Goal: Task Accomplishment & Management: Manage account settings

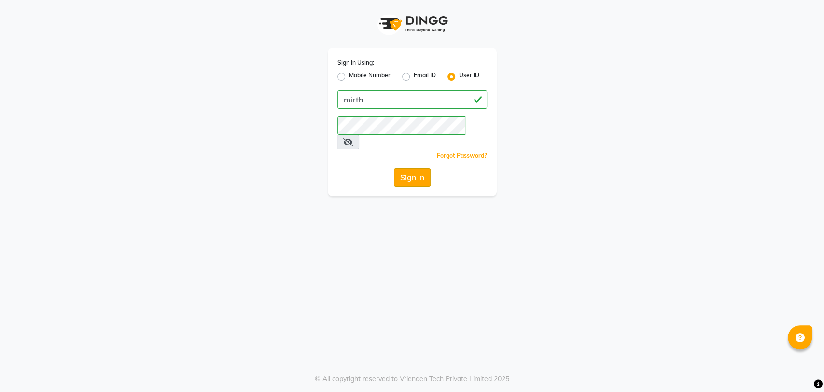
click at [417, 168] on button "Sign In" at bounding box center [412, 177] width 37 height 18
click at [353, 138] on icon at bounding box center [348, 142] width 10 height 8
click at [358, 135] on span at bounding box center [347, 142] width 21 height 14
click at [413, 168] on button "Sign In" at bounding box center [412, 177] width 37 height 18
click at [373, 168] on div "Sign In" at bounding box center [413, 177] width 150 height 18
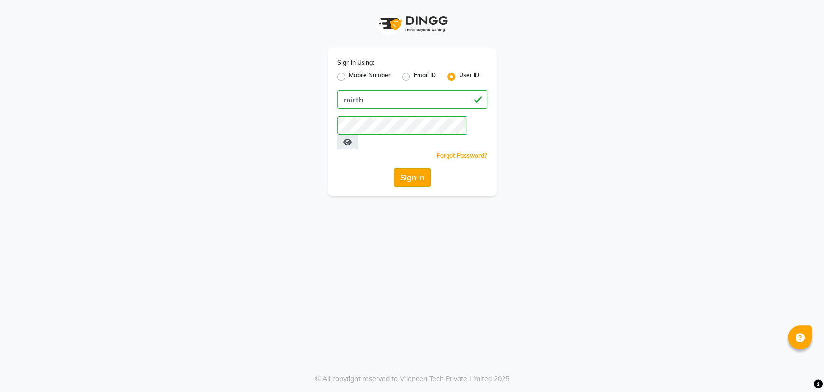
click at [412, 168] on button "Sign In" at bounding box center [412, 177] width 37 height 18
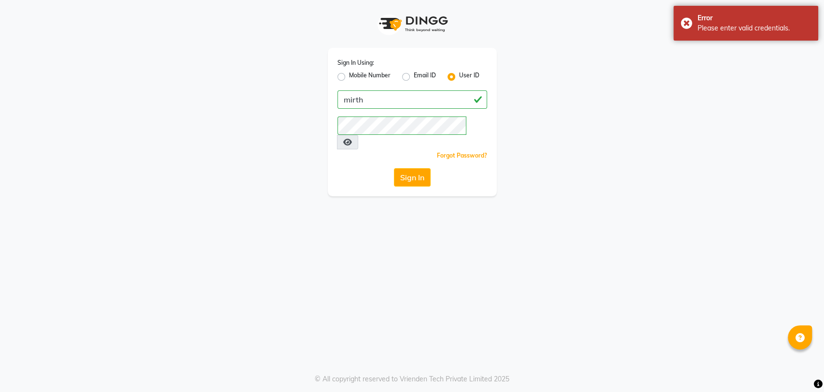
click at [375, 168] on div "Sign In" at bounding box center [413, 177] width 150 height 18
click at [421, 168] on button "Sign In" at bounding box center [412, 177] width 37 height 18
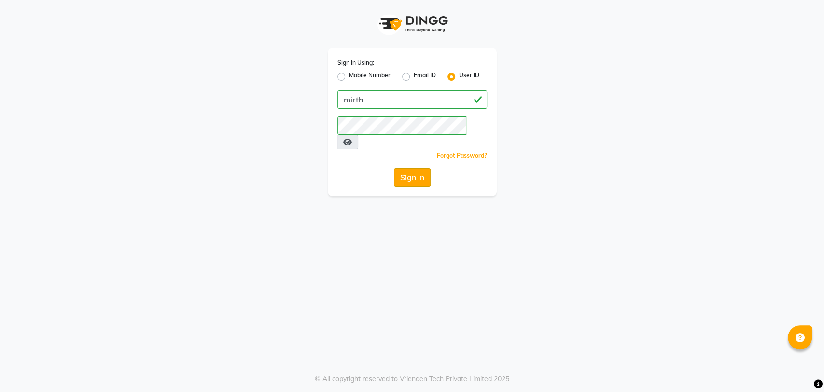
click at [418, 168] on button "Sign In" at bounding box center [412, 177] width 37 height 18
click at [361, 168] on div "Sign In" at bounding box center [413, 177] width 150 height 18
click at [402, 168] on button "Sign In" at bounding box center [412, 177] width 37 height 18
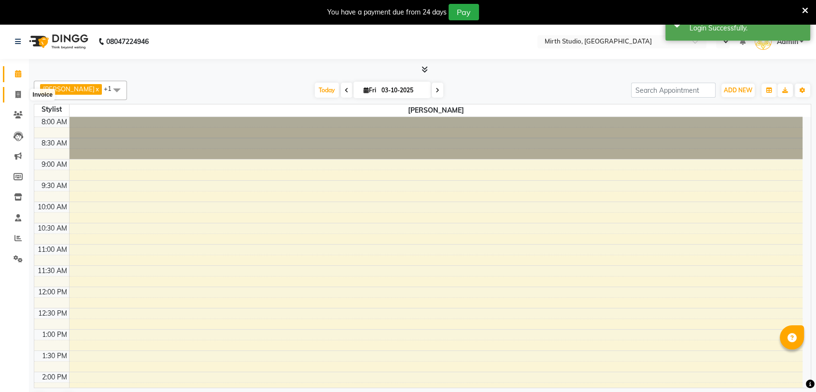
click at [13, 90] on span at bounding box center [18, 94] width 17 height 11
select select "4806"
select select "service"
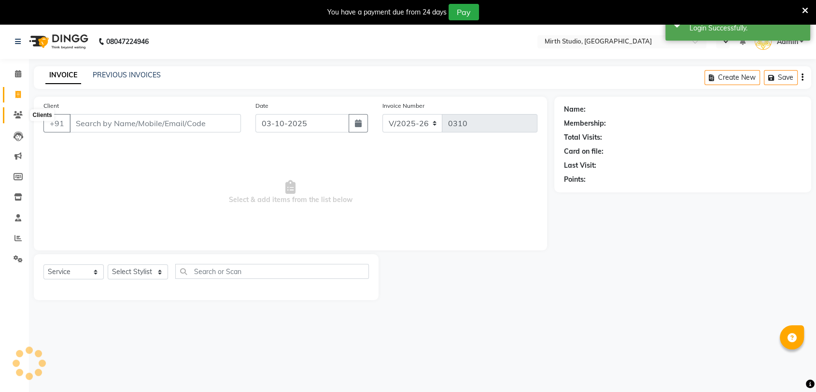
click at [20, 118] on icon at bounding box center [18, 114] width 9 height 7
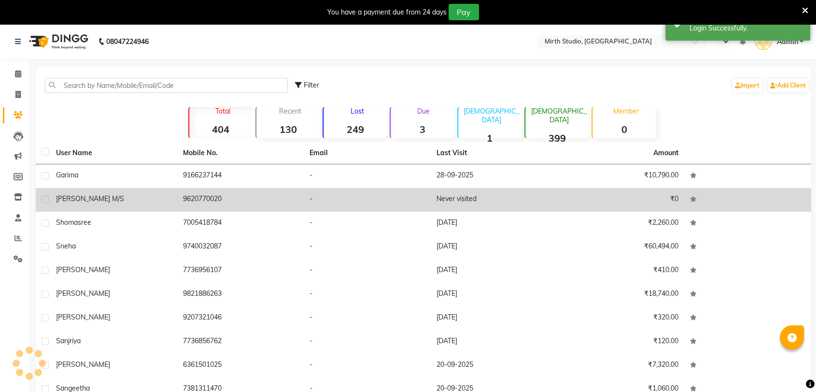
select select "en"
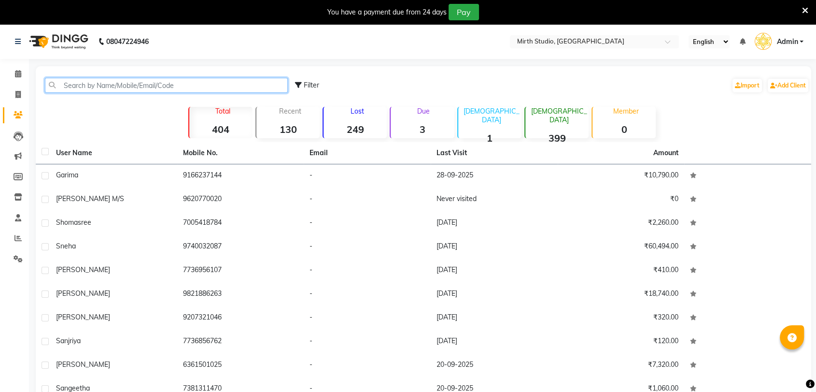
click at [144, 85] on input "text" at bounding box center [166, 85] width 243 height 15
click at [70, 81] on input "text" at bounding box center [166, 85] width 243 height 15
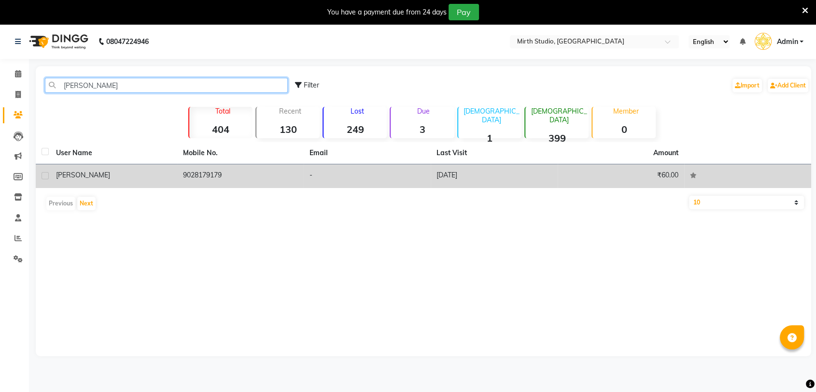
type input "[PERSON_NAME]"
click at [96, 168] on td "[PERSON_NAME]" at bounding box center [113, 176] width 127 height 24
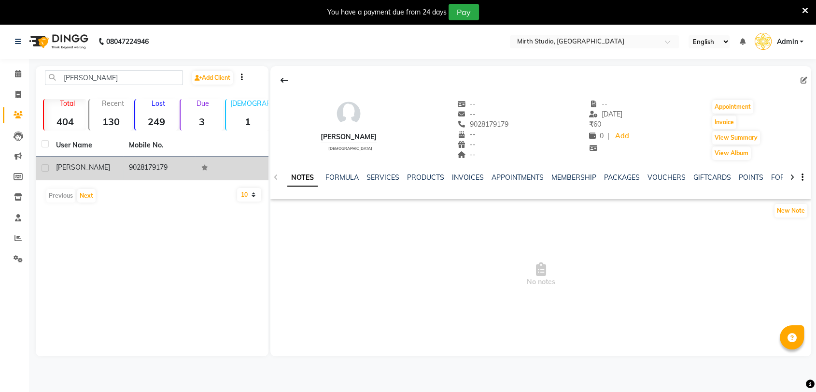
click at [184, 162] on td "9028179179" at bounding box center [159, 168] width 73 height 24
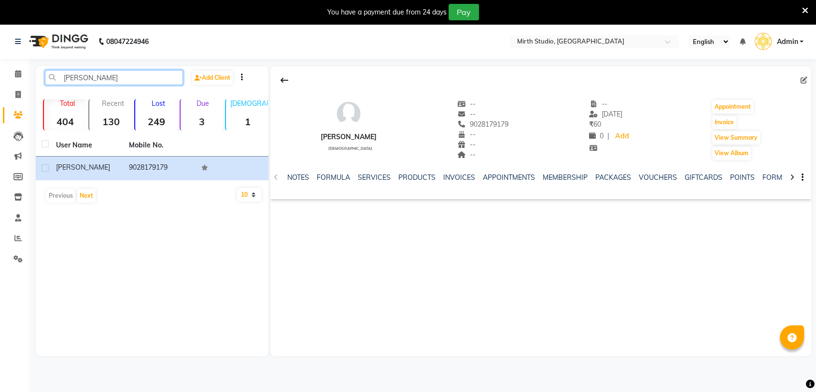
drag, startPoint x: 87, startPoint y: 81, endPoint x: 48, endPoint y: 78, distance: 39.7
click at [48, 78] on input "[PERSON_NAME]" at bounding box center [114, 77] width 138 height 15
click at [16, 90] on span at bounding box center [18, 94] width 17 height 11
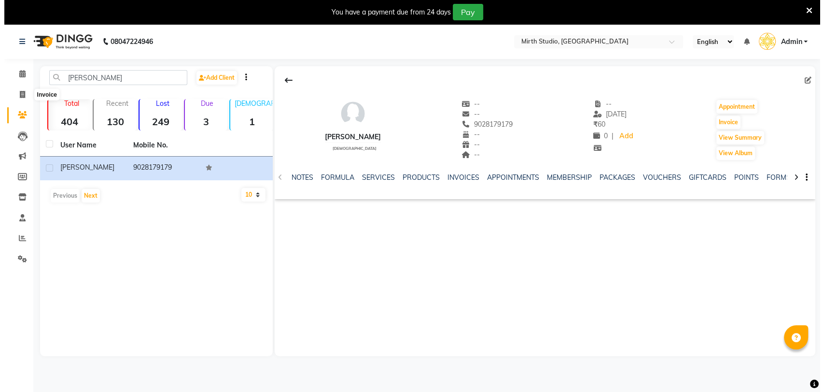
scroll to position [24, 0]
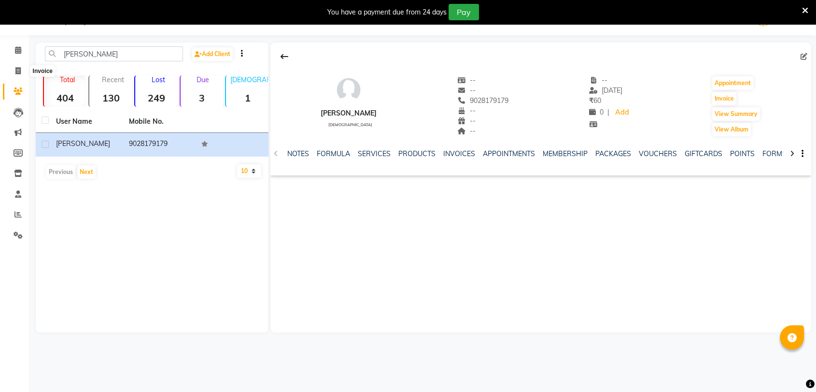
select select "4806"
select select "service"
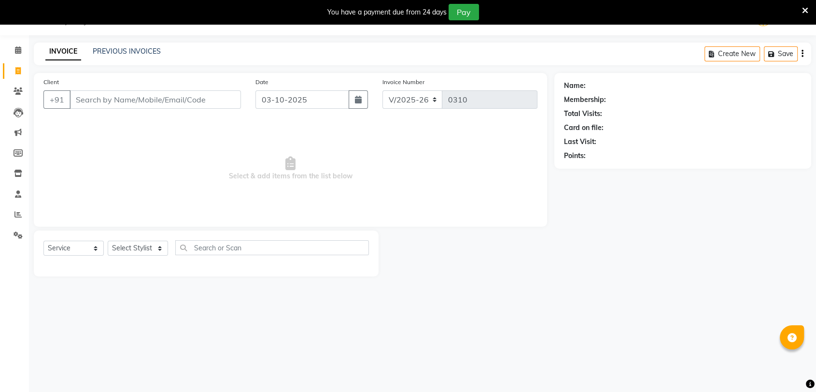
click at [110, 102] on input "Client" at bounding box center [155, 99] width 171 height 18
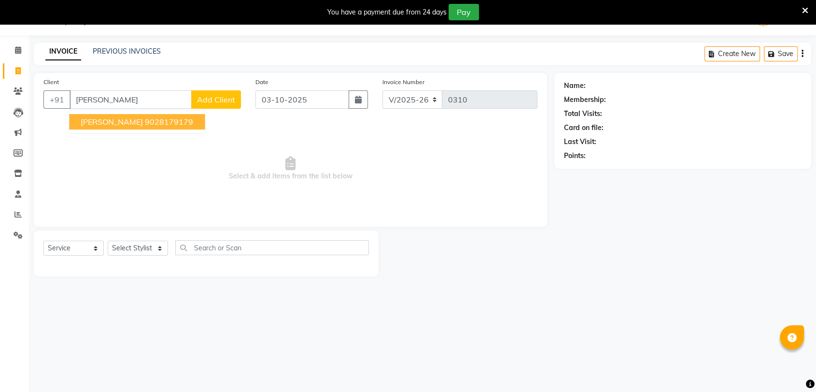
type input "[PERSON_NAME]"
click at [212, 97] on span "Add Client" at bounding box center [216, 100] width 38 height 10
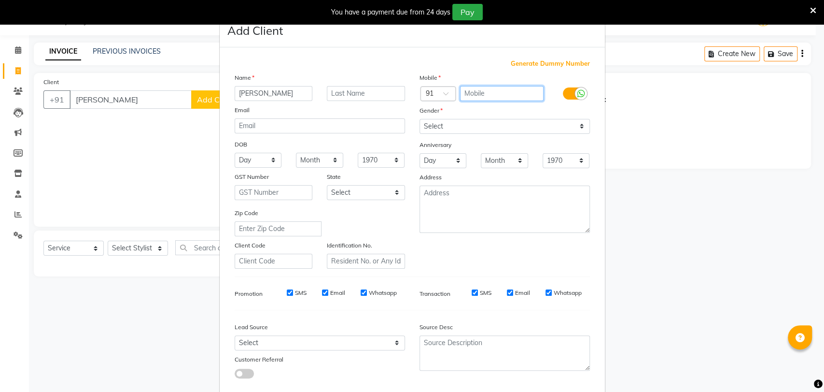
click at [510, 92] on input "text" at bounding box center [502, 93] width 84 height 15
type input "8978413263"
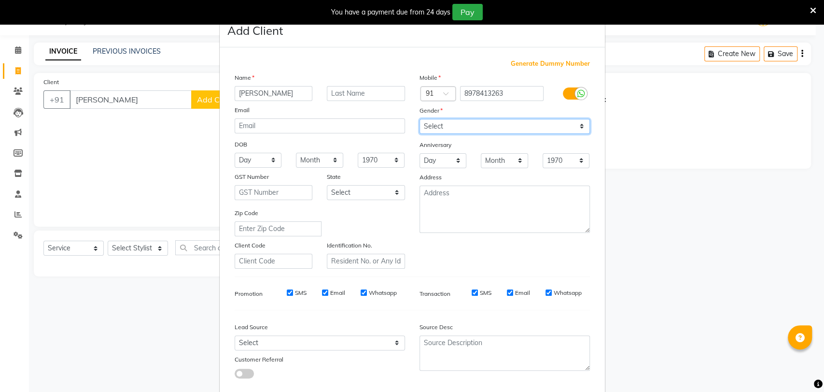
click at [483, 126] on select "Select [DEMOGRAPHIC_DATA] [DEMOGRAPHIC_DATA] Other Prefer Not To Say" at bounding box center [505, 126] width 170 height 15
select select "[DEMOGRAPHIC_DATA]"
click at [420, 119] on select "Select [DEMOGRAPHIC_DATA] [DEMOGRAPHIC_DATA] Other Prefer Not To Say" at bounding box center [505, 126] width 170 height 15
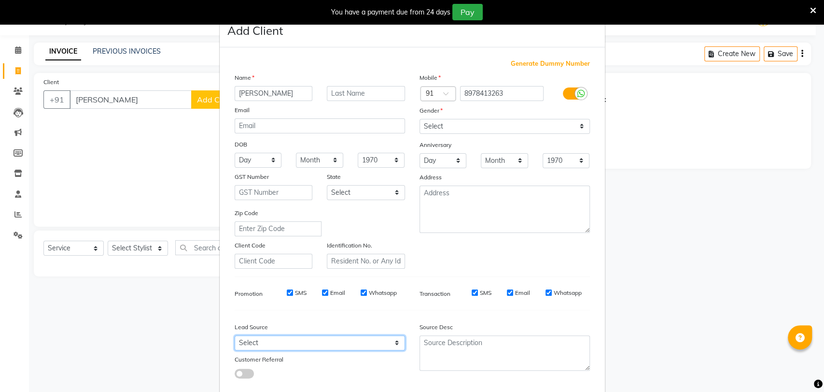
click at [281, 340] on select "Select Walk-in Referral Internet Friend Word of Mouth Advertisement Facebook Ju…" at bounding box center [320, 342] width 170 height 15
select select "32218"
click at [235, 335] on select "Select Walk-in Referral Internet Friend Word of Mouth Advertisement Facebook Ju…" at bounding box center [320, 342] width 170 height 15
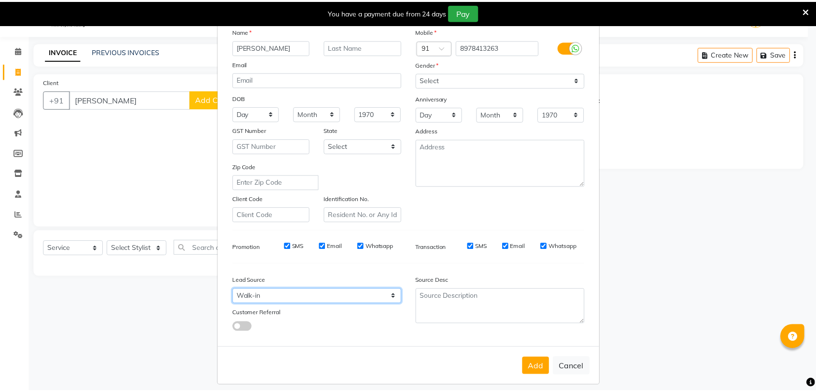
scroll to position [52, 0]
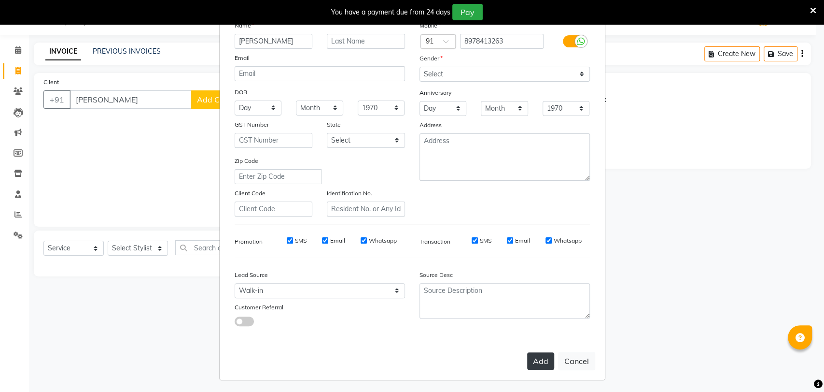
click at [539, 364] on button "Add" at bounding box center [540, 360] width 27 height 17
type input "8978413263"
select select
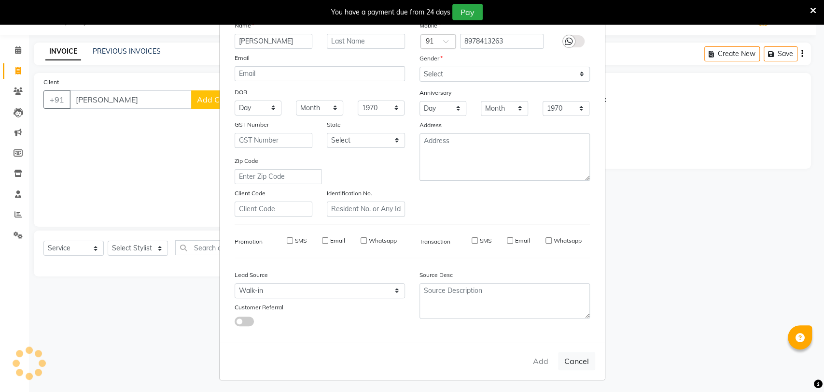
select select
checkbox input "false"
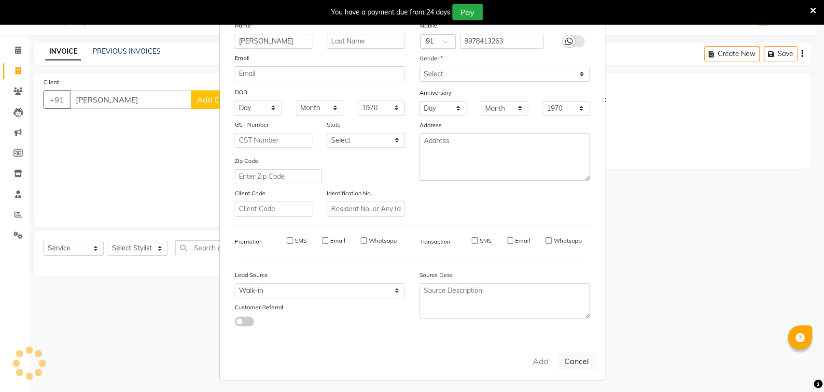
checkbox input "false"
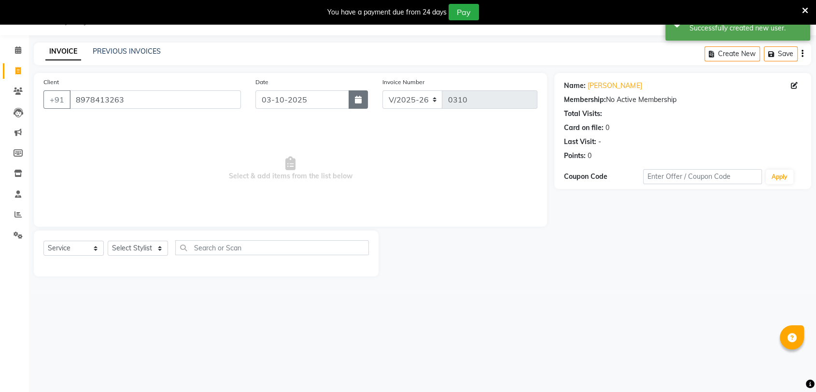
click at [355, 99] on icon "button" at bounding box center [358, 100] width 7 height 8
select select "10"
select select "2025"
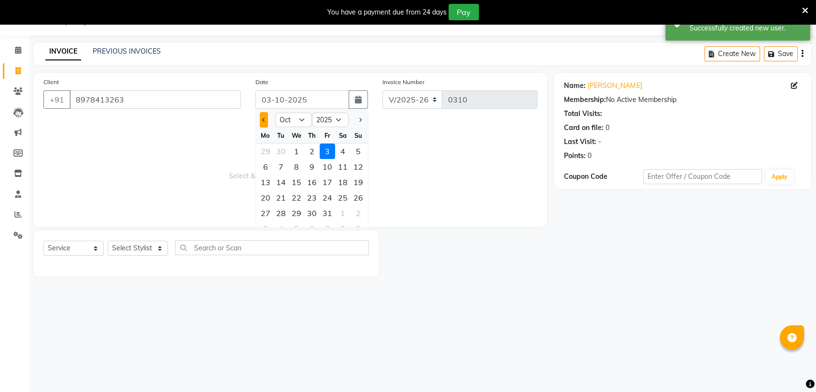
click at [265, 122] on button "Previous month" at bounding box center [264, 119] width 8 height 15
select select "9"
click at [270, 212] on div "29" at bounding box center [265, 212] width 15 height 15
type input "29-09-2025"
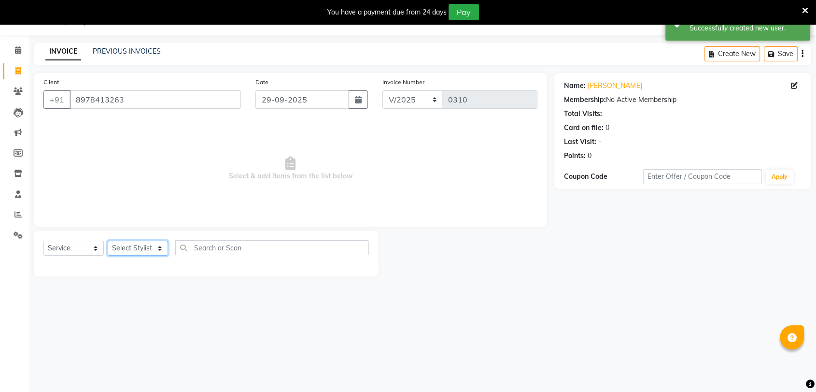
click at [148, 249] on select "Select Stylist [PERSON_NAME] Pooja [PERSON_NAME] s" at bounding box center [138, 247] width 60 height 15
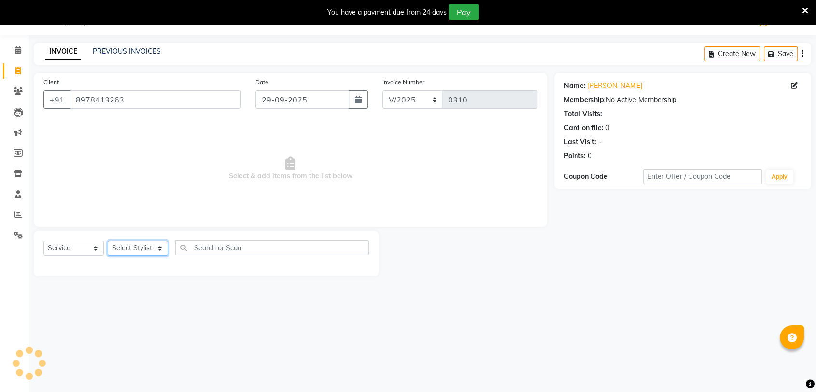
select select "35624"
click at [108, 240] on select "Select Stylist [PERSON_NAME] Pooja [PERSON_NAME] s" at bounding box center [138, 247] width 60 height 15
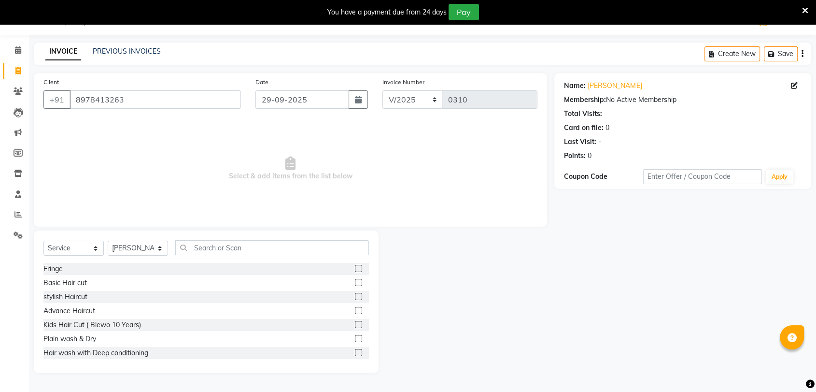
click at [284, 237] on div "Select Service Product Membership Package Voucher Prepaid Gift Card Select Styl…" at bounding box center [206, 301] width 345 height 142
drag, startPoint x: 269, startPoint y: 245, endPoint x: 275, endPoint y: 244, distance: 5.9
click at [271, 245] on input "text" at bounding box center [272, 247] width 194 height 15
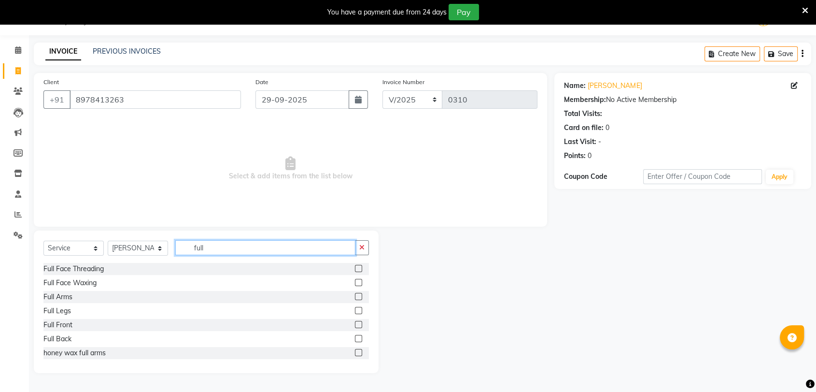
type input "full"
click at [355, 296] on label at bounding box center [358, 296] width 7 height 7
click at [355, 296] on input "checkbox" at bounding box center [358, 297] width 6 height 6
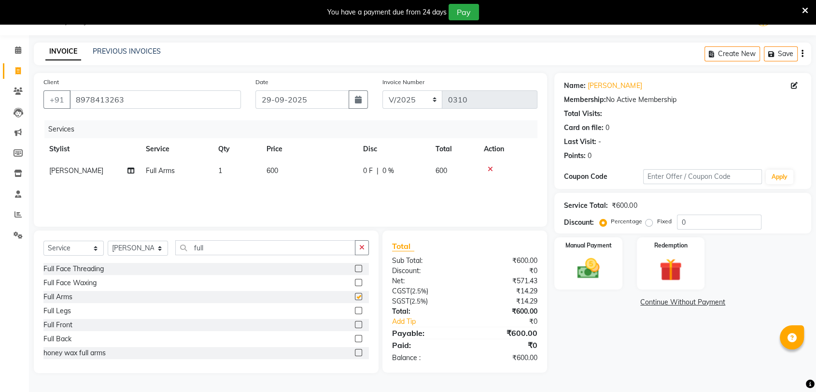
checkbox input "false"
click at [257, 249] on input "full" at bounding box center [265, 247] width 180 height 15
type input "f"
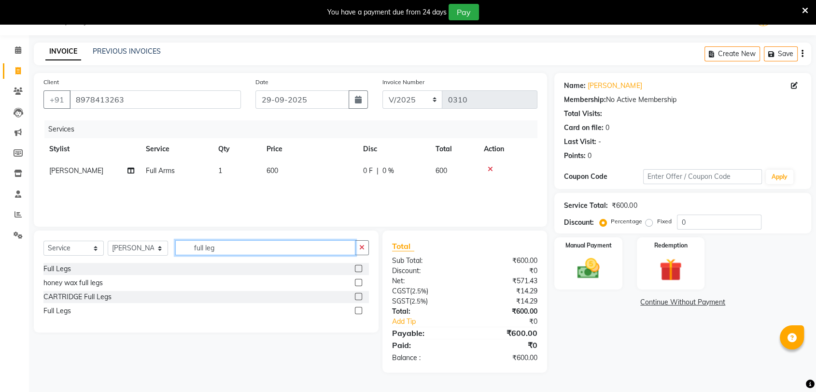
click at [204, 242] on input "full leg" at bounding box center [265, 247] width 180 height 15
type input "half leg"
click at [358, 266] on label at bounding box center [358, 268] width 7 height 7
click at [358, 266] on input "checkbox" at bounding box center [358, 269] width 6 height 6
checkbox input "false"
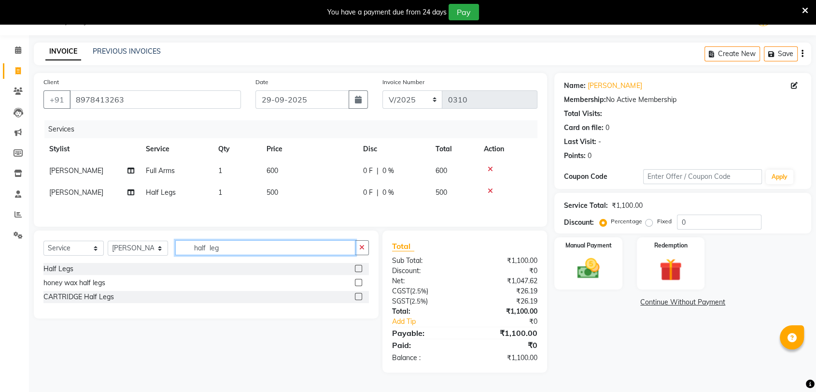
click at [329, 249] on input "half leg" at bounding box center [265, 247] width 180 height 15
type input "h"
type input "under"
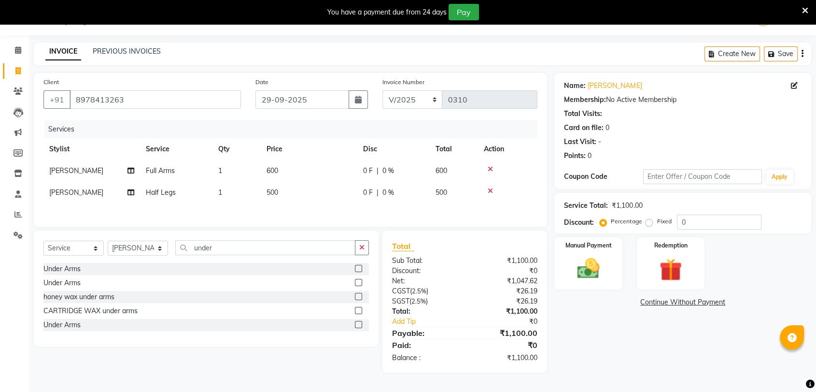
click at [355, 282] on label at bounding box center [358, 282] width 7 height 7
click at [355, 282] on input "checkbox" at bounding box center [358, 283] width 6 height 6
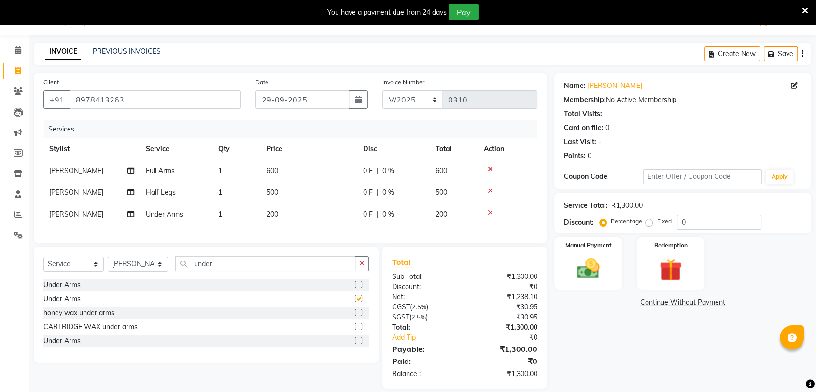
checkbox input "false"
click at [452, 167] on td "600" at bounding box center [454, 171] width 48 height 22
select select "35624"
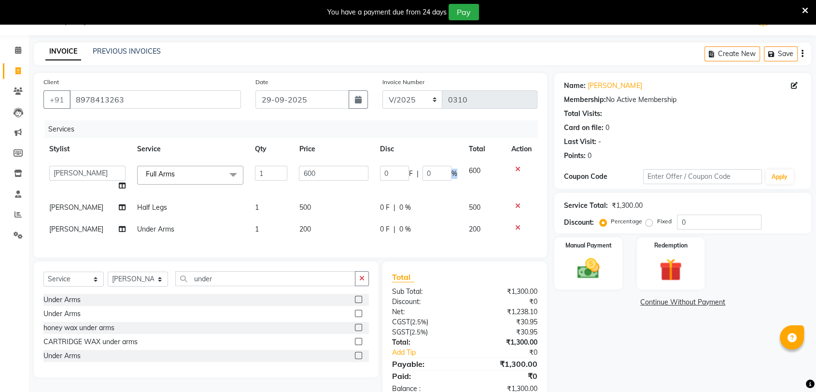
click at [452, 169] on span "%" at bounding box center [455, 174] width 6 height 10
click at [485, 170] on td "600" at bounding box center [484, 178] width 42 height 37
click at [483, 170] on td "600" at bounding box center [484, 178] width 42 height 37
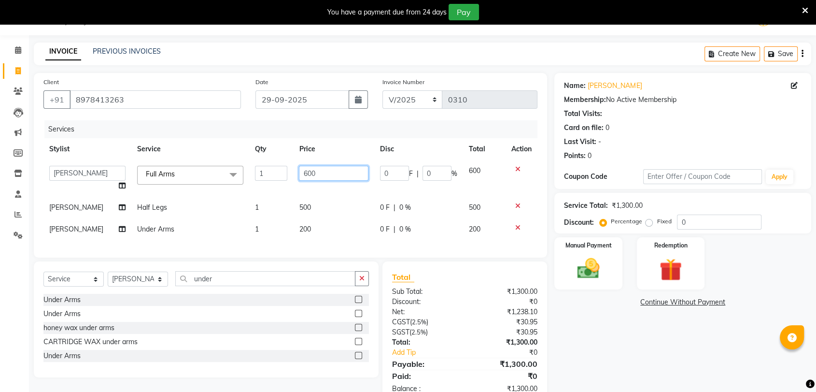
click at [343, 170] on input "600" at bounding box center [334, 173] width 70 height 15
type input "6"
type input "700"
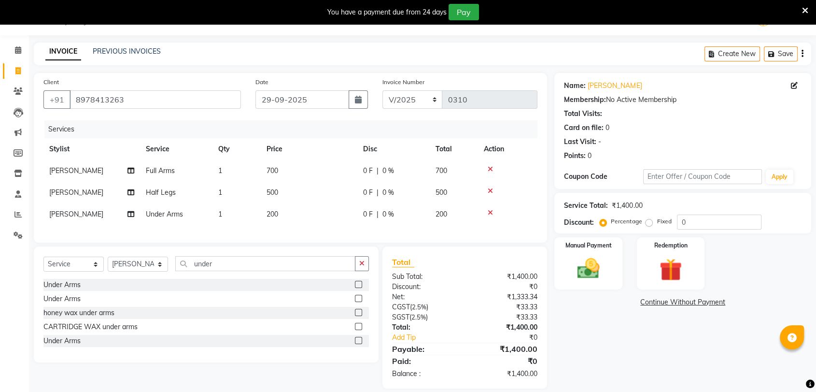
click at [331, 199] on td "500" at bounding box center [309, 193] width 97 height 22
select select "35624"
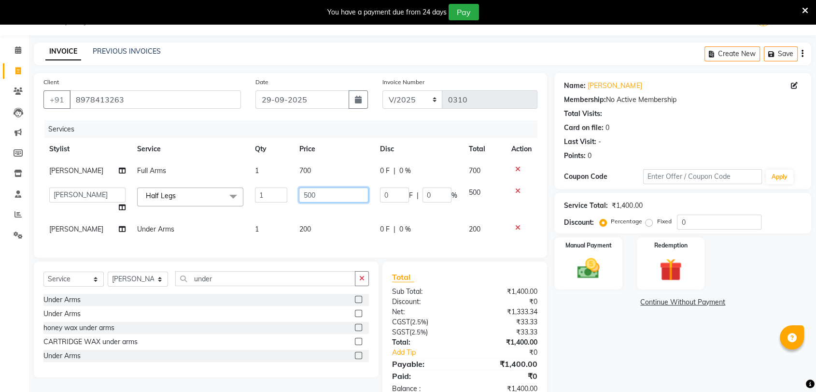
click at [330, 198] on input "500" at bounding box center [334, 194] width 70 height 15
type input "5"
type input "550"
click at [240, 292] on div "Select Service Product Membership Package Voucher Prepaid Gift Card Select Styl…" at bounding box center [206, 319] width 345 height 116
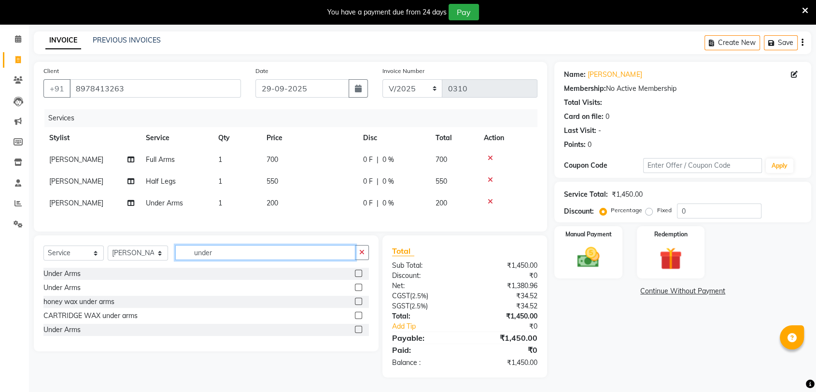
scroll to position [42, 0]
click at [227, 250] on input "under" at bounding box center [265, 252] width 180 height 15
type input "u"
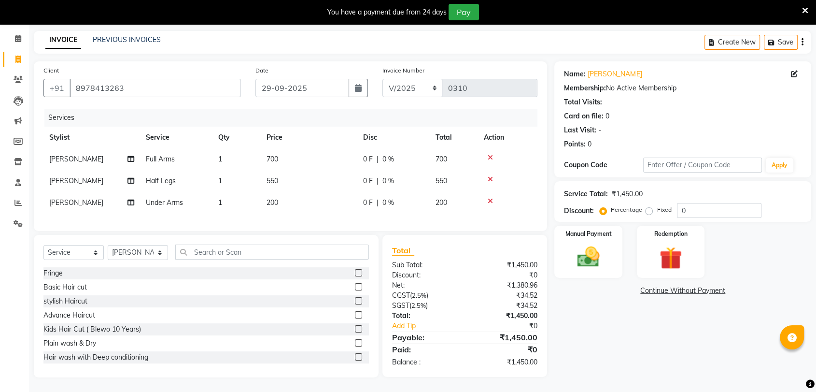
click at [160, 176] on span "Half Legs" at bounding box center [161, 180] width 30 height 9
select select "35624"
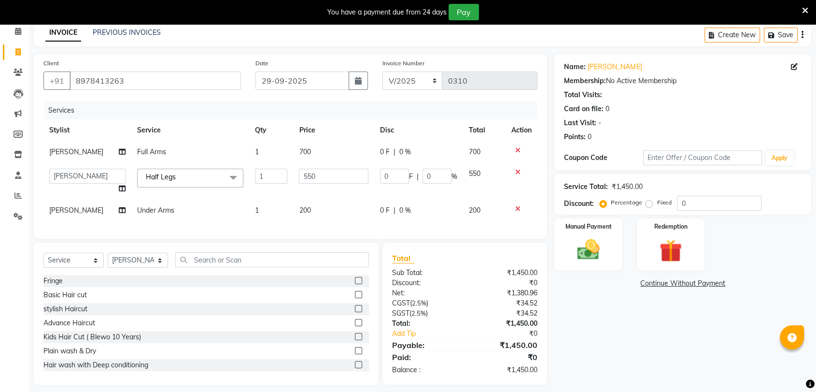
click at [160, 175] on span "Half Legs" at bounding box center [161, 176] width 30 height 9
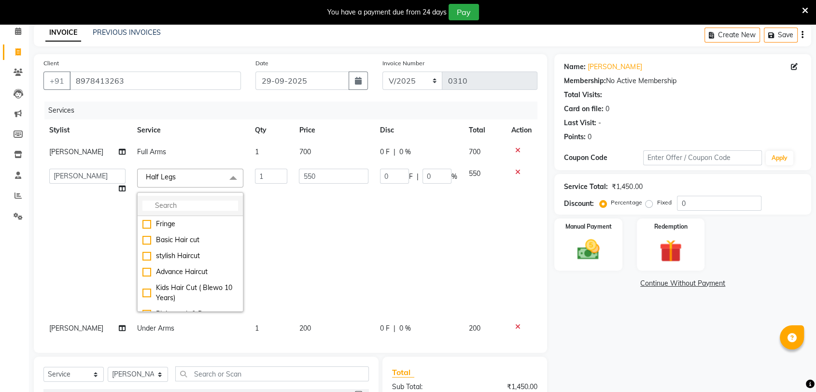
click at [189, 197] on li at bounding box center [190, 206] width 105 height 20
click at [184, 193] on div "Full Legs" at bounding box center [190, 188] width 96 height 10
checkbox input "true"
checkbox input "false"
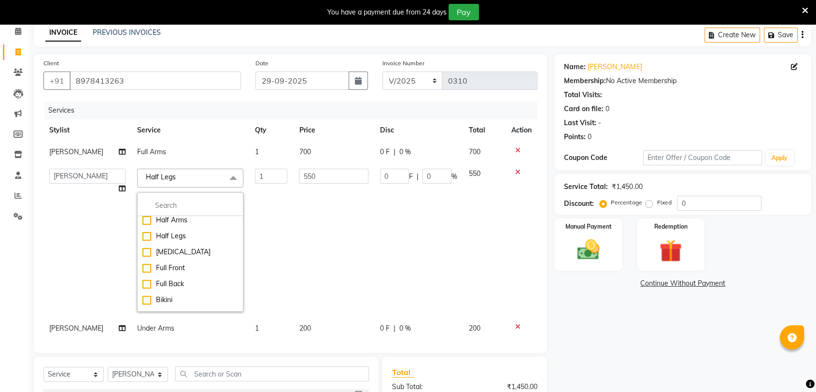
type input "900"
click at [294, 227] on td "900" at bounding box center [333, 240] width 81 height 155
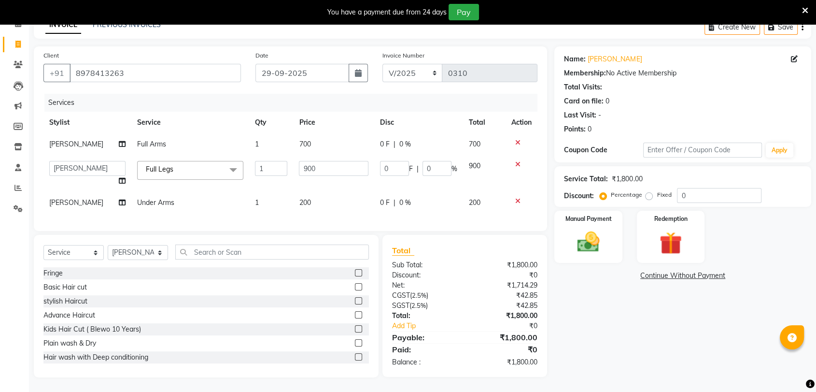
scroll to position [58, 0]
click at [208, 248] on input "text" at bounding box center [272, 251] width 194 height 15
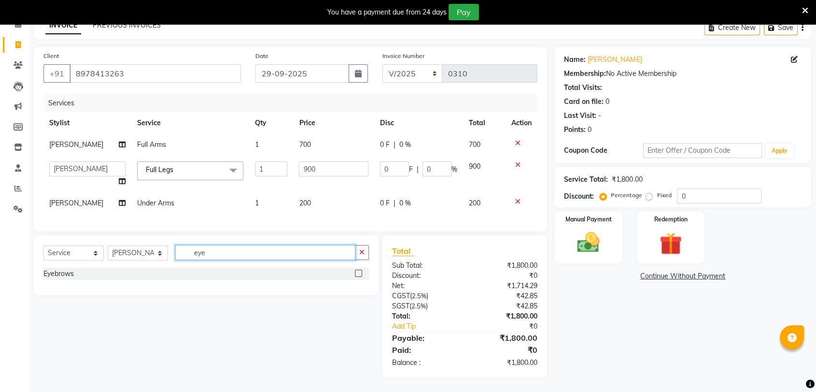
type input "eye"
click at [360, 274] on label at bounding box center [358, 272] width 7 height 7
click at [360, 274] on input "checkbox" at bounding box center [358, 273] width 6 height 6
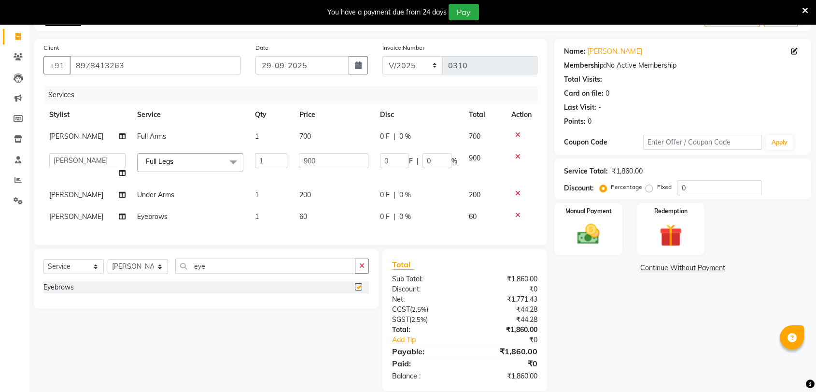
checkbox input "false"
click at [268, 273] on input "eye" at bounding box center [265, 265] width 180 height 15
type input "e"
type input "upp"
click at [355, 290] on label at bounding box center [358, 286] width 7 height 7
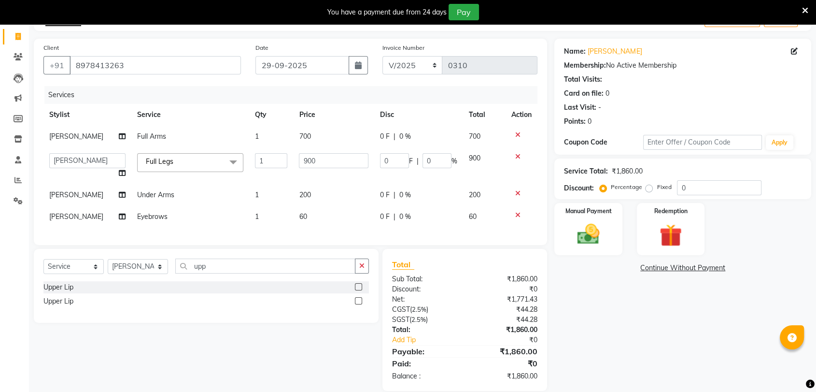
click at [355, 290] on input "checkbox" at bounding box center [358, 287] width 6 height 6
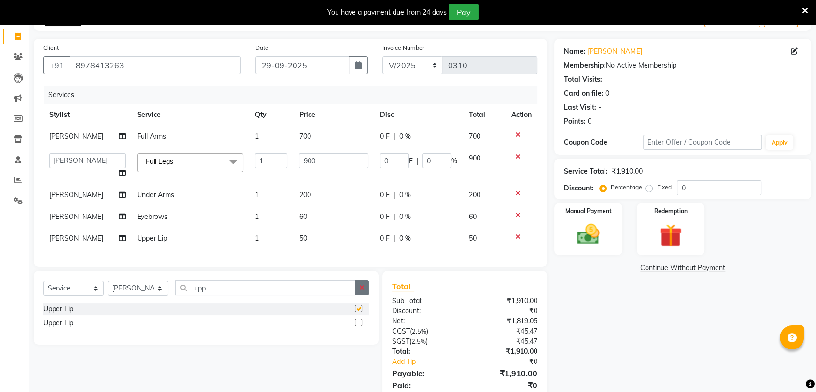
checkbox input "false"
click at [357, 326] on label at bounding box center [358, 322] width 7 height 7
click at [357, 326] on input "checkbox" at bounding box center [358, 323] width 6 height 6
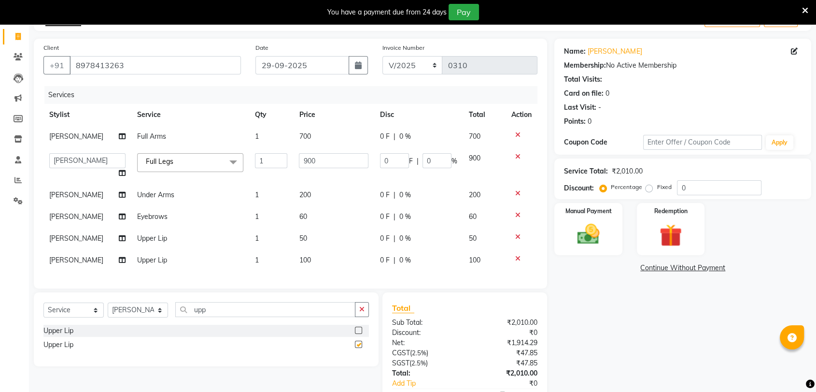
checkbox input "false"
click at [518, 238] on icon at bounding box center [517, 236] width 5 height 7
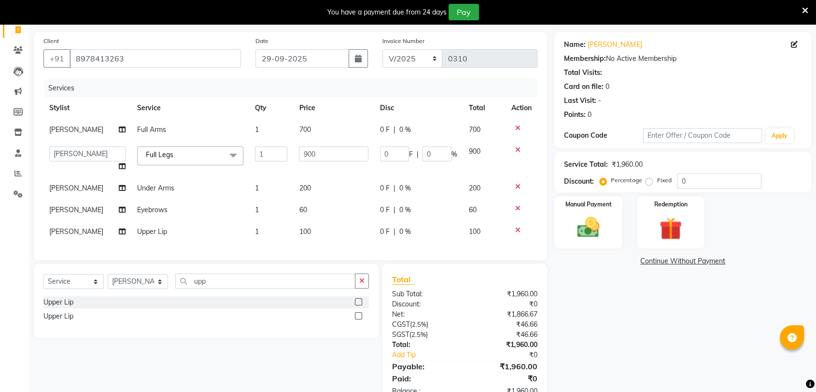
scroll to position [101, 0]
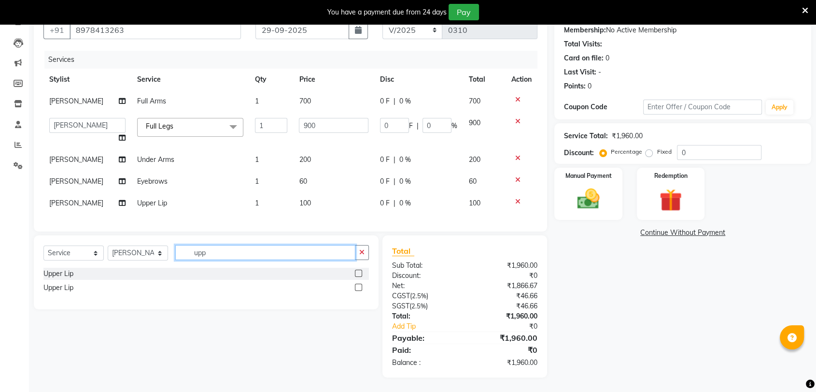
click at [283, 255] on input "upp" at bounding box center [265, 252] width 180 height 15
type input "u"
type input "chin"
click at [359, 285] on label at bounding box center [358, 286] width 7 height 7
click at [359, 285] on input "checkbox" at bounding box center [358, 287] width 6 height 6
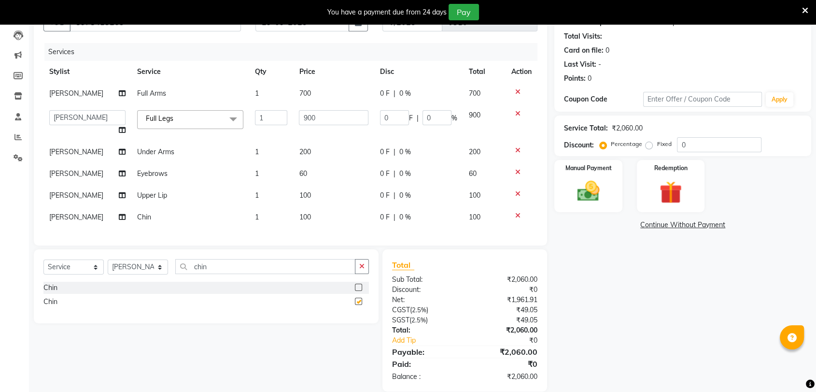
checkbox input "false"
click at [519, 215] on icon at bounding box center [517, 215] width 5 height 7
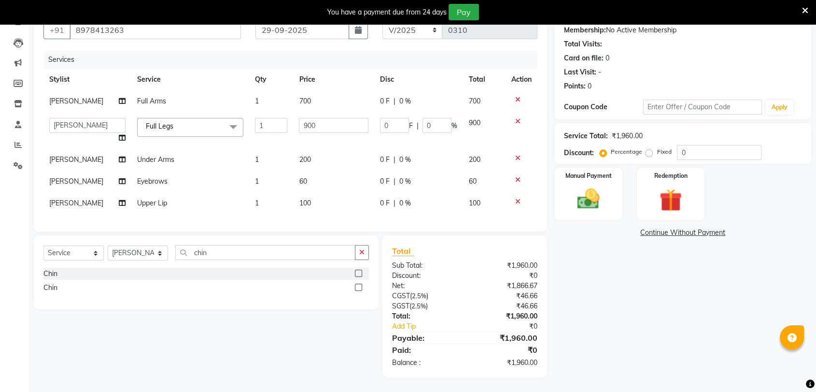
click at [518, 198] on icon at bounding box center [517, 201] width 5 height 7
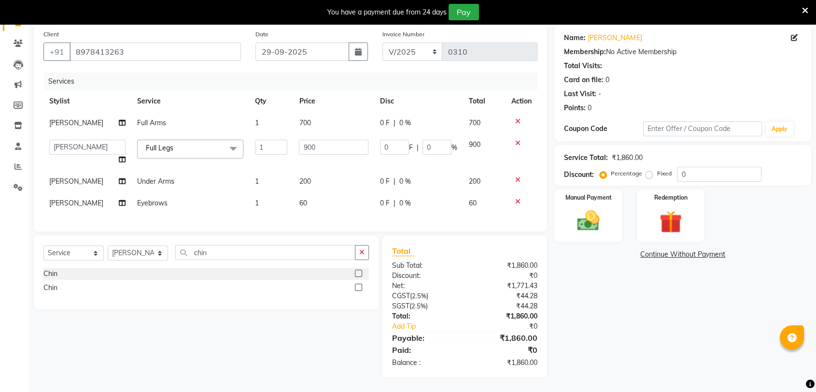
click at [518, 176] on icon at bounding box center [517, 179] width 5 height 7
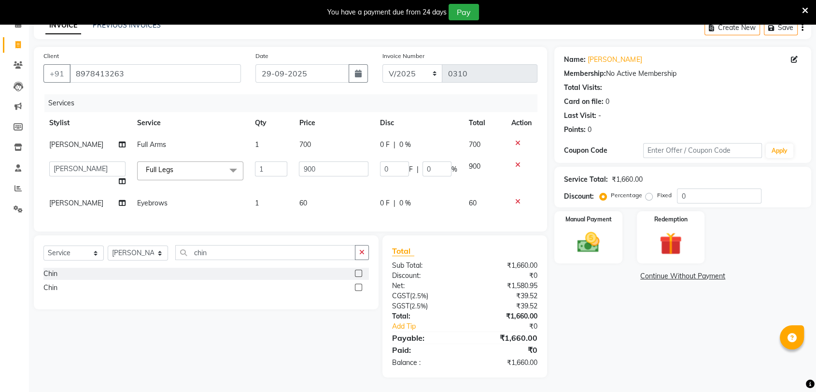
click at [228, 161] on span at bounding box center [233, 170] width 19 height 18
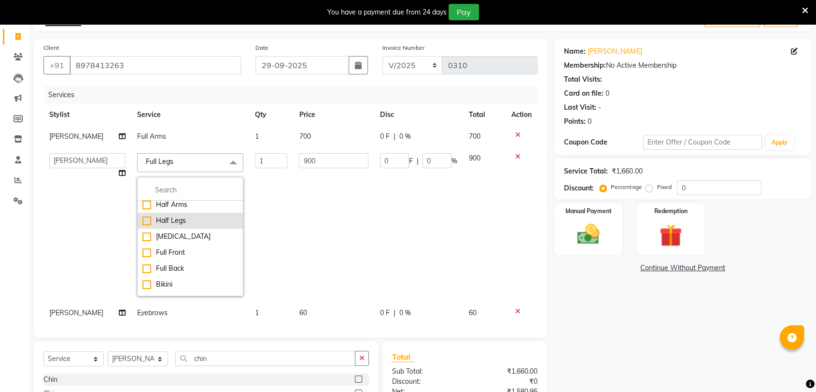
click at [181, 226] on div "Half Legs" at bounding box center [190, 220] width 96 height 10
checkbox input "false"
checkbox input "true"
click at [303, 193] on td "500" at bounding box center [333, 224] width 81 height 155
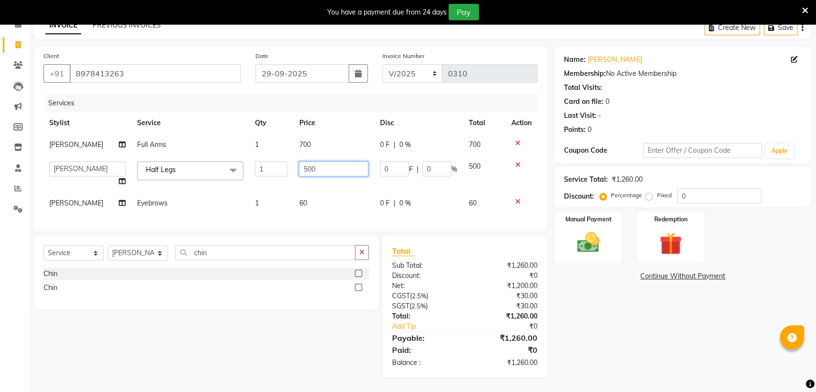
click at [317, 161] on input "500" at bounding box center [334, 168] width 70 height 15
type input "550"
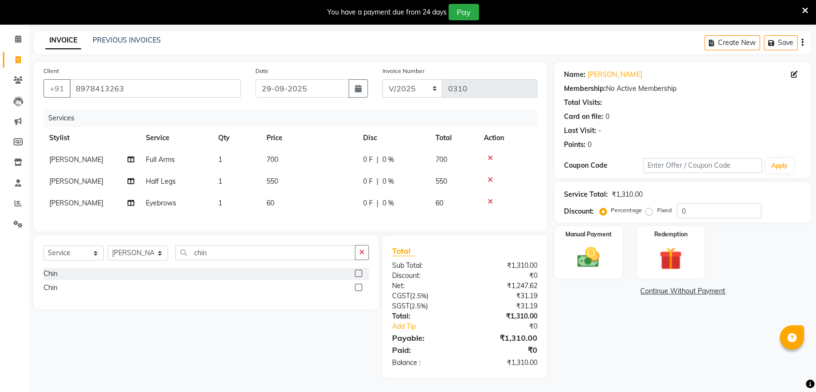
scroll to position [42, 0]
click at [289, 196] on tr "sandhya s Eyebrows 1 60 0 F | 0 % 60" at bounding box center [290, 203] width 494 height 22
click at [267, 342] on div "Select Service Product Membership Package Voucher Prepaid Gift Card Select Styl…" at bounding box center [203, 306] width 352 height 142
click at [274, 252] on input "chin" at bounding box center [265, 252] width 180 height 15
type input "c"
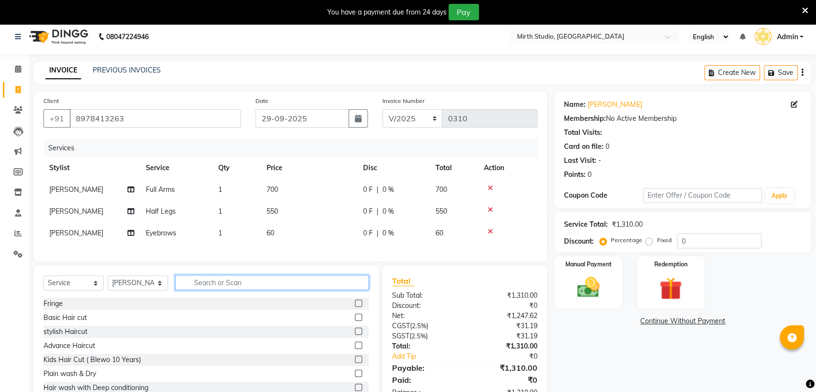
scroll to position [0, 0]
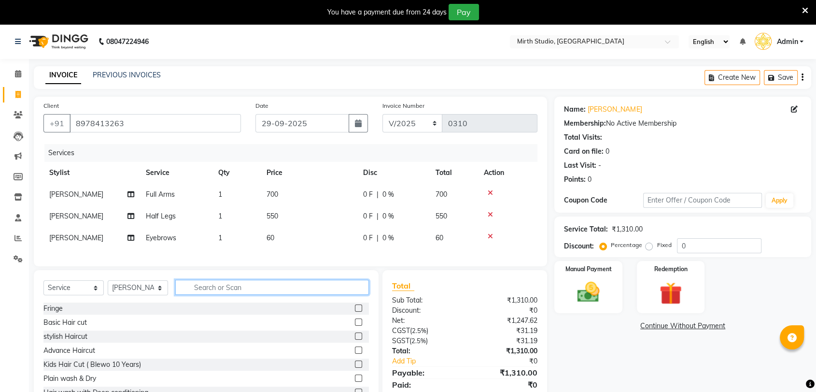
click at [229, 295] on input "text" at bounding box center [272, 287] width 194 height 15
type input "und"
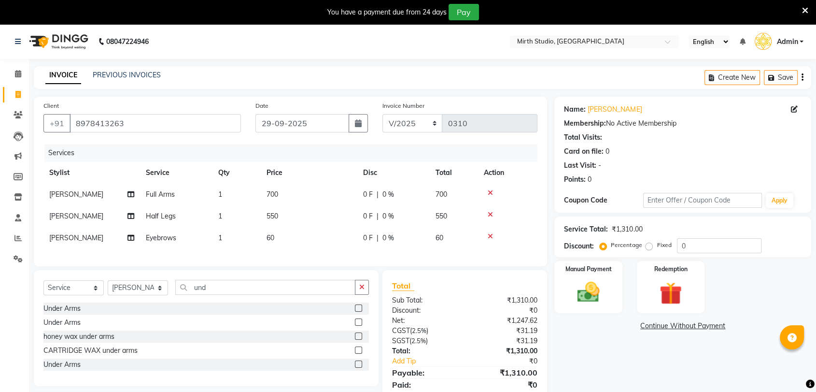
click at [357, 311] on label at bounding box center [358, 307] width 7 height 7
click at [357, 311] on input "checkbox" at bounding box center [358, 308] width 6 height 6
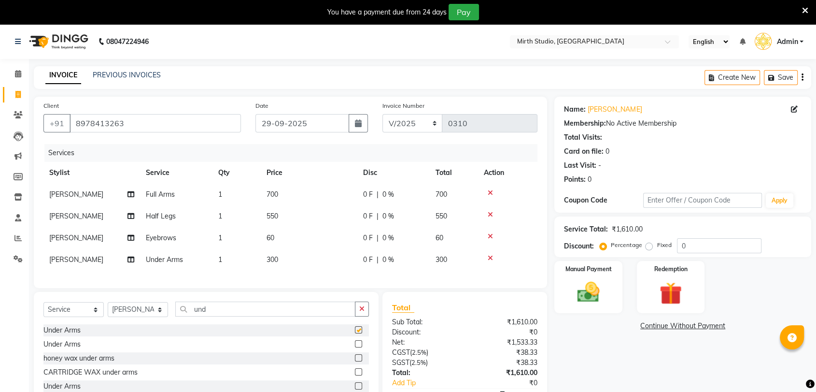
checkbox input "false"
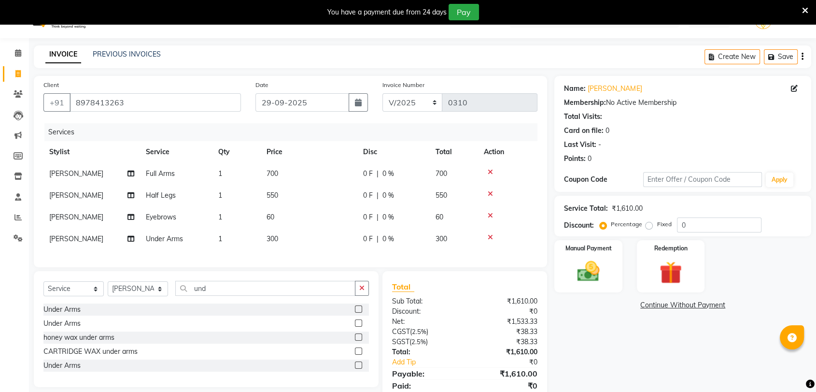
scroll to position [54, 0]
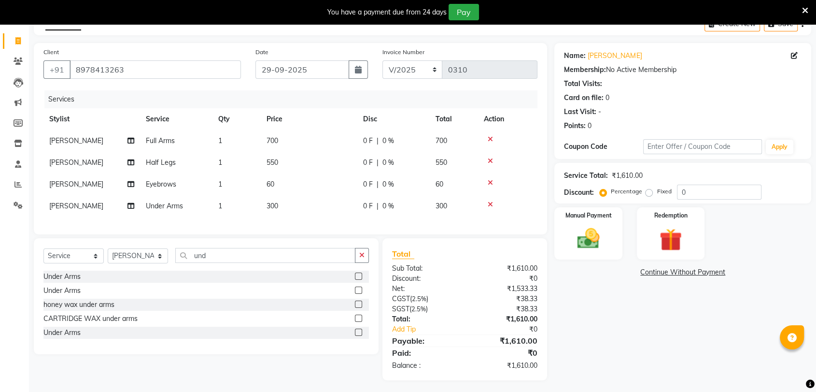
click at [357, 294] on label at bounding box center [358, 289] width 7 height 7
click at [357, 294] on input "checkbox" at bounding box center [358, 290] width 6 height 6
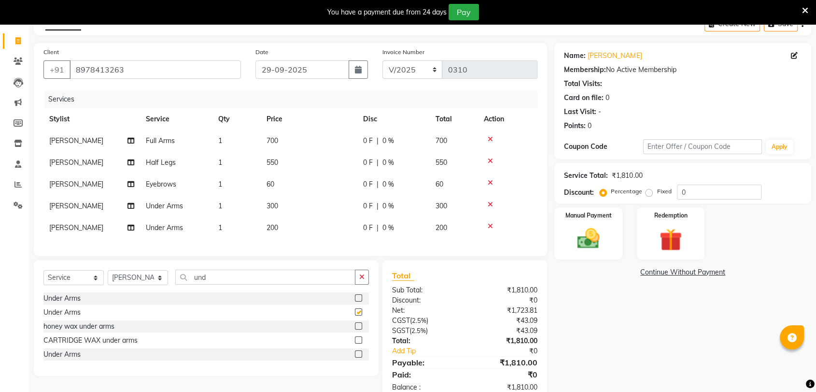
checkbox input "false"
click at [491, 206] on icon at bounding box center [490, 204] width 5 height 7
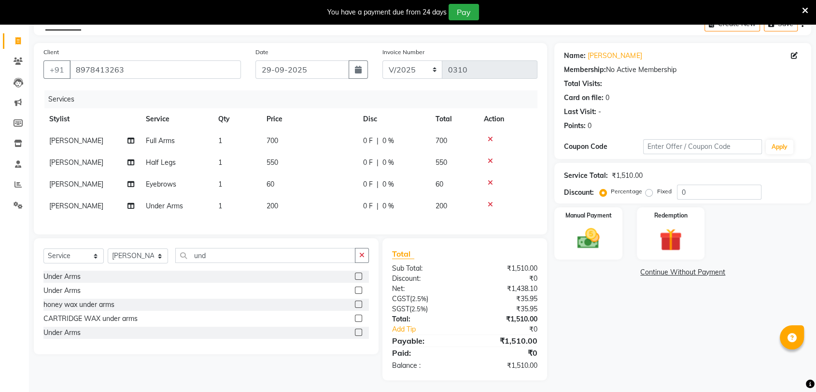
click at [493, 181] on icon at bounding box center [490, 182] width 5 height 7
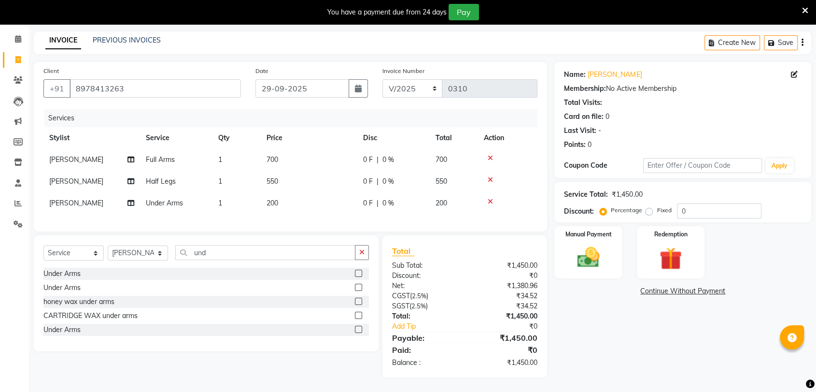
scroll to position [42, 0]
click at [491, 155] on icon at bounding box center [490, 158] width 5 height 7
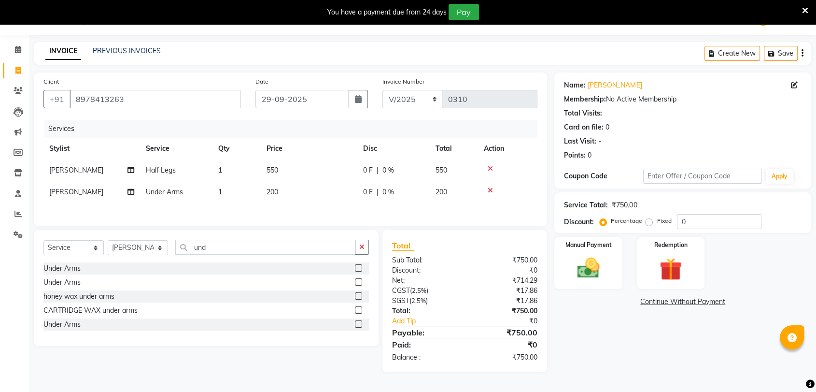
scroll to position [24, 0]
click at [226, 244] on div "Select Service Product Membership Package Voucher Prepaid Gift Card Select Styl…" at bounding box center [206, 288] width 345 height 116
click at [289, 251] on input "und" at bounding box center [265, 247] width 180 height 15
type input "u"
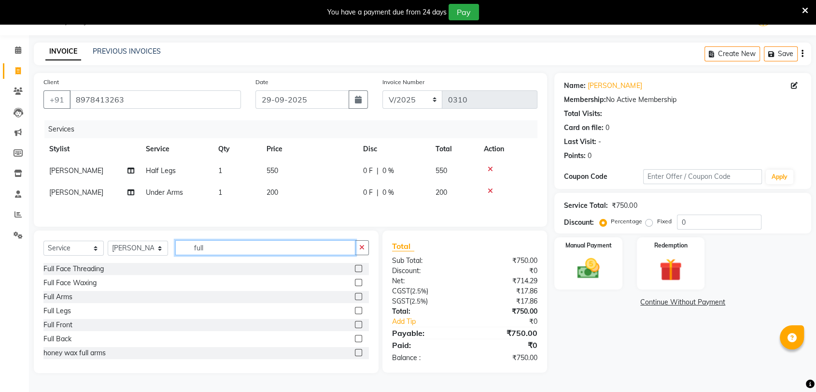
type input "full"
click at [355, 296] on label at bounding box center [358, 296] width 7 height 7
click at [355, 296] on input "checkbox" at bounding box center [358, 297] width 6 height 6
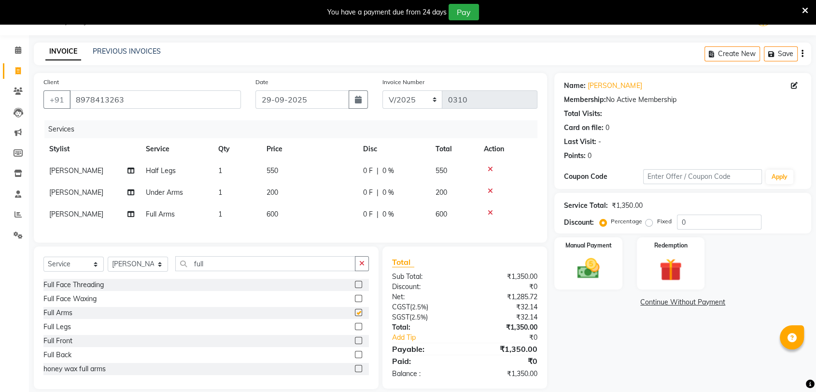
checkbox input "false"
click at [464, 211] on td "600" at bounding box center [454, 214] width 48 height 22
select select "35624"
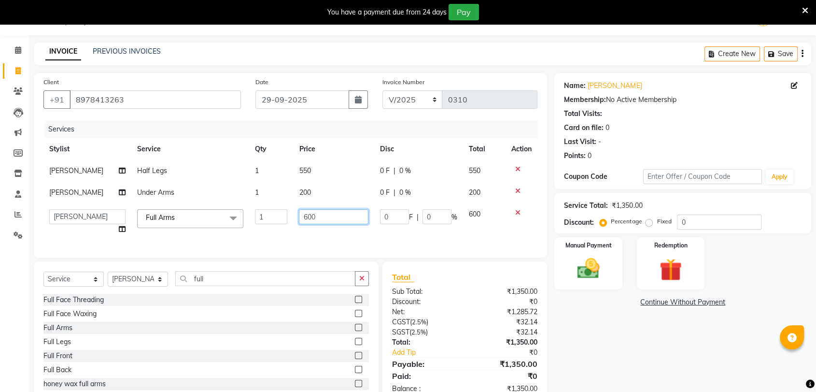
click at [335, 220] on input "600" at bounding box center [334, 216] width 70 height 15
type input "6"
type input "700"
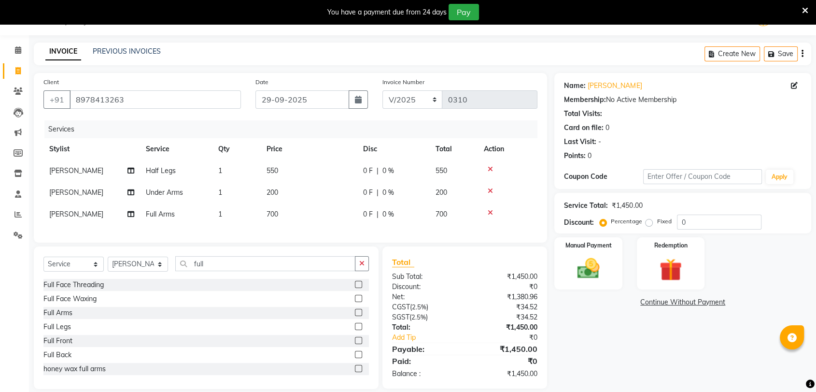
click at [432, 233] on div "Services Stylist Service Qty Price Disc Total Action sandhya s Half Legs 1 550 …" at bounding box center [290, 176] width 494 height 113
click at [490, 187] on icon at bounding box center [490, 190] width 5 height 7
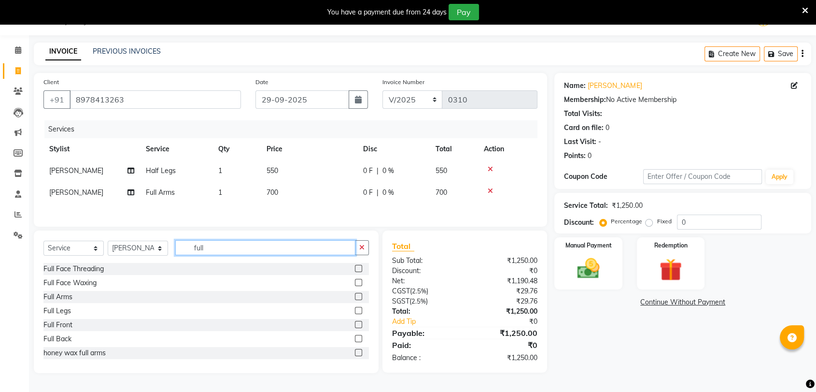
click at [244, 246] on input "full" at bounding box center [265, 247] width 180 height 15
type input "f"
type input "under"
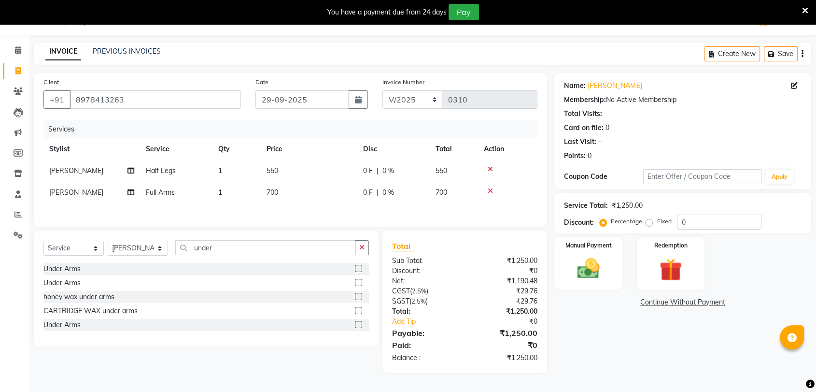
click at [358, 283] on label at bounding box center [358, 282] width 7 height 7
click at [358, 283] on input "checkbox" at bounding box center [358, 283] width 6 height 6
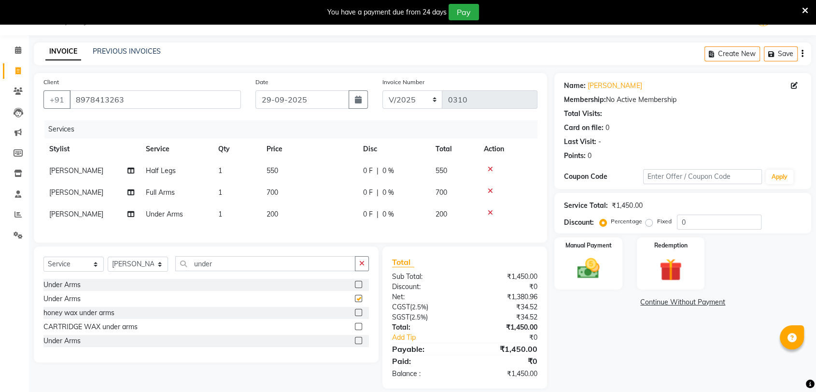
checkbox input "false"
click at [688, 220] on input "0" at bounding box center [719, 221] width 85 height 15
type input "10"
click at [658, 295] on div "Name: [PERSON_NAME] Membership: No Active Membership Total Visits: Card on file…" at bounding box center [686, 230] width 264 height 315
click at [493, 209] on icon at bounding box center [490, 212] width 5 height 7
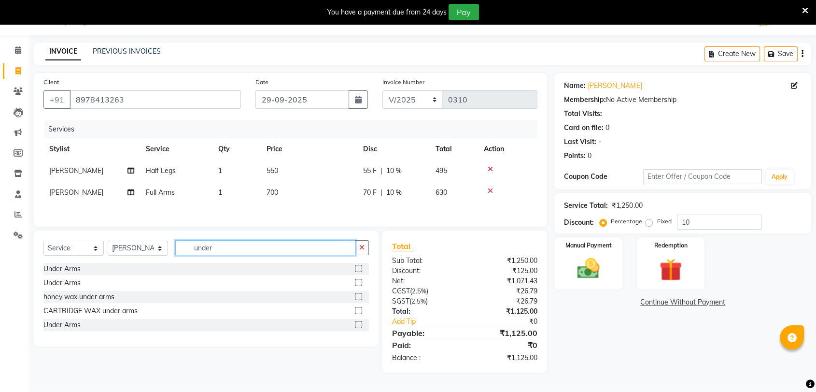
click at [317, 252] on input "under" at bounding box center [265, 247] width 180 height 15
type input "u"
type input "under"
click at [357, 300] on label at bounding box center [358, 296] width 7 height 7
click at [357, 300] on input "checkbox" at bounding box center [358, 297] width 6 height 6
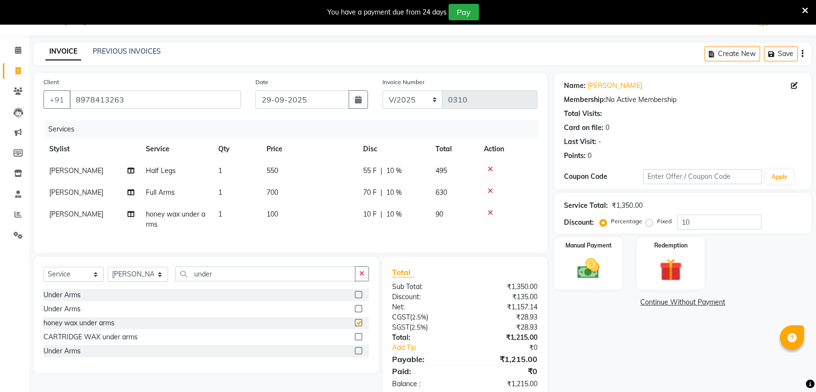
checkbox input "false"
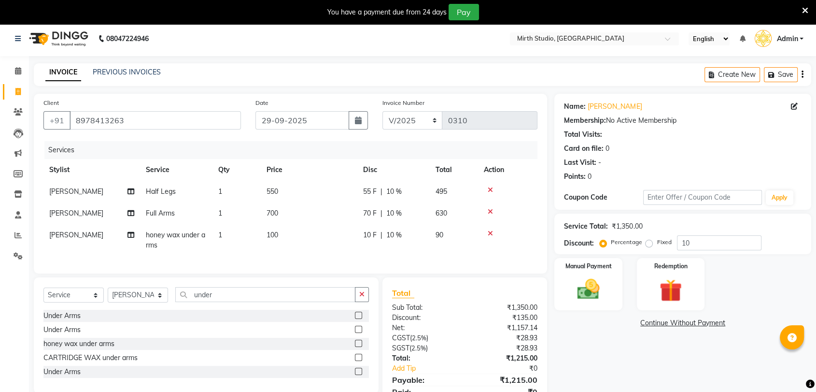
scroll to position [0, 0]
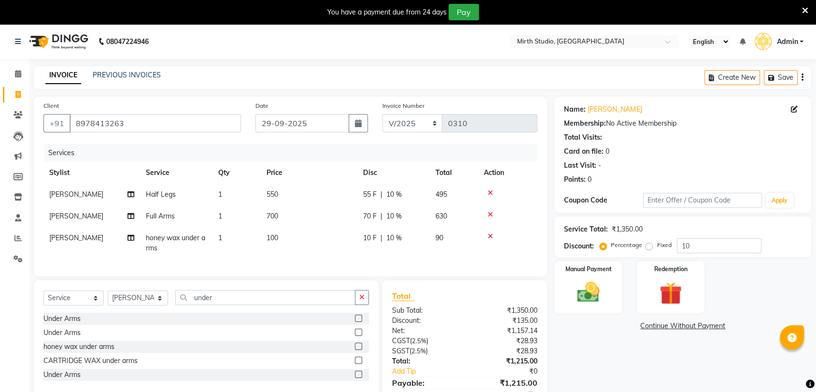
click at [488, 233] on icon at bounding box center [490, 236] width 5 height 7
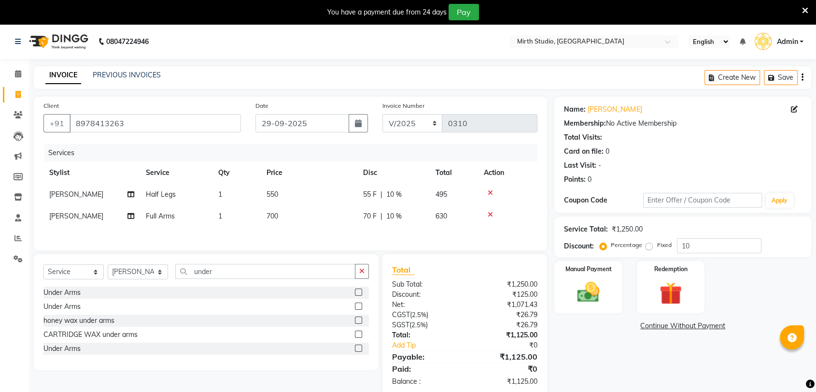
click at [359, 349] on label at bounding box center [358, 347] width 7 height 7
click at [359, 349] on input "checkbox" at bounding box center [358, 348] width 6 height 6
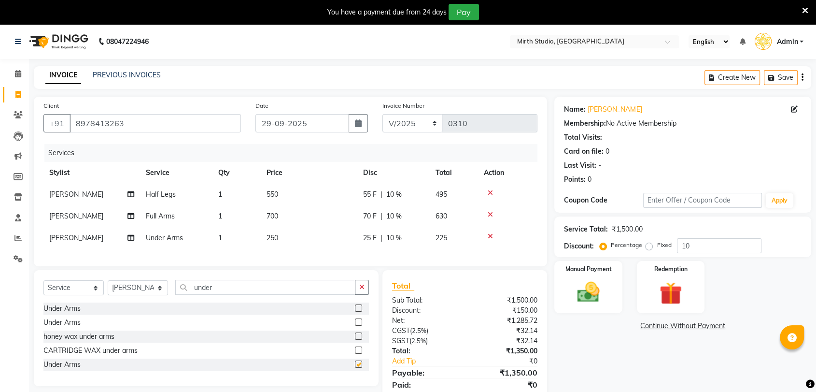
checkbox input "false"
click at [493, 236] on div at bounding box center [508, 236] width 48 height 7
click at [491, 236] on icon at bounding box center [490, 236] width 5 height 7
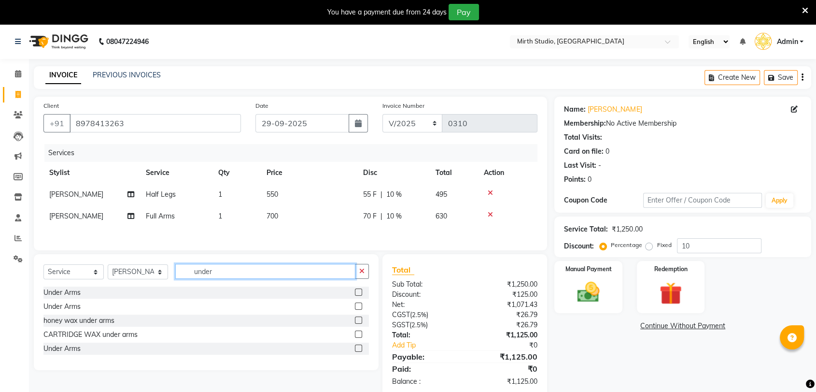
click at [239, 271] on input "under" at bounding box center [265, 271] width 180 height 15
click at [359, 306] on label at bounding box center [358, 305] width 7 height 7
click at [359, 306] on input "checkbox" at bounding box center [358, 306] width 6 height 6
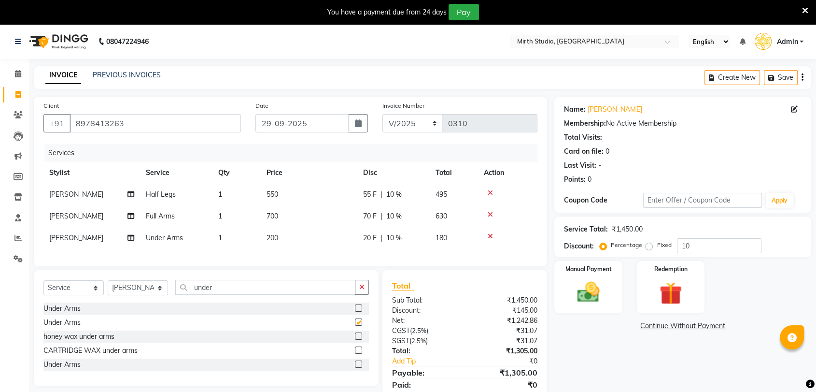
checkbox input "false"
click at [266, 291] on input "under" at bounding box center [265, 287] width 180 height 15
type input "u"
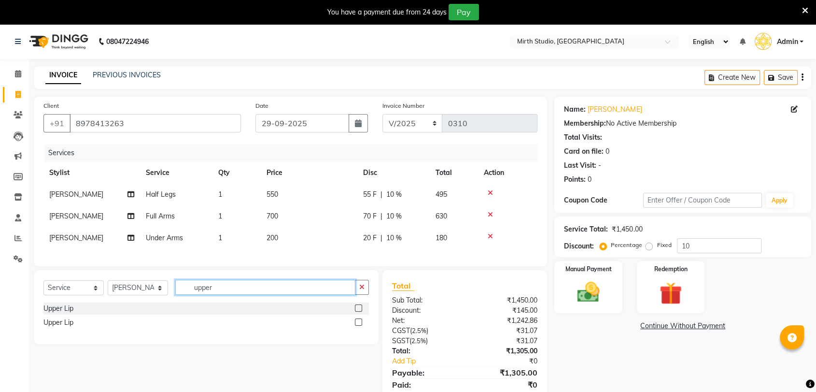
type input "upper"
click at [359, 325] on label at bounding box center [358, 321] width 7 height 7
click at [359, 325] on input "checkbox" at bounding box center [358, 322] width 6 height 6
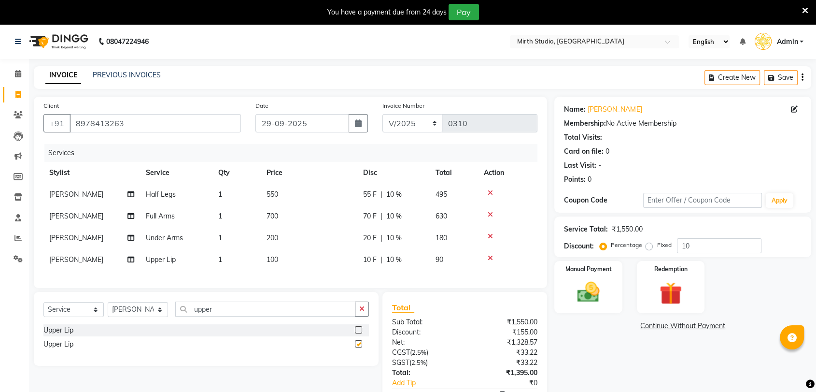
checkbox input "false"
click at [492, 253] on td at bounding box center [507, 260] width 59 height 22
click at [355, 333] on label at bounding box center [358, 329] width 7 height 7
click at [355, 333] on input "checkbox" at bounding box center [358, 330] width 6 height 6
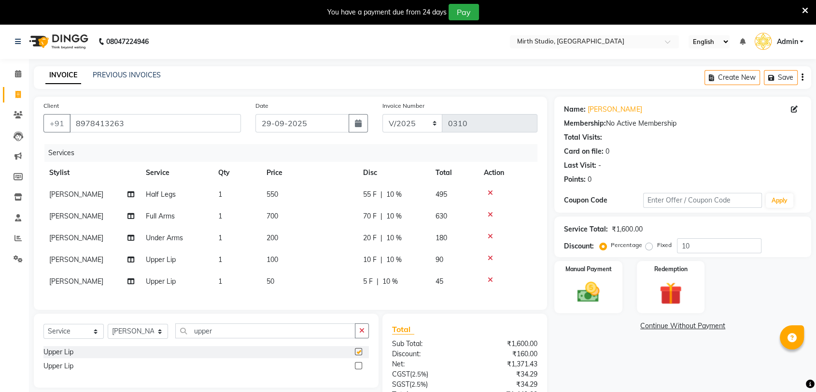
checkbox input "false"
click at [493, 256] on icon at bounding box center [490, 257] width 5 height 7
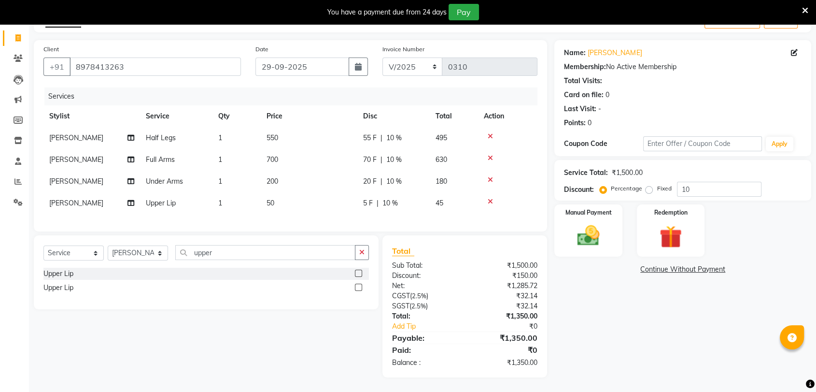
scroll to position [64, 0]
click at [694, 184] on input "10" at bounding box center [719, 189] width 85 height 15
type input "1"
click at [489, 198] on icon at bounding box center [490, 201] width 5 height 7
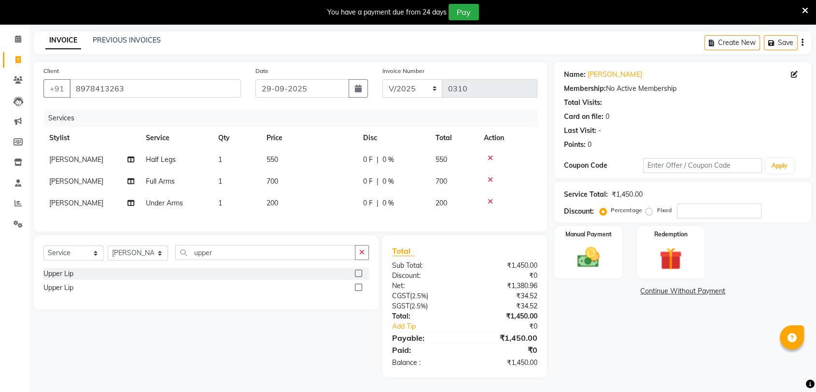
click at [490, 155] on icon at bounding box center [490, 158] width 5 height 7
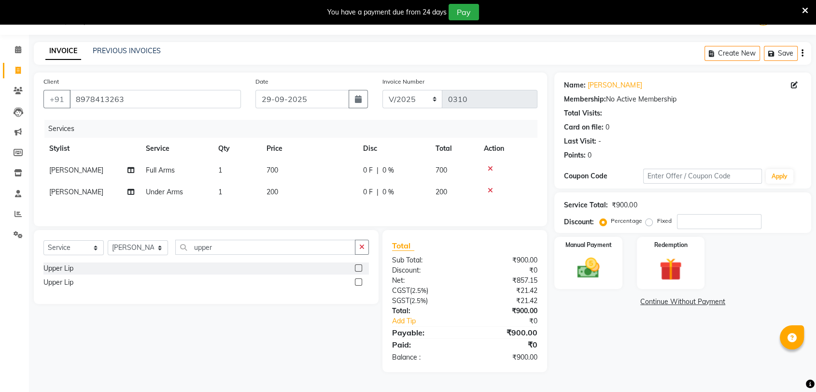
scroll to position [24, 0]
click at [220, 244] on input "upper" at bounding box center [265, 247] width 180 height 15
type input "u"
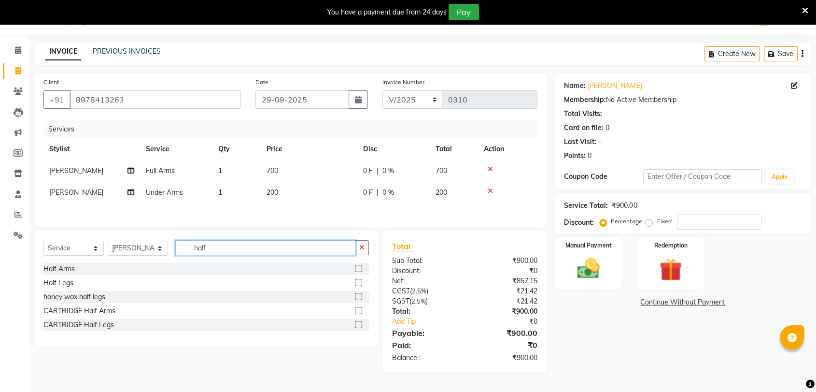
type input "half"
click at [359, 283] on label at bounding box center [358, 282] width 7 height 7
click at [359, 283] on input "checkbox" at bounding box center [358, 283] width 6 height 6
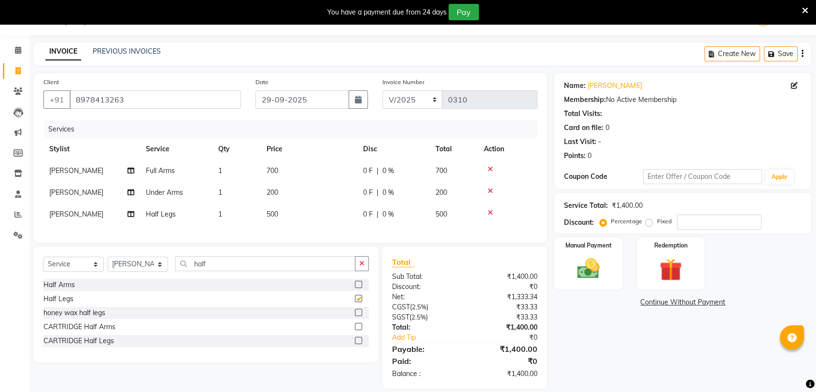
checkbox input "false"
click at [492, 166] on div at bounding box center [508, 169] width 48 height 7
click at [491, 166] on icon at bounding box center [490, 169] width 5 height 7
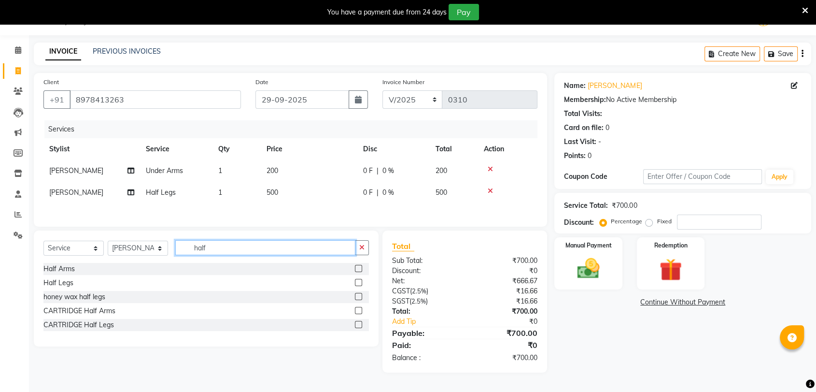
click at [234, 242] on input "half" at bounding box center [265, 247] width 180 height 15
type input "h"
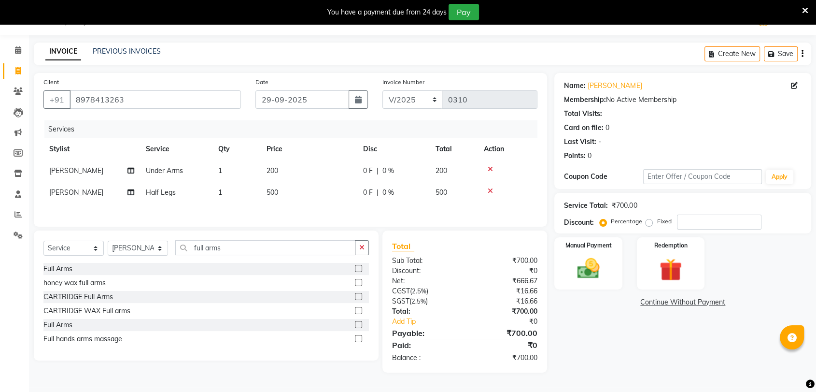
click at [83, 268] on div "Full Arms" at bounding box center [205, 269] width 325 height 12
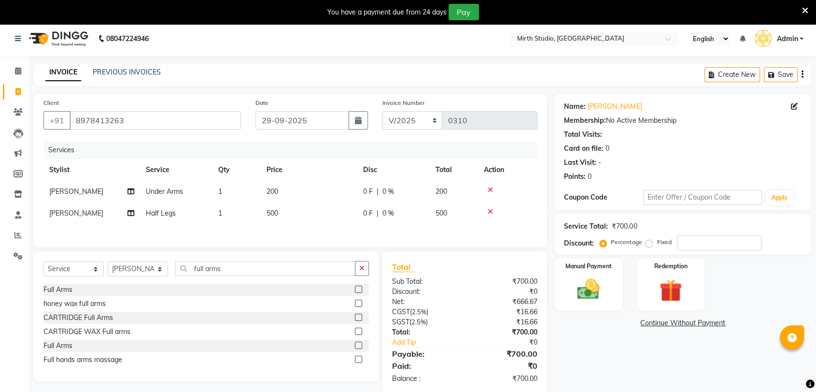
scroll to position [0, 0]
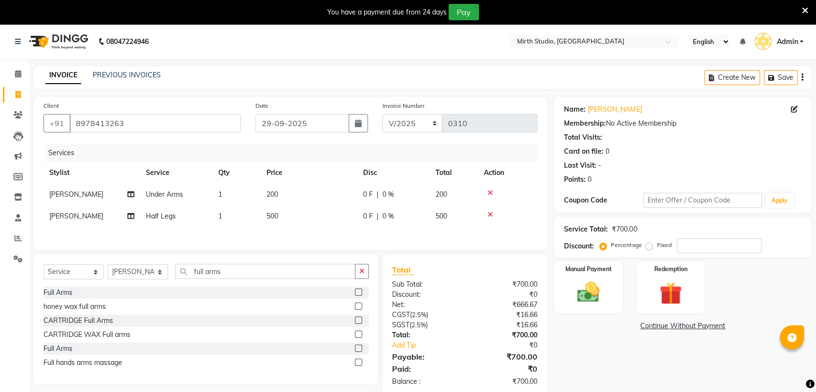
click at [355, 246] on div "Client [PHONE_NUMBER] Date [DATE] Invoice Number V/2025 V/[PHONE_NUMBER] Servic…" at bounding box center [290, 174] width 513 height 154
click at [260, 272] on input "full arms" at bounding box center [265, 271] width 180 height 15
type input "f"
type input "full arms"
click at [357, 295] on label at bounding box center [358, 291] width 7 height 7
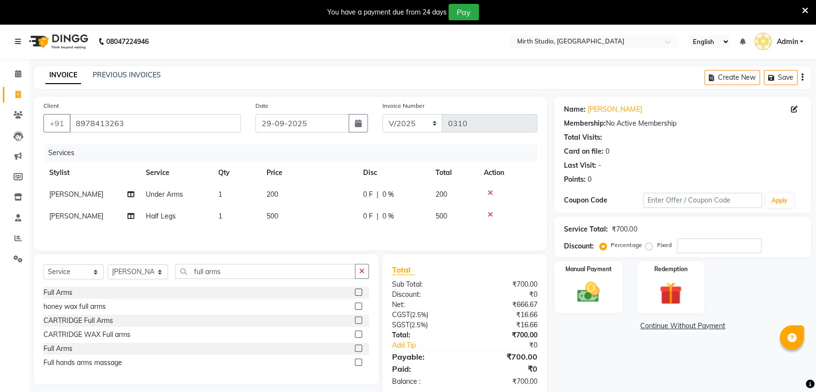
click at [357, 295] on input "checkbox" at bounding box center [358, 292] width 6 height 6
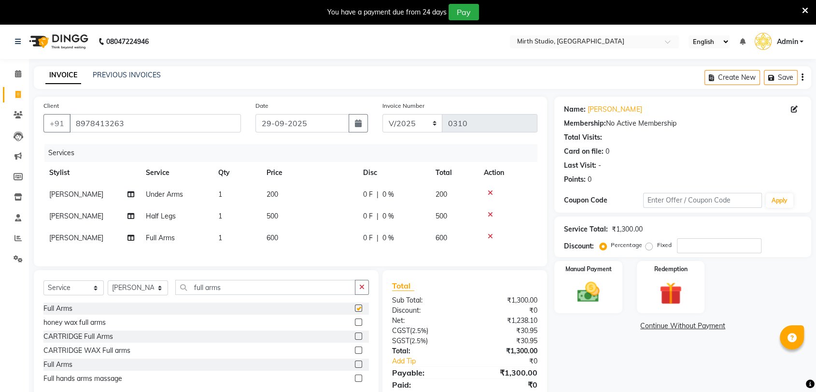
checkbox input "false"
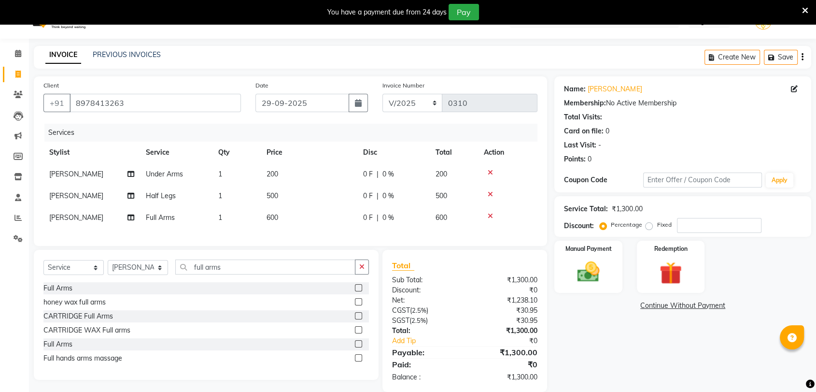
scroll to position [42, 0]
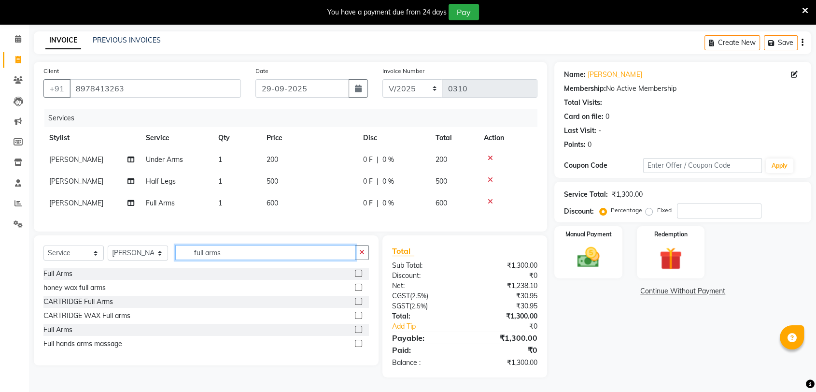
click at [282, 255] on input "full arms" at bounding box center [265, 252] width 180 height 15
type input "f"
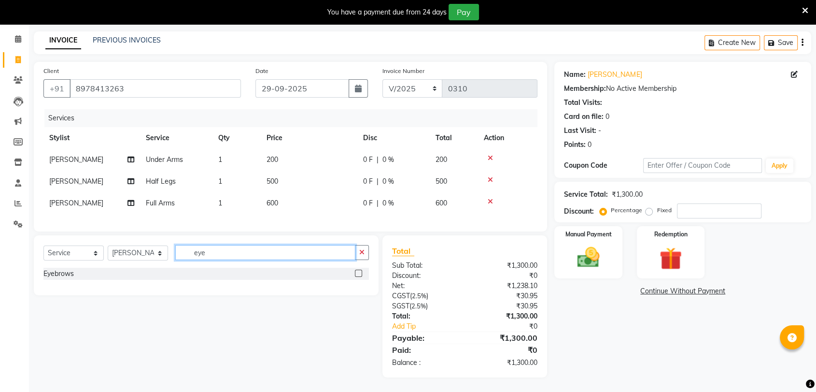
type input "eye"
click at [358, 271] on label at bounding box center [358, 272] width 7 height 7
click at [358, 271] on input "checkbox" at bounding box center [358, 273] width 6 height 6
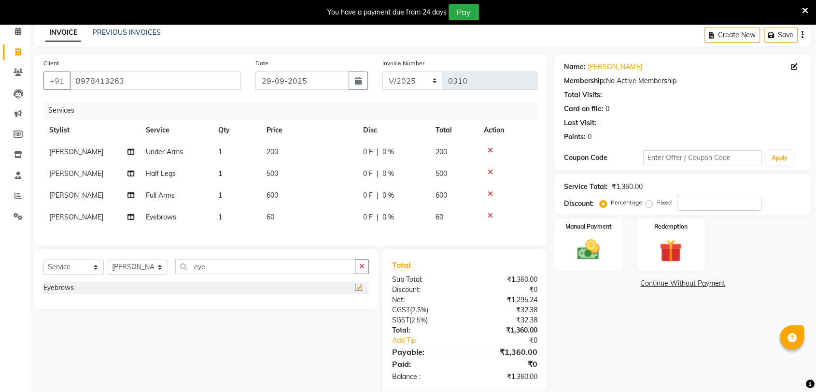
checkbox input "false"
click at [259, 272] on input "eye" at bounding box center [265, 266] width 180 height 15
type input "e"
type input "upp"
click at [361, 305] on label at bounding box center [358, 300] width 7 height 7
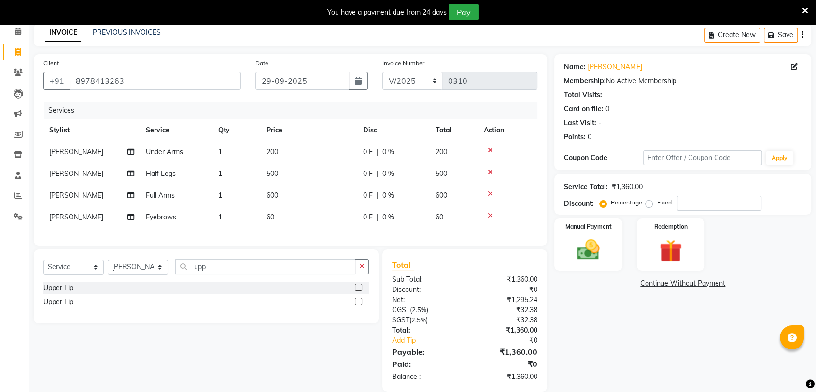
click at [361, 305] on input "checkbox" at bounding box center [358, 301] width 6 height 6
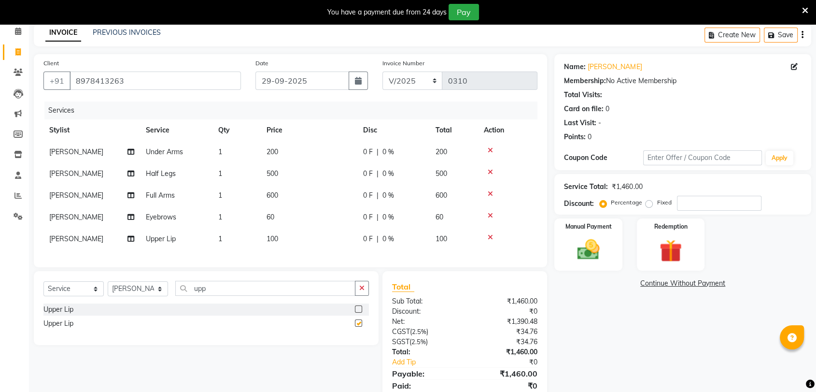
checkbox input "false"
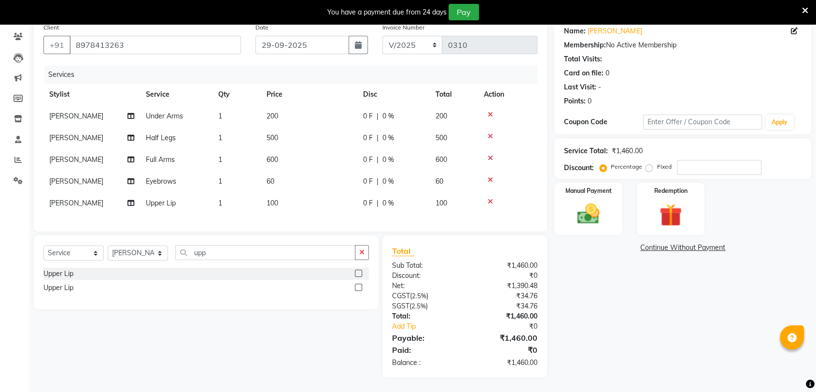
scroll to position [86, 0]
click at [358, 273] on label at bounding box center [358, 272] width 7 height 7
click at [358, 273] on input "checkbox" at bounding box center [358, 273] width 6 height 6
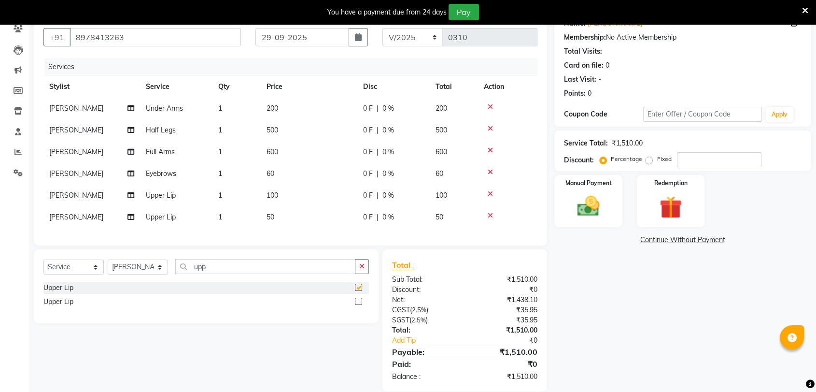
checkbox input "false"
click at [488, 191] on icon at bounding box center [490, 193] width 5 height 7
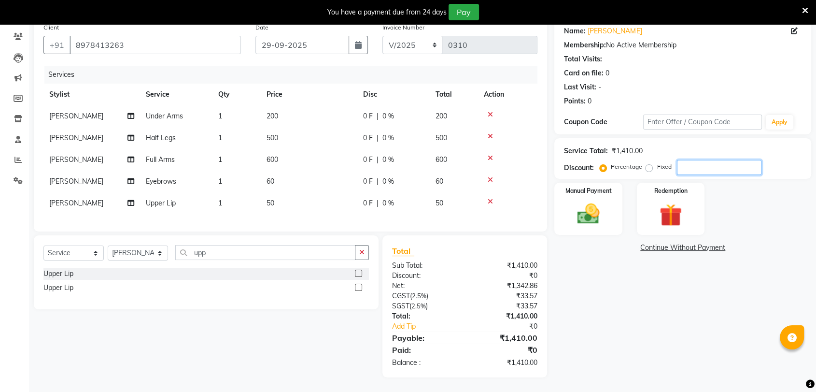
click at [685, 160] on input "number" at bounding box center [719, 167] width 85 height 15
type input "10"
click at [611, 206] on div "Manual Payment" at bounding box center [588, 209] width 71 height 54
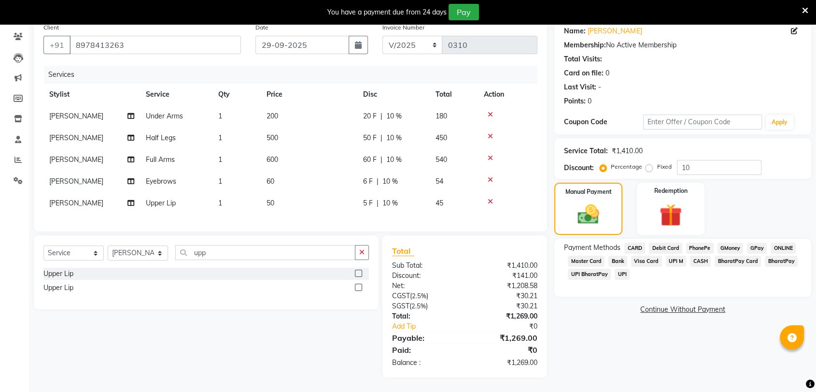
click at [621, 268] on span "UPI" at bounding box center [622, 273] width 15 height 11
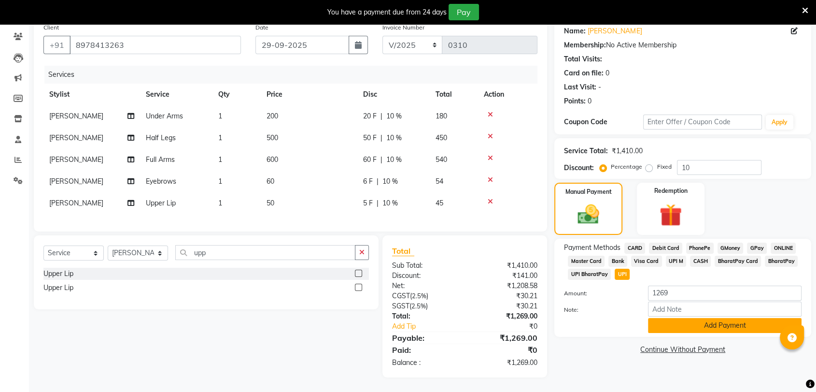
click at [653, 318] on button "Add Payment" at bounding box center [725, 325] width 154 height 15
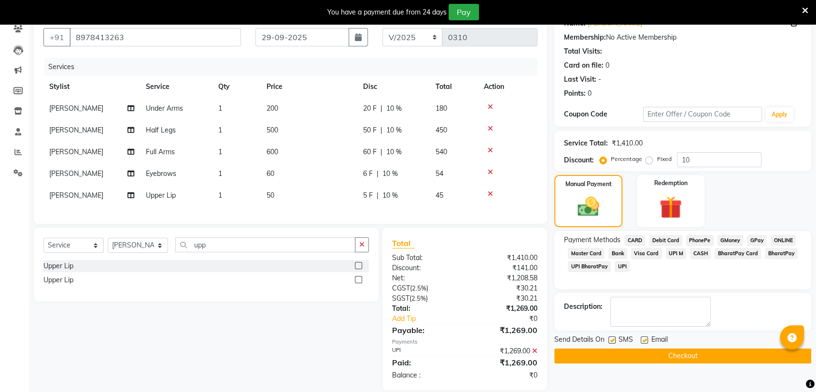
click at [610, 337] on label at bounding box center [611, 339] width 7 height 7
click at [610, 337] on input "checkbox" at bounding box center [611, 340] width 6 height 6
checkbox input "false"
click at [642, 337] on label at bounding box center [644, 339] width 7 height 7
click at [642, 337] on input "checkbox" at bounding box center [644, 340] width 6 height 6
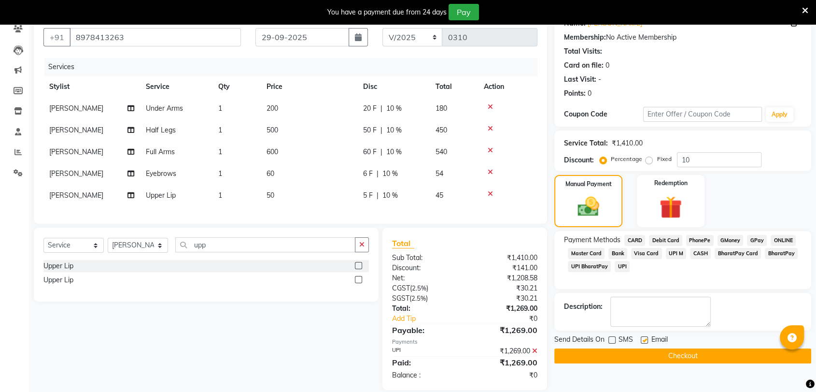
checkbox input "false"
click at [648, 313] on textarea at bounding box center [660, 312] width 100 height 30
type textarea "Kotak account"
click at [683, 354] on button "Checkout" at bounding box center [682, 355] width 257 height 15
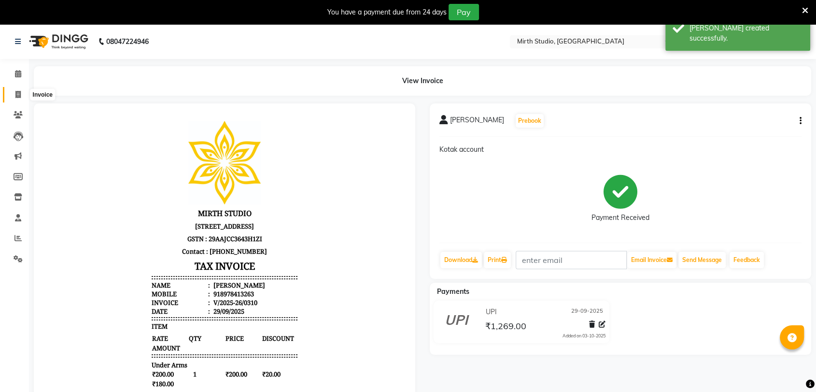
click at [19, 91] on icon at bounding box center [17, 94] width 5 height 7
select select "service"
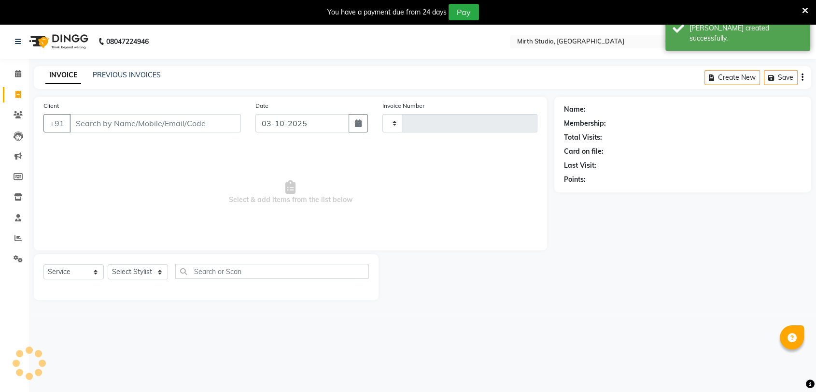
scroll to position [24, 0]
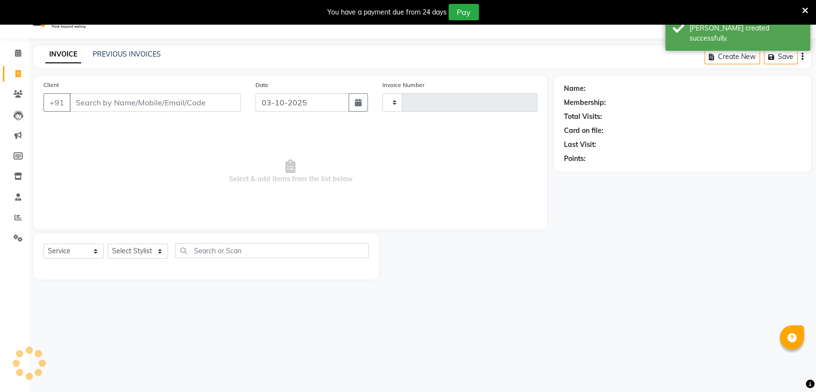
type input "0311"
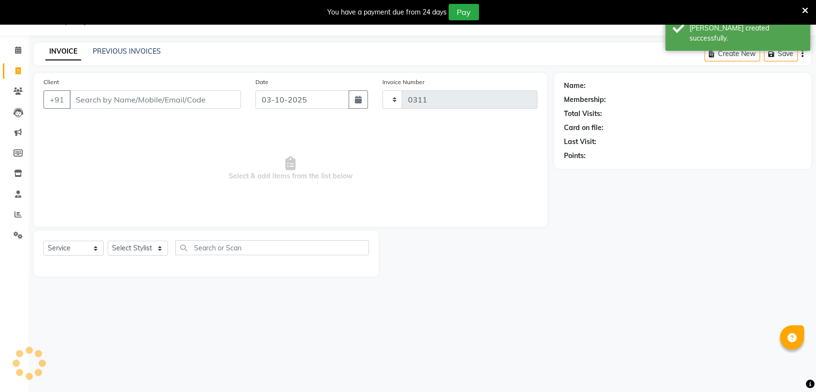
select select "4806"
drag, startPoint x: 124, startPoint y: 98, endPoint x: 124, endPoint y: 82, distance: 15.9
click at [124, 98] on input "Client" at bounding box center [155, 99] width 171 height 18
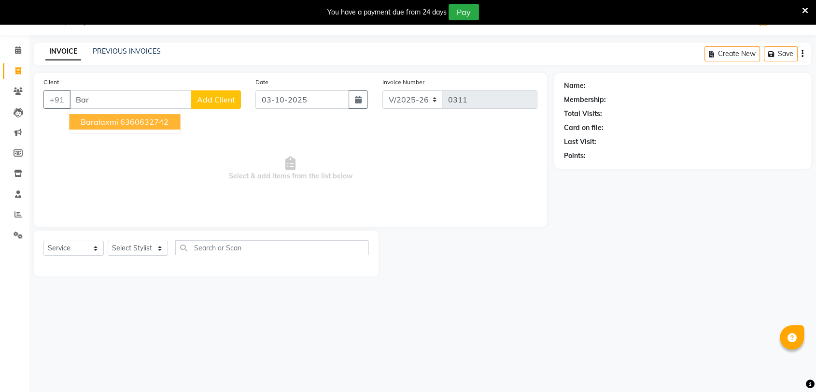
click at [158, 125] on ngb-highlight "6360632742" at bounding box center [144, 122] width 48 height 10
type input "6360632742"
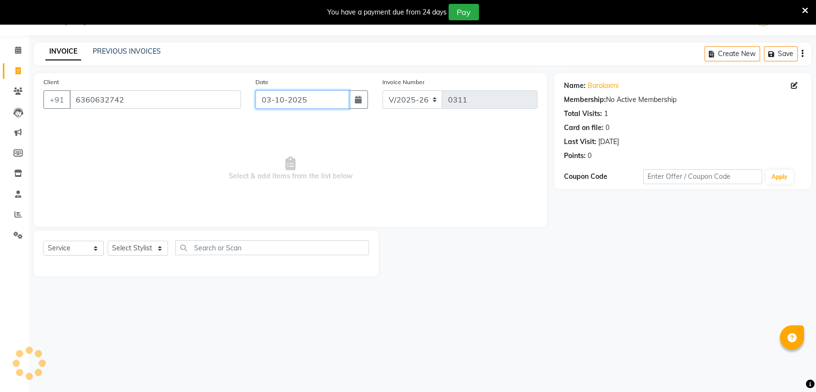
click at [306, 96] on input "03-10-2025" at bounding box center [302, 99] width 94 height 18
select select "10"
select select "2025"
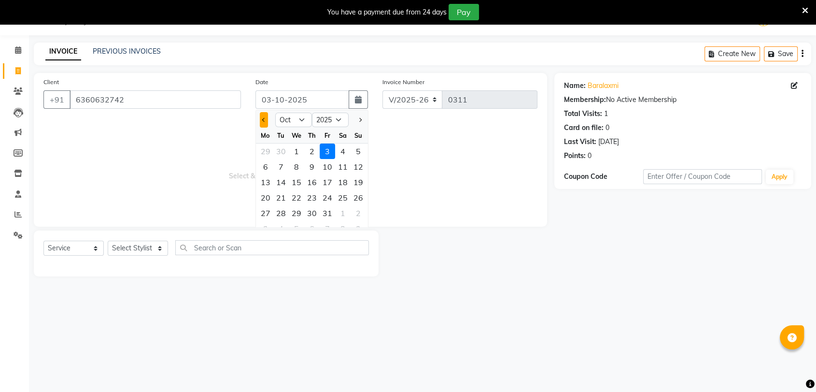
click at [263, 119] on span "Previous month" at bounding box center [264, 120] width 4 height 4
select select "9"
click at [268, 211] on div "29" at bounding box center [265, 212] width 15 height 15
type input "29-09-2025"
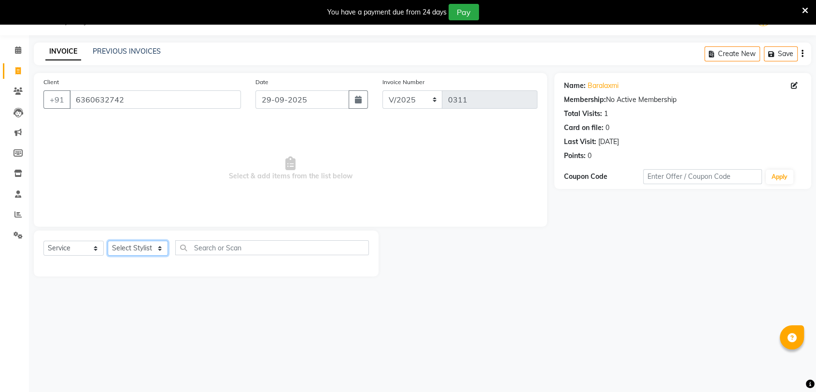
click at [142, 245] on select "Select Stylist [PERSON_NAME] Pooja [PERSON_NAME] s" at bounding box center [138, 247] width 60 height 15
select select "72306"
click at [108, 240] on select "Select Stylist [PERSON_NAME] Pooja [PERSON_NAME] s" at bounding box center [138, 247] width 60 height 15
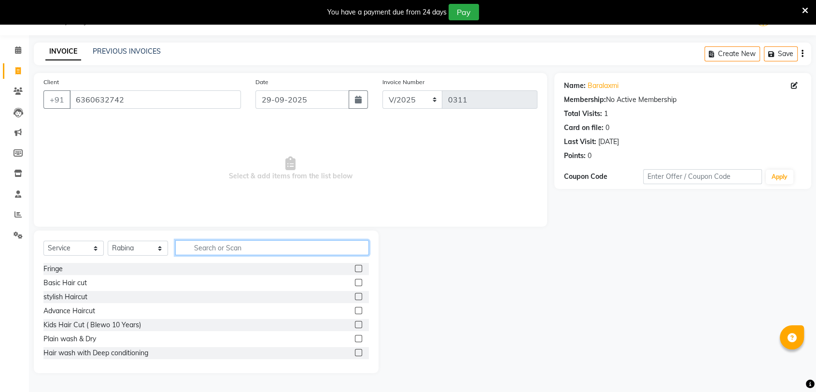
click at [243, 249] on input "text" at bounding box center [272, 247] width 194 height 15
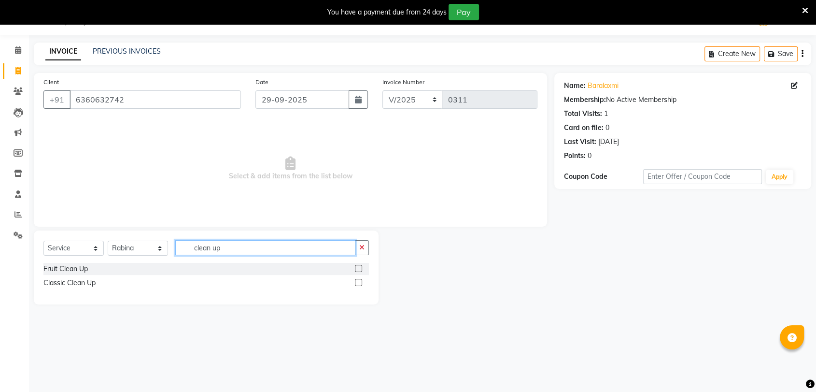
type input "clean up"
click at [357, 281] on label at bounding box center [358, 282] width 7 height 7
click at [357, 281] on input "checkbox" at bounding box center [358, 283] width 6 height 6
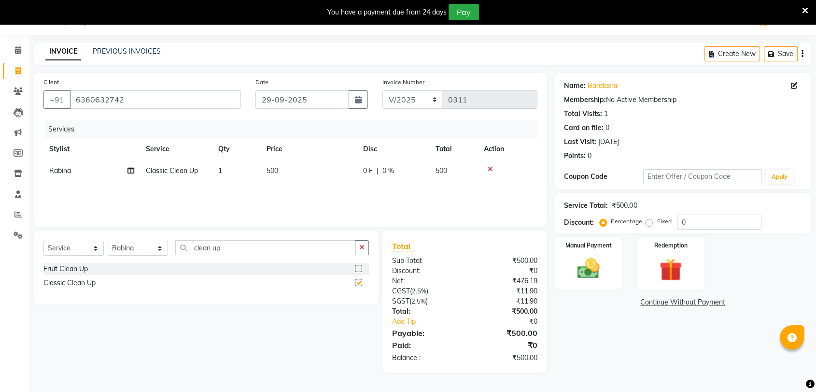
checkbox input "false"
click at [359, 267] on label at bounding box center [358, 268] width 7 height 7
click at [359, 267] on input "checkbox" at bounding box center [358, 269] width 6 height 6
checkbox input "false"
click at [361, 250] on icon "button" at bounding box center [361, 247] width 5 height 7
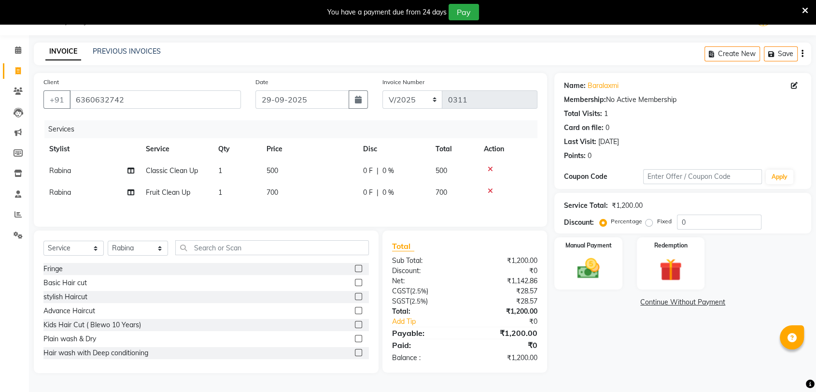
drag, startPoint x: 491, startPoint y: 168, endPoint x: 483, endPoint y: 175, distance: 10.2
click at [490, 168] on icon at bounding box center [490, 169] width 5 height 7
click at [488, 162] on td at bounding box center [507, 171] width 59 height 22
click at [488, 168] on icon at bounding box center [490, 169] width 5 height 7
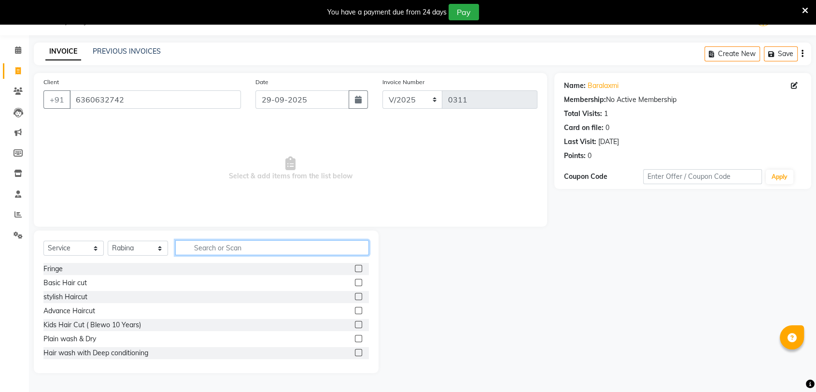
click at [261, 242] on input "text" at bounding box center [272, 247] width 194 height 15
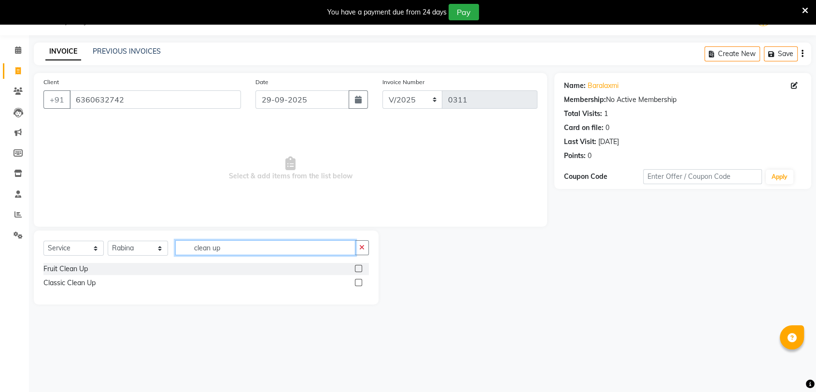
type input "clean up"
click at [357, 268] on label at bounding box center [358, 268] width 7 height 7
click at [357, 268] on input "checkbox" at bounding box center [358, 269] width 6 height 6
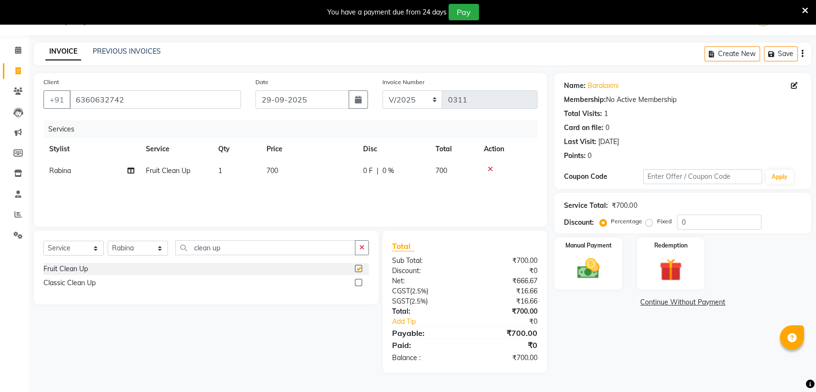
checkbox input "false"
click at [455, 169] on td "700" at bounding box center [454, 171] width 48 height 22
select select "72306"
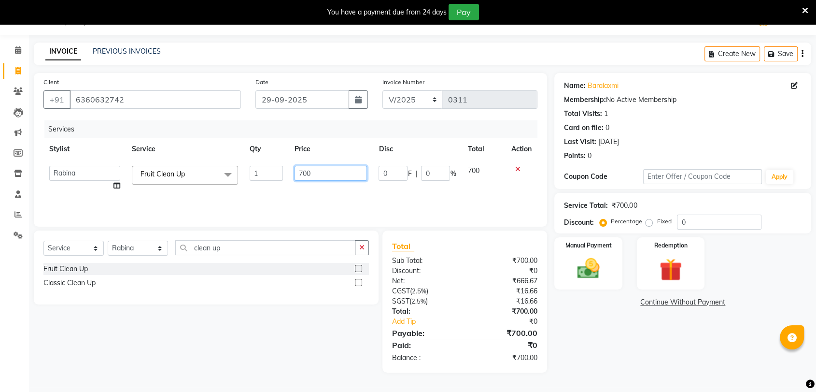
click at [346, 177] on input "700" at bounding box center [331, 173] width 73 height 15
type input "7"
type input "1200"
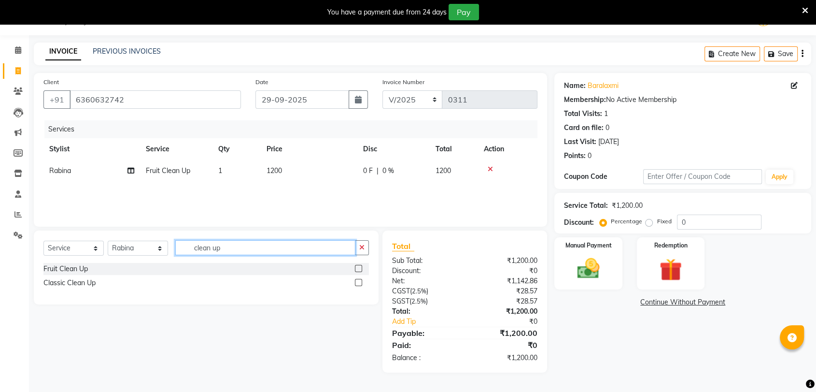
click at [266, 244] on input "clean up" at bounding box center [265, 247] width 180 height 15
type input "c"
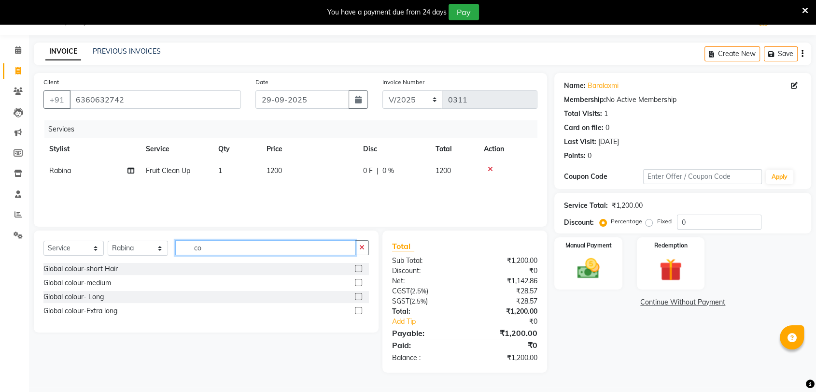
type input "c"
type input "app"
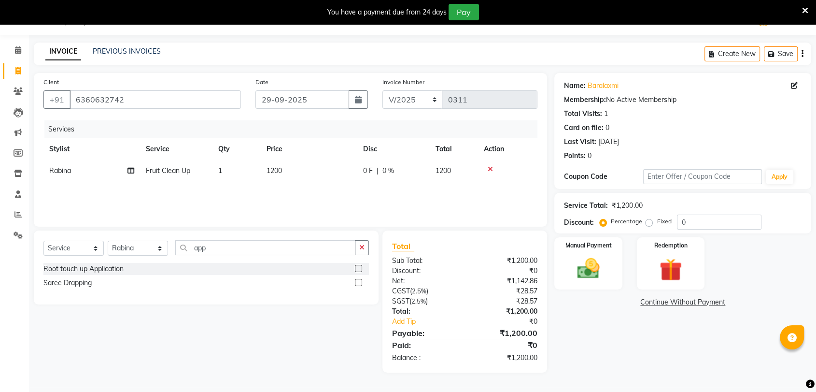
click at [359, 268] on label at bounding box center [358, 268] width 7 height 7
click at [359, 268] on input "checkbox" at bounding box center [358, 269] width 6 height 6
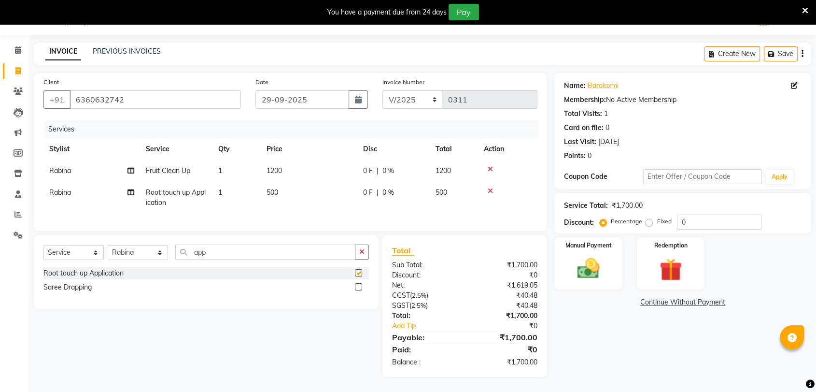
checkbox input "false"
click at [101, 190] on td "Rabina" at bounding box center [91, 198] width 97 height 32
select select "72306"
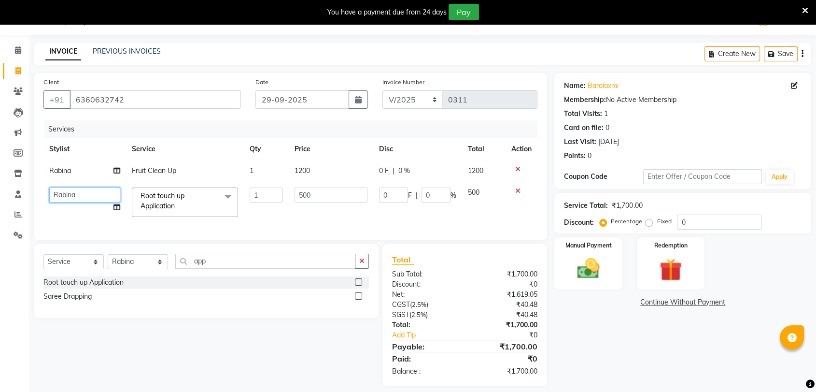
click at [82, 199] on select "[PERSON_NAME] Pooja [PERSON_NAME] s" at bounding box center [84, 194] width 71 height 15
select select "91034"
click at [321, 193] on input "500" at bounding box center [331, 194] width 72 height 15
type input "5"
type input "600"
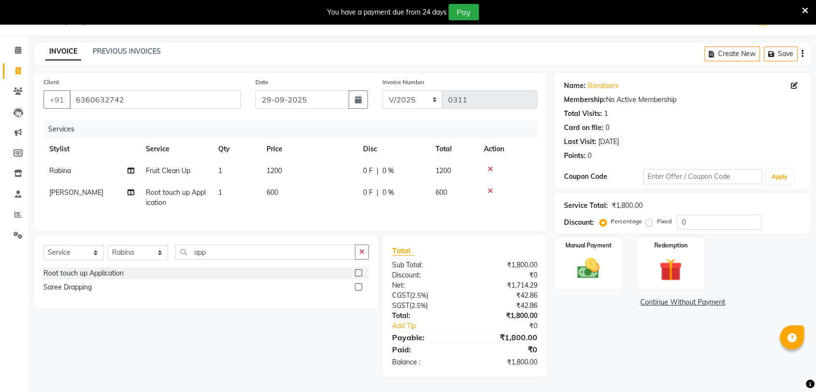
click at [461, 211] on td "600" at bounding box center [454, 198] width 48 height 32
select select "91034"
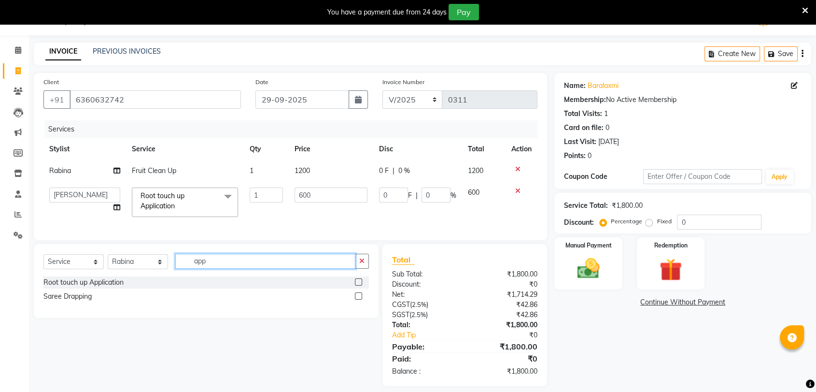
click at [234, 263] on input "app" at bounding box center [265, 261] width 180 height 15
type input "a"
type input "eye"
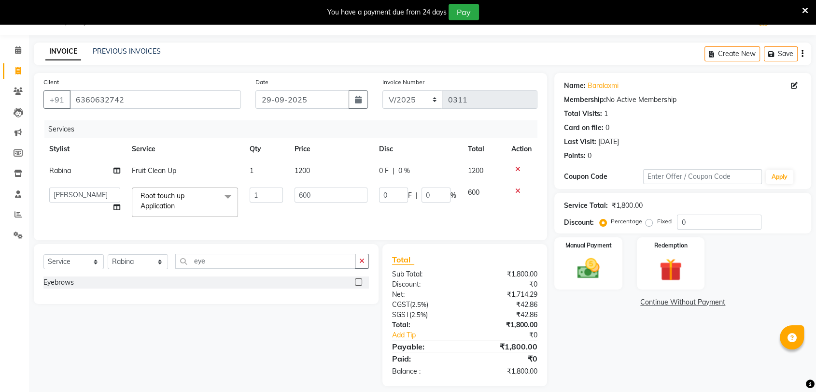
click at [358, 285] on label at bounding box center [358, 281] width 7 height 7
click at [358, 285] on input "checkbox" at bounding box center [358, 282] width 6 height 6
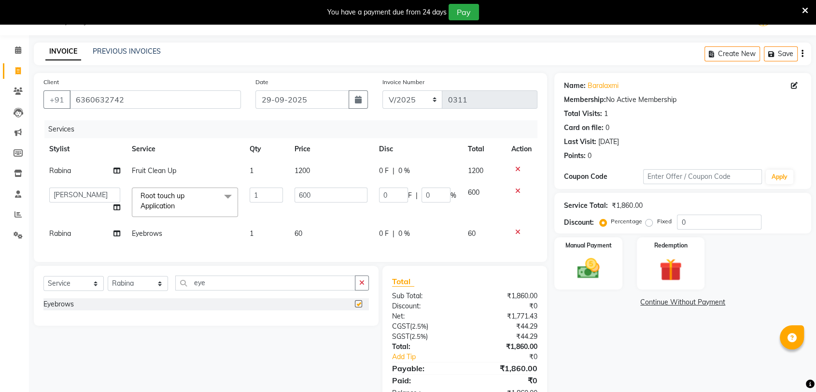
checkbox input "false"
click at [634, 362] on div "Name: Baralaxmi Membership: No Active Membership Total Visits: 1 Card on file: …" at bounding box center [686, 240] width 264 height 335
click at [578, 275] on img at bounding box center [588, 268] width 38 height 27
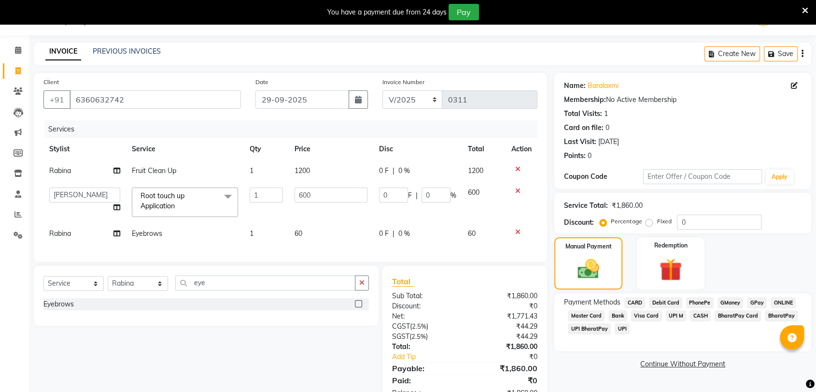
click at [621, 325] on span "UPI" at bounding box center [622, 328] width 15 height 11
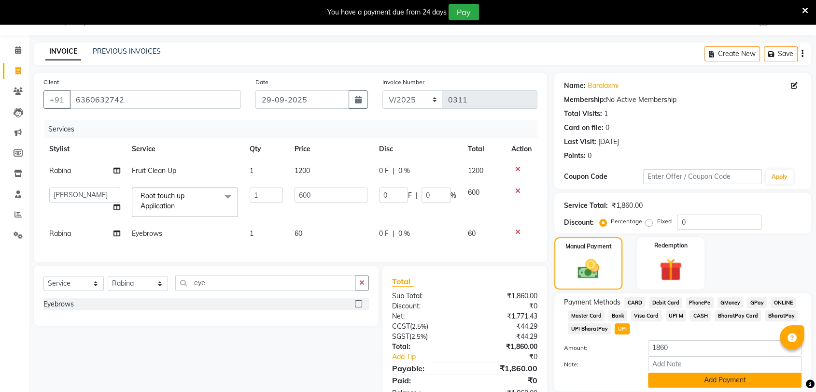
click at [670, 377] on button "Add Payment" at bounding box center [725, 379] width 154 height 15
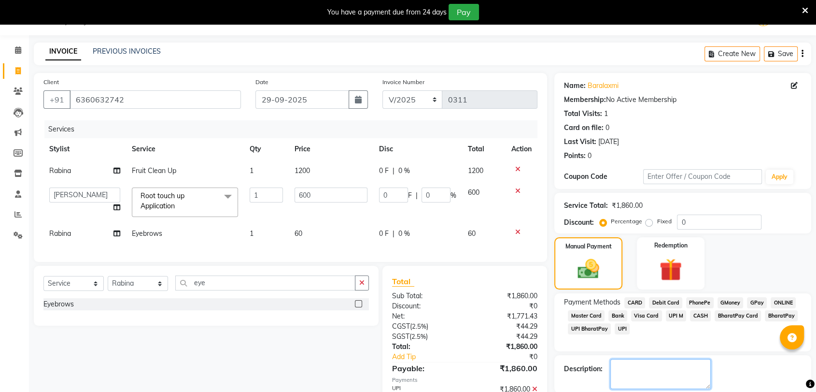
click at [656, 371] on textarea at bounding box center [660, 374] width 100 height 30
paste textarea "[PERSON_NAME]"
type textarea "A"
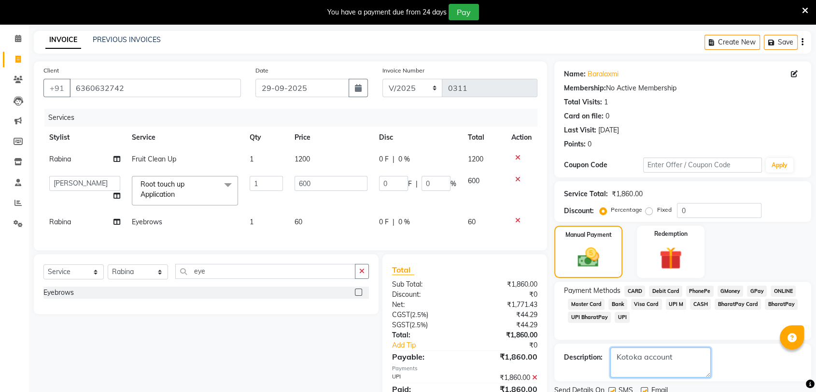
scroll to position [82, 0]
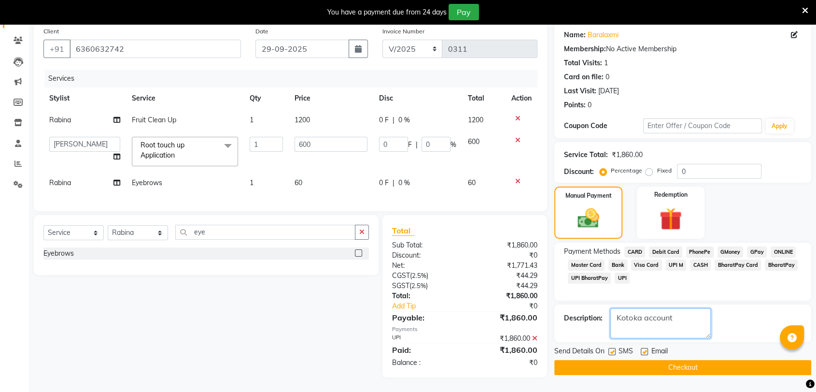
drag, startPoint x: 680, startPoint y: 302, endPoint x: 600, endPoint y: 321, distance: 82.8
click at [603, 318] on div "Description:" at bounding box center [683, 323] width 238 height 30
type textarea "Kotoka account"
drag, startPoint x: 613, startPoint y: 345, endPoint x: 622, endPoint y: 344, distance: 9.2
click at [613, 348] on label at bounding box center [611, 351] width 7 height 7
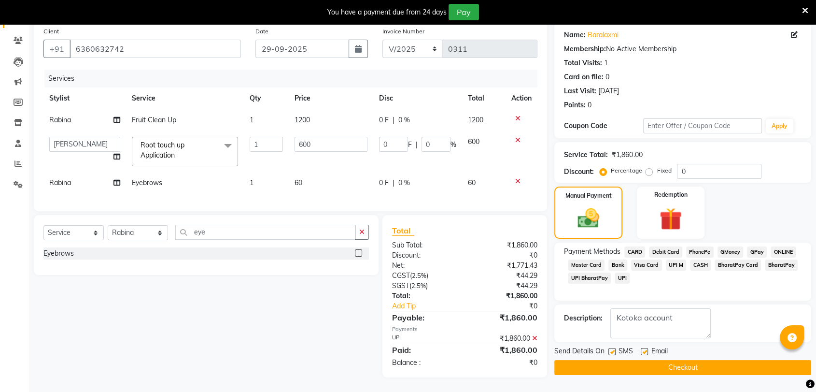
click at [613, 349] on input "checkbox" at bounding box center [611, 352] width 6 height 6
checkbox input "false"
click at [643, 348] on label at bounding box center [644, 351] width 7 height 7
click at [643, 349] on input "checkbox" at bounding box center [644, 352] width 6 height 6
checkbox input "false"
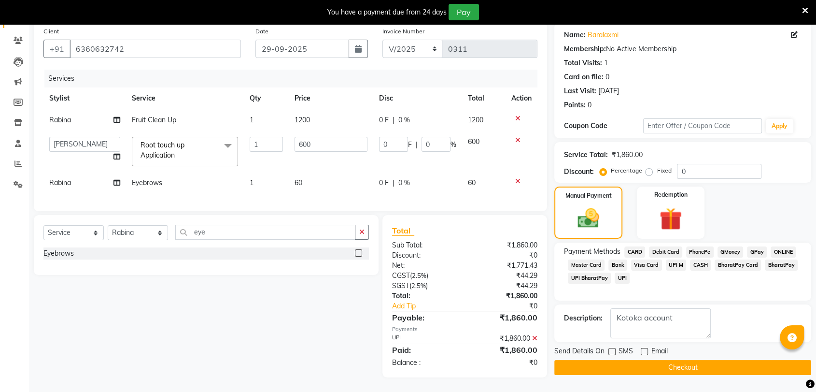
click at [640, 360] on button "Checkout" at bounding box center [682, 367] width 257 height 15
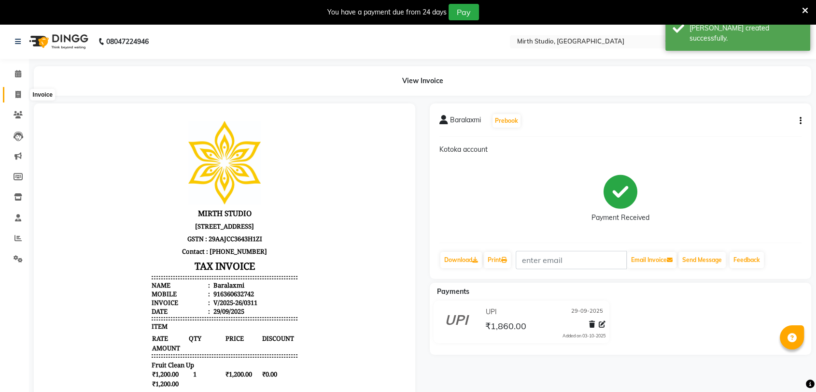
click at [20, 93] on icon at bounding box center [17, 94] width 5 height 7
select select "4806"
select select "service"
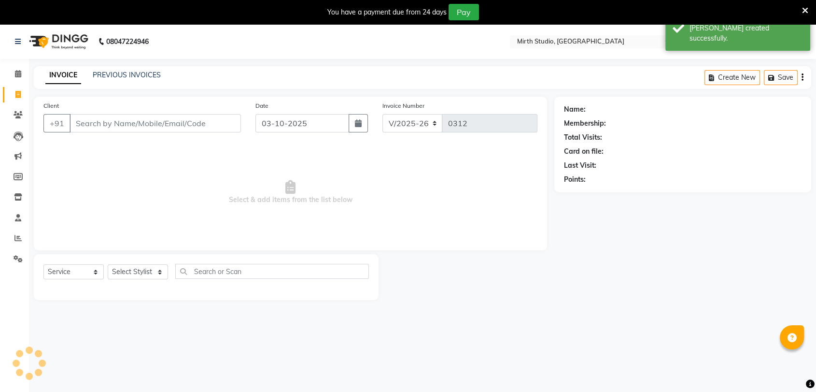
scroll to position [24, 0]
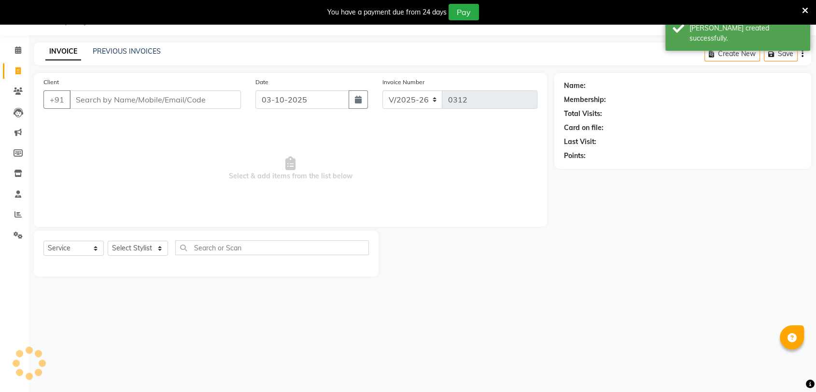
click at [169, 87] on div "Client +91" at bounding box center [142, 97] width 212 height 40
click at [177, 101] on input "Client" at bounding box center [155, 99] width 171 height 18
click at [178, 100] on input "Client" at bounding box center [155, 99] width 171 height 18
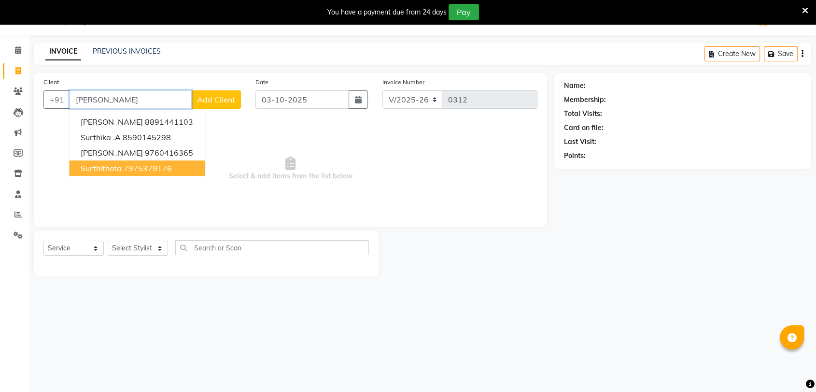
click at [131, 165] on ngb-highlight "7975379176" at bounding box center [148, 168] width 48 height 10
type input "7975379176"
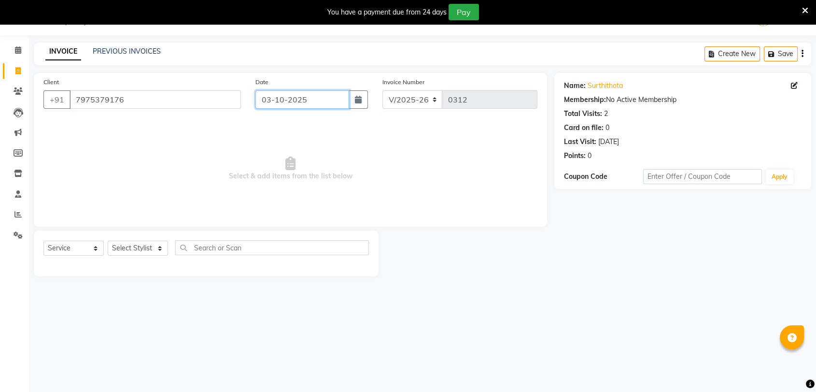
click at [283, 99] on input "03-10-2025" at bounding box center [302, 99] width 94 height 18
select select "10"
select select "2025"
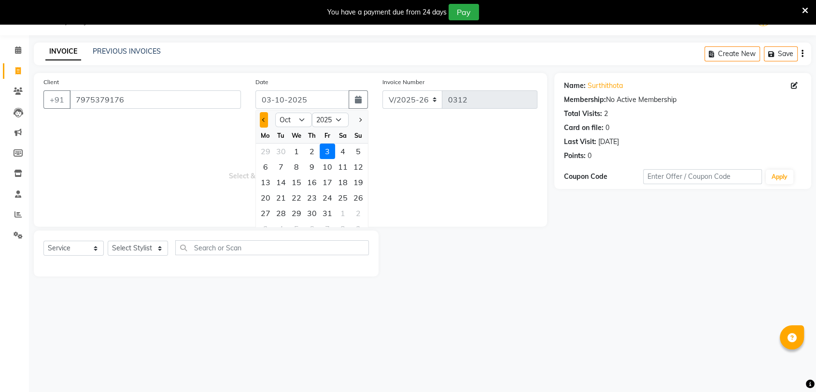
click at [262, 121] on button "Previous month" at bounding box center [264, 119] width 8 height 15
select select "9"
click at [265, 213] on div "29" at bounding box center [265, 212] width 15 height 15
type input "29-09-2025"
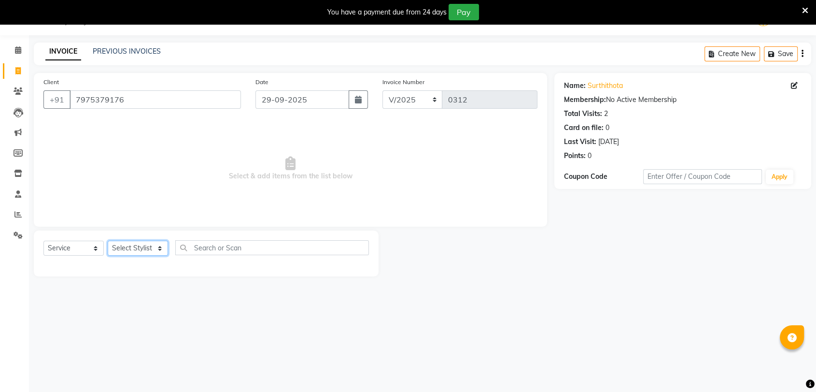
click at [135, 246] on select "Select Stylist [PERSON_NAME] Pooja [PERSON_NAME] s" at bounding box center [138, 247] width 60 height 15
select select "35624"
click at [108, 240] on select "Select Stylist [PERSON_NAME] Pooja [PERSON_NAME] s" at bounding box center [138, 247] width 60 height 15
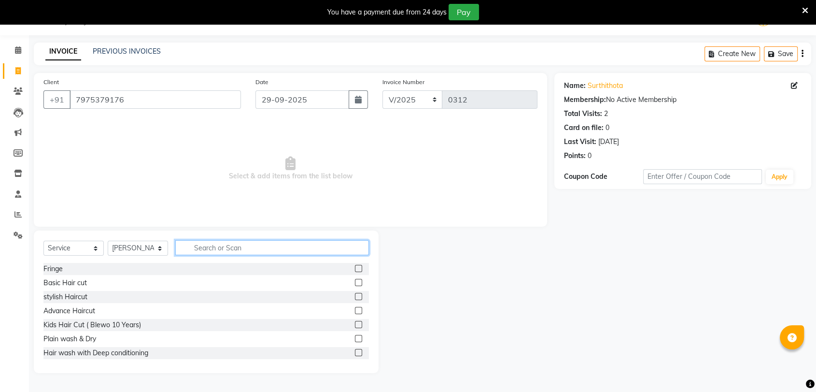
click at [249, 245] on input "text" at bounding box center [272, 247] width 194 height 15
type input "t"
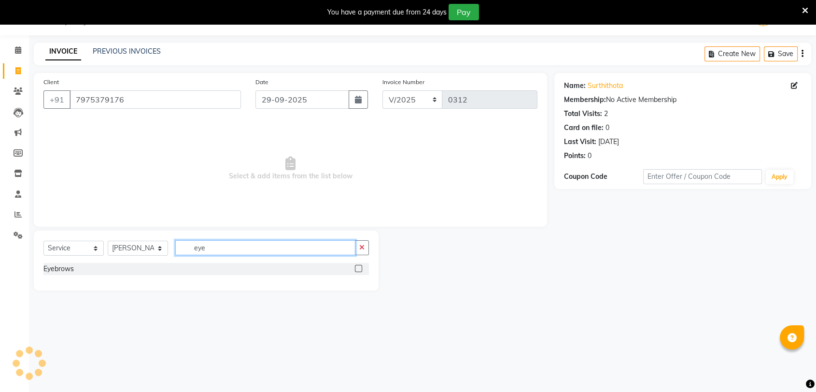
type input "eye"
click at [361, 268] on label at bounding box center [358, 268] width 7 height 7
click at [361, 268] on input "checkbox" at bounding box center [358, 269] width 6 height 6
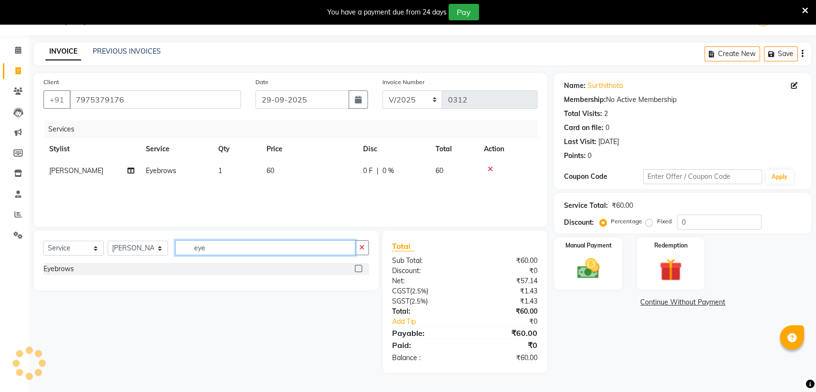
checkbox input "false"
click at [289, 242] on input "eye" at bounding box center [265, 247] width 180 height 15
type input "e"
type input "upp"
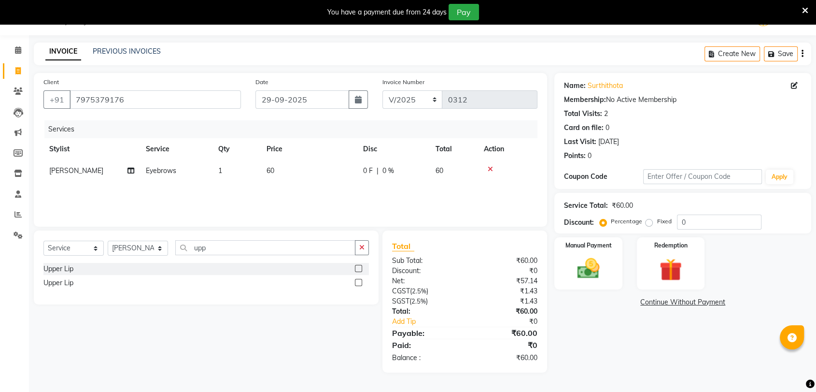
click at [355, 283] on label at bounding box center [358, 282] width 7 height 7
click at [355, 283] on input "checkbox" at bounding box center [358, 283] width 6 height 6
checkbox input "false"
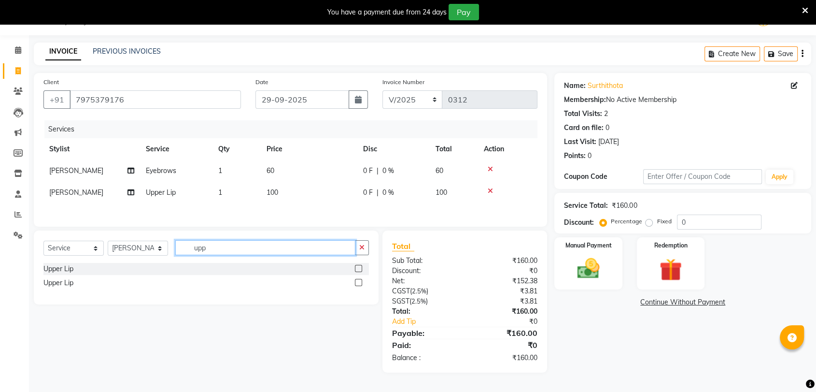
click at [307, 249] on input "upp" at bounding box center [265, 247] width 180 height 15
type input "u"
type input "chin"
click at [360, 283] on label at bounding box center [358, 282] width 7 height 7
click at [360, 283] on input "checkbox" at bounding box center [358, 283] width 6 height 6
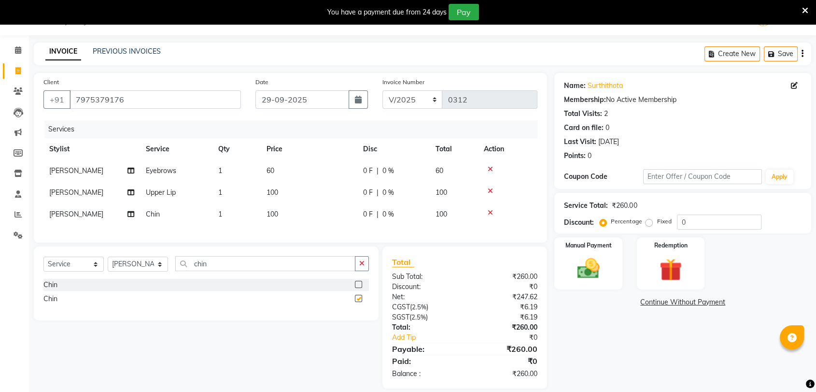
checkbox input "false"
click at [143, 271] on select "Select Stylist [PERSON_NAME] Pooja [PERSON_NAME] s" at bounding box center [138, 263] width 60 height 15
select select "72306"
click at [108, 264] on select "Select Stylist [PERSON_NAME] Pooja [PERSON_NAME] s" at bounding box center [138, 263] width 60 height 15
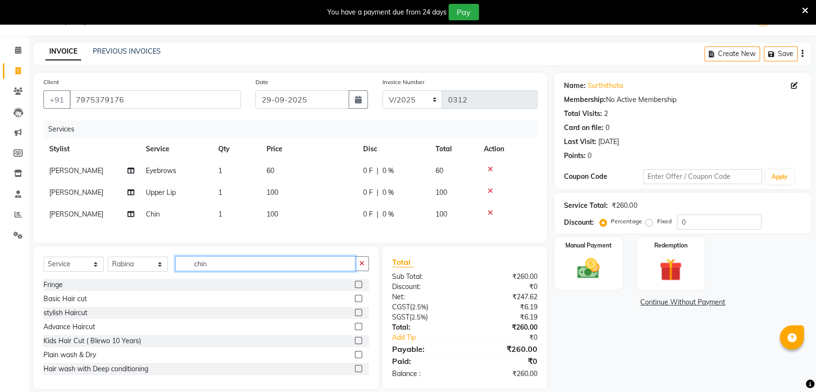
click at [241, 271] on input "chin" at bounding box center [265, 263] width 180 height 15
type input "c"
type input "ped"
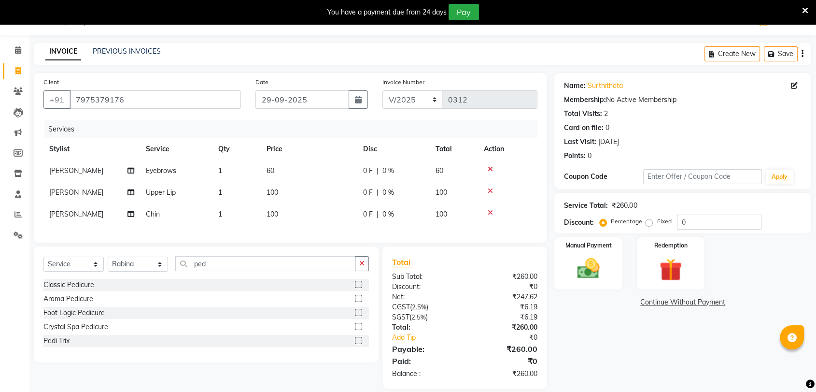
click at [361, 330] on label at bounding box center [358, 326] width 7 height 7
click at [361, 330] on input "checkbox" at bounding box center [358, 327] width 6 height 6
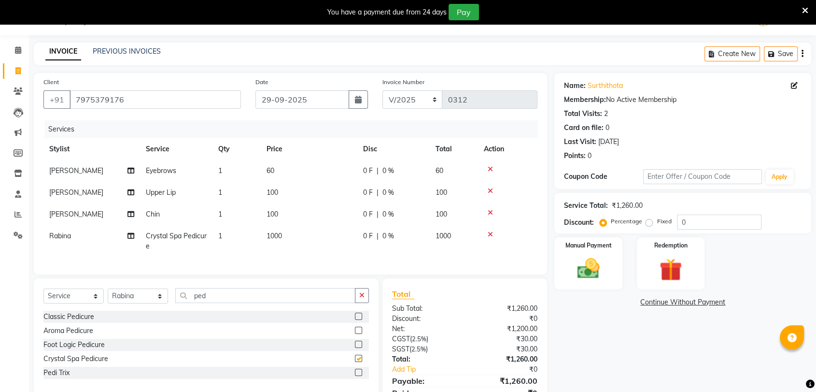
checkbox input "false"
click at [464, 235] on td "1000" at bounding box center [454, 241] width 48 height 32
select select "72306"
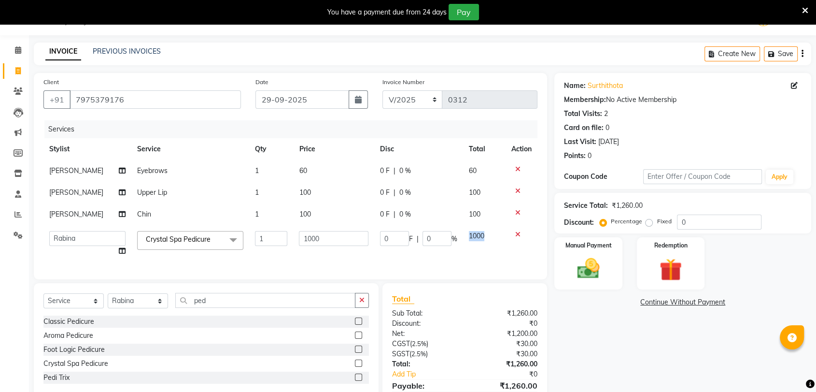
click at [464, 235] on td "1000" at bounding box center [484, 243] width 42 height 37
click at [344, 244] on input "1000" at bounding box center [334, 238] width 70 height 15
type input "1200"
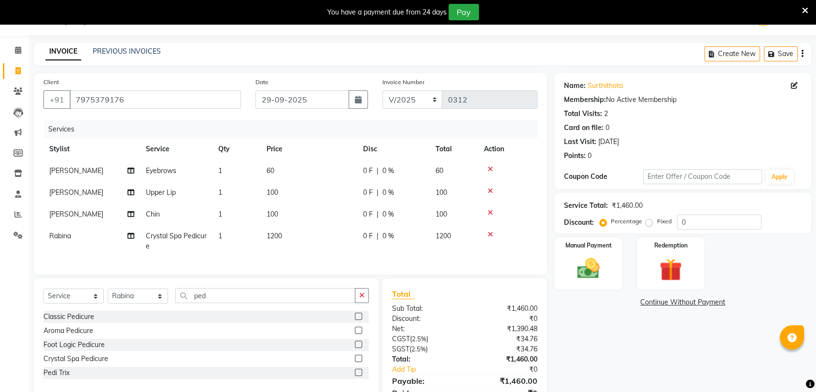
click at [626, 353] on div "Name: Surthithota Membership: No Active Membership Total Visits: 2 Card on file…" at bounding box center [686, 246] width 264 height 347
click at [701, 220] on input "0" at bounding box center [719, 221] width 85 height 15
type input "15"
click at [630, 364] on div "Name: Surthithota Membership: No Active Membership Total Visits: 2 Card on file…" at bounding box center [686, 246] width 264 height 347
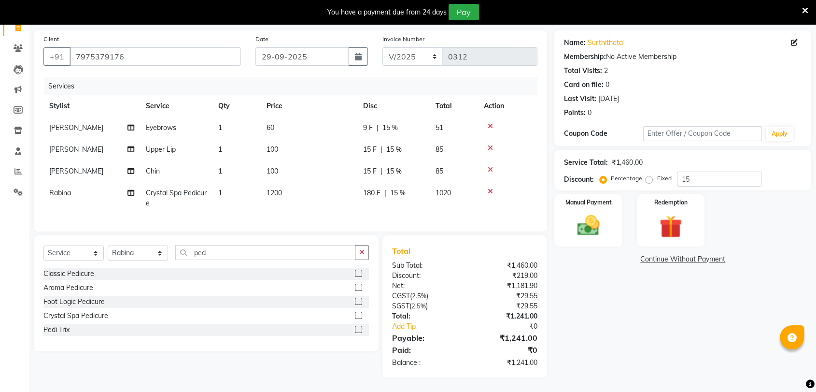
click at [491, 123] on icon at bounding box center [490, 126] width 5 height 7
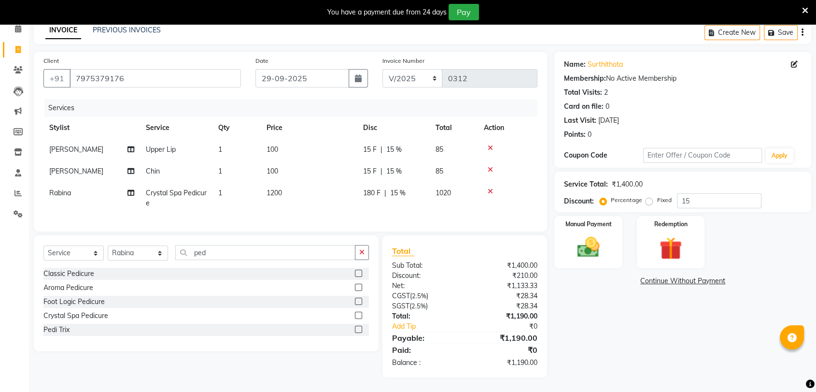
click at [491, 166] on icon at bounding box center [490, 169] width 5 height 7
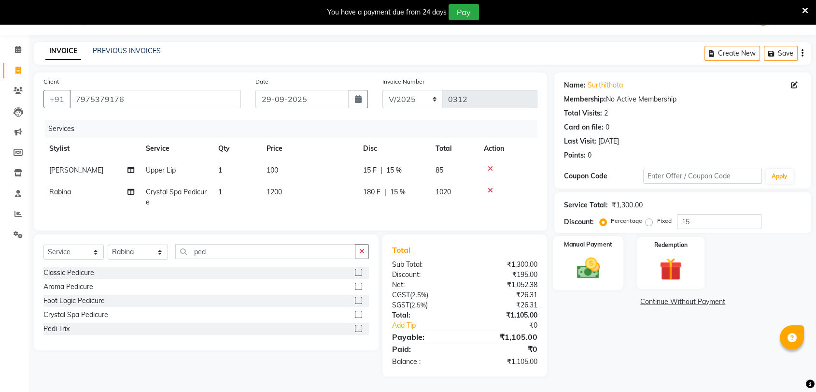
click at [583, 261] on img at bounding box center [588, 267] width 38 height 27
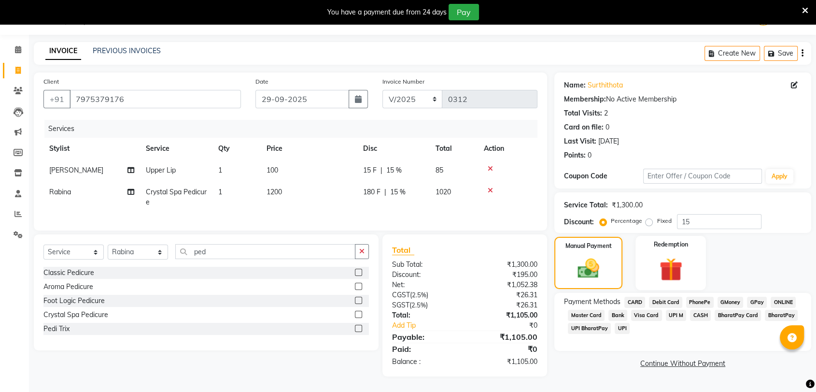
click at [647, 257] on div "Redemption" at bounding box center [671, 263] width 71 height 54
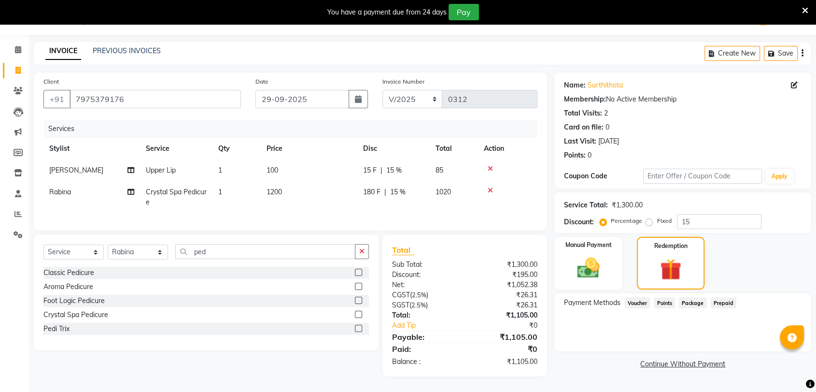
click at [728, 297] on span "Prepaid" at bounding box center [724, 302] width 26 height 11
click at [694, 297] on span "Package" at bounding box center [693, 302] width 28 height 11
click at [661, 297] on span "Points" at bounding box center [664, 302] width 21 height 11
click at [643, 297] on span "Voucher" at bounding box center [637, 302] width 26 height 11
click at [641, 297] on span "Voucher" at bounding box center [637, 302] width 26 height 11
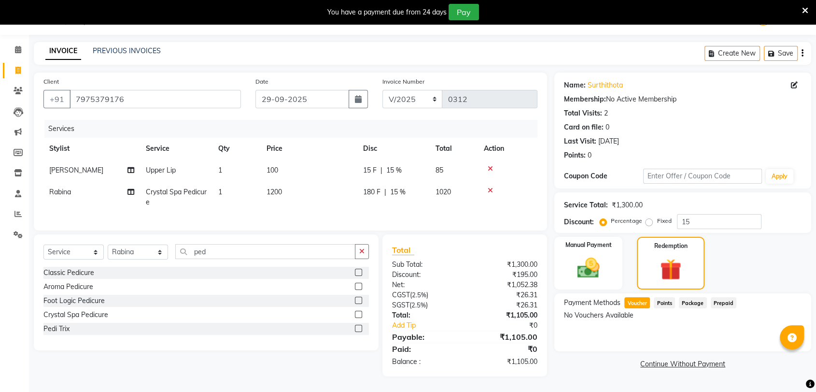
click at [715, 297] on span "Prepaid" at bounding box center [724, 302] width 26 height 11
click at [697, 297] on span "Package" at bounding box center [693, 302] width 28 height 11
click at [702, 359] on link "Continue Without Payment" at bounding box center [682, 364] width 253 height 10
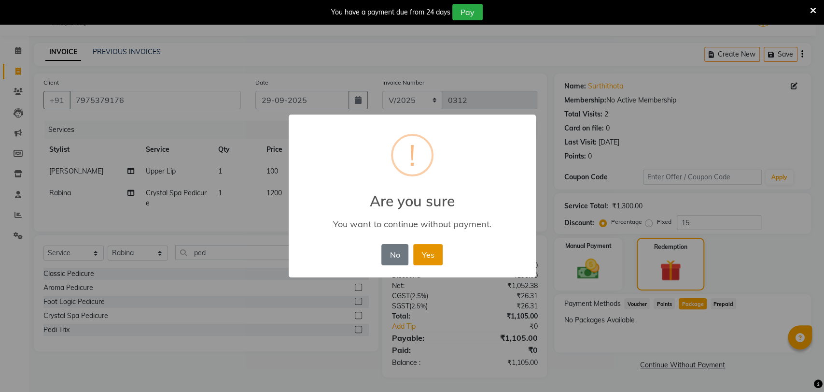
click at [435, 253] on button "Yes" at bounding box center [427, 254] width 29 height 21
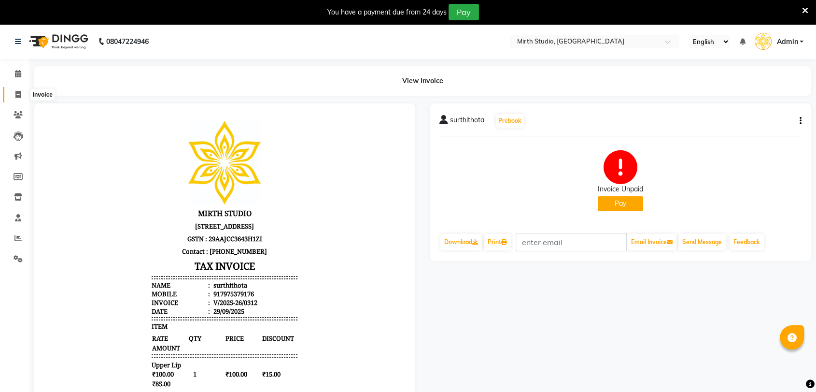
click at [15, 93] on icon at bounding box center [17, 94] width 5 height 7
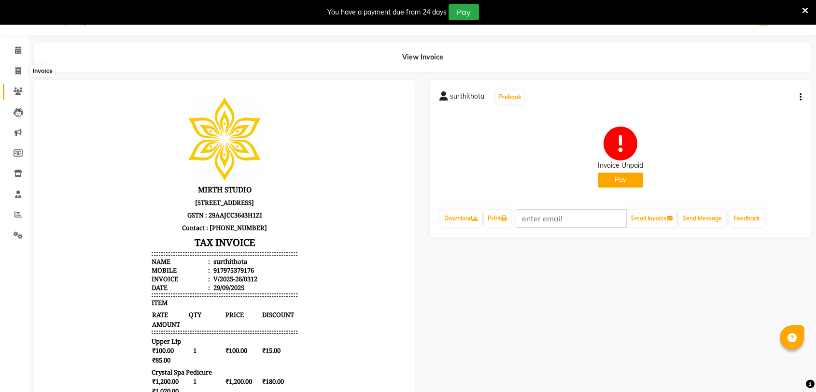
select select "4806"
select select "service"
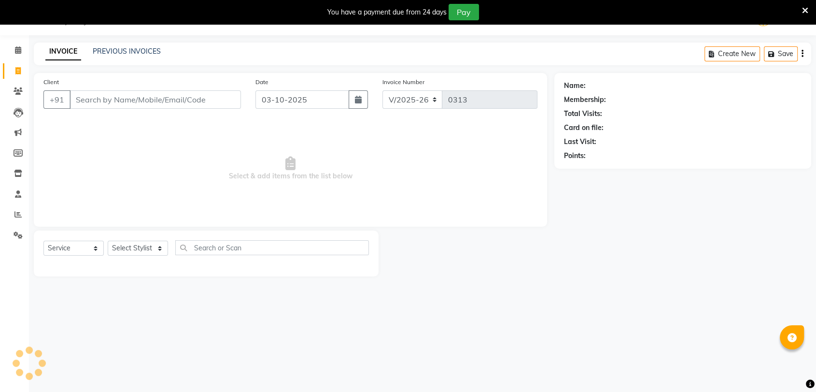
click at [162, 103] on input "Client" at bounding box center [155, 99] width 171 height 18
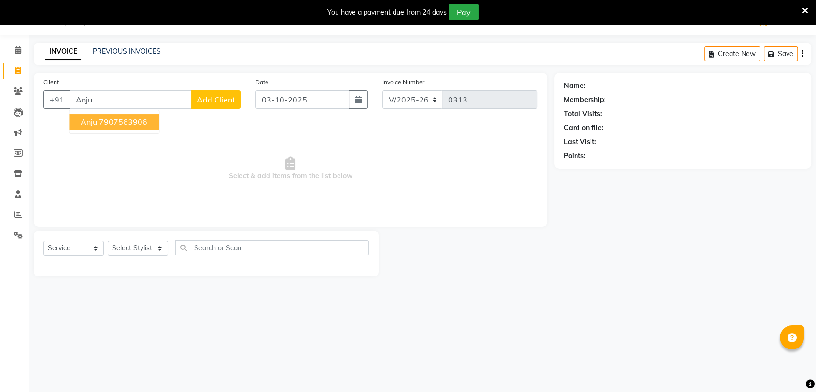
click at [138, 121] on ngb-highlight "7907563906" at bounding box center [123, 122] width 48 height 10
type input "7907563906"
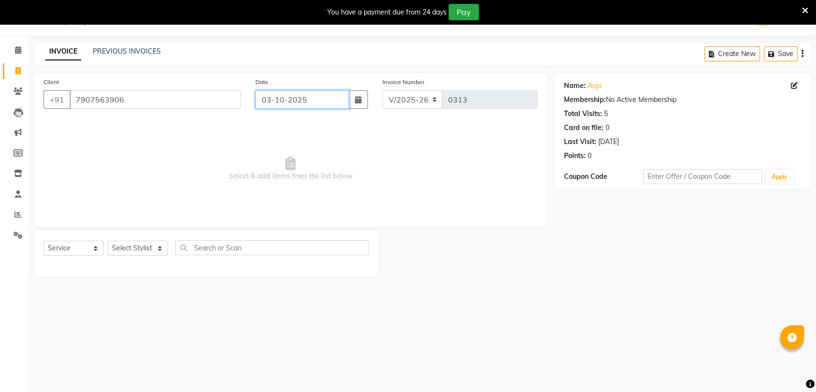
click at [297, 98] on input "03-10-2025" at bounding box center [302, 99] width 94 height 18
select select "10"
select select "2025"
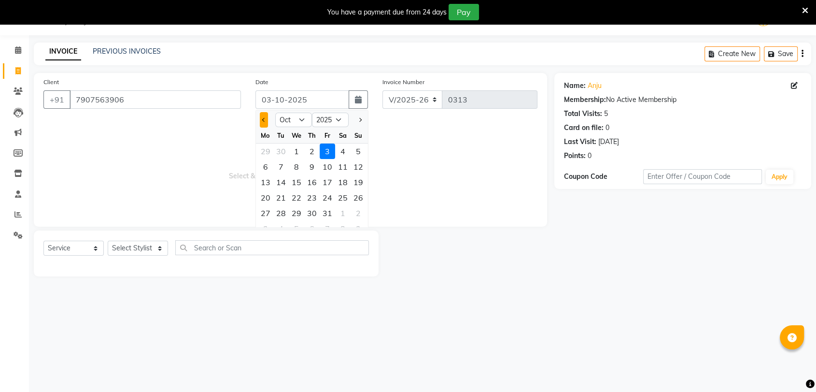
click at [262, 118] on span "Previous month" at bounding box center [264, 120] width 4 height 4
select select "9"
click at [266, 210] on div "29" at bounding box center [265, 212] width 15 height 15
type input "29-09-2025"
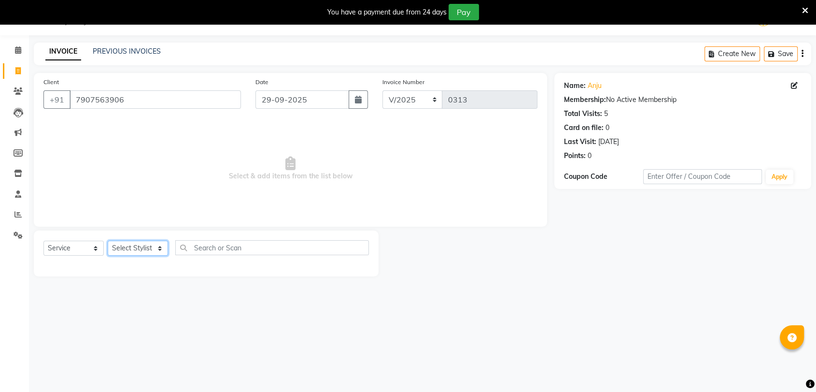
click at [144, 248] on select "Select Stylist [PERSON_NAME] Pooja [PERSON_NAME] s" at bounding box center [138, 247] width 60 height 15
click at [108, 240] on select "Select Stylist [PERSON_NAME] Pooja [PERSON_NAME] s" at bounding box center [138, 247] width 60 height 15
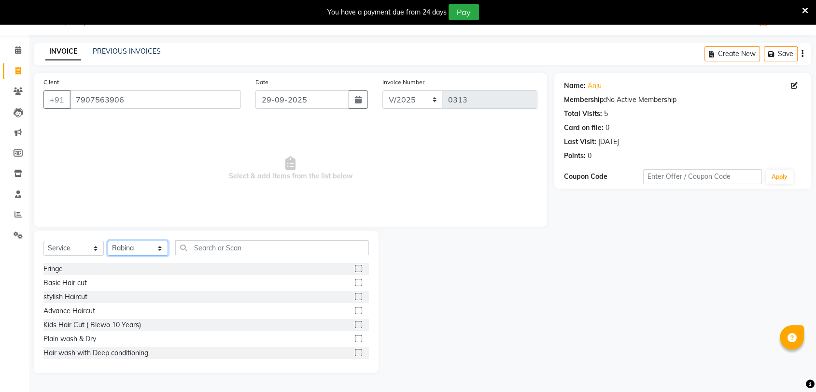
click at [146, 251] on select "Select Stylist [PERSON_NAME] Pooja [PERSON_NAME] s" at bounding box center [138, 247] width 60 height 15
select select "35624"
click at [108, 240] on select "Select Stylist [PERSON_NAME] Pooja [PERSON_NAME] s" at bounding box center [138, 247] width 60 height 15
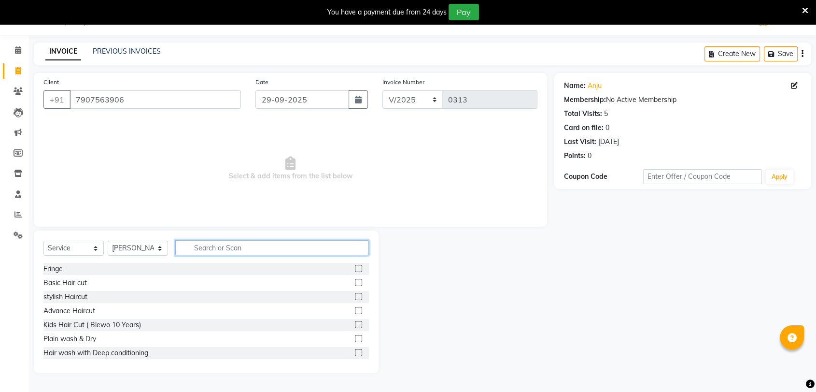
click at [254, 249] on input "text" at bounding box center [272, 247] width 194 height 15
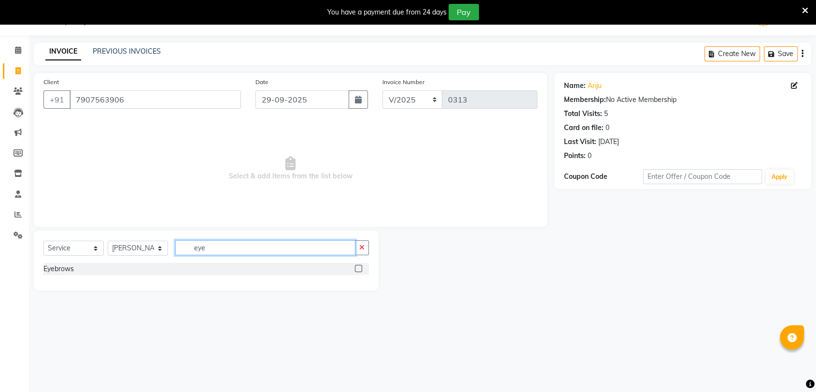
type input "eye"
click at [359, 268] on label at bounding box center [358, 268] width 7 height 7
click at [359, 268] on input "checkbox" at bounding box center [358, 269] width 6 height 6
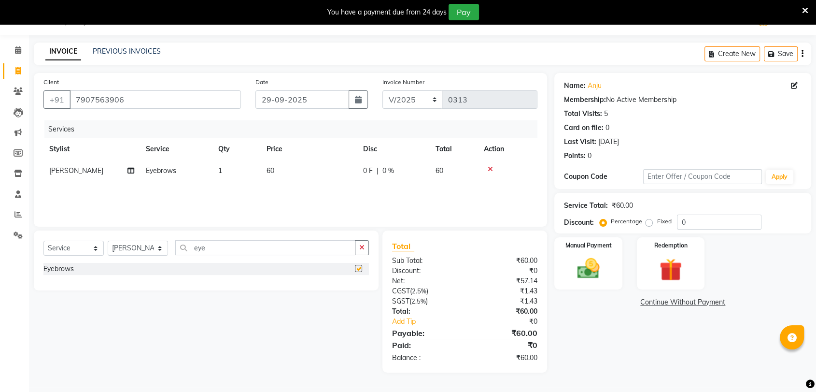
checkbox input "false"
click at [640, 268] on div "Redemption" at bounding box center [671, 263] width 71 height 54
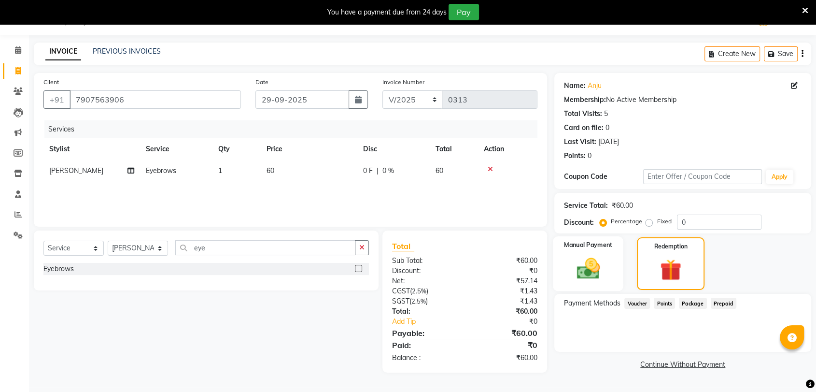
click at [592, 267] on img at bounding box center [588, 268] width 38 height 27
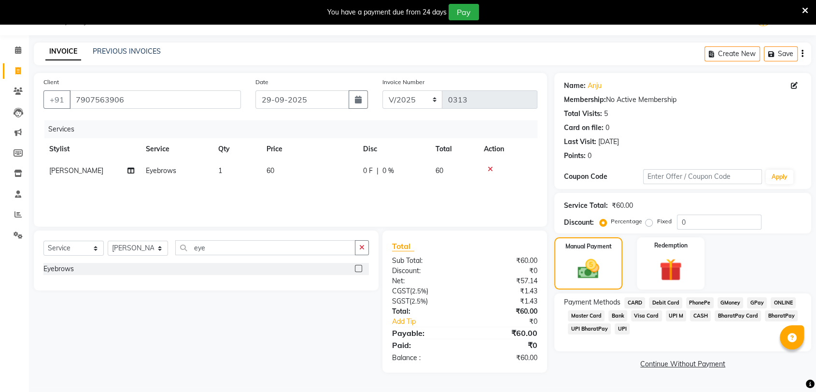
click at [698, 317] on span "CASH" at bounding box center [700, 315] width 21 height 11
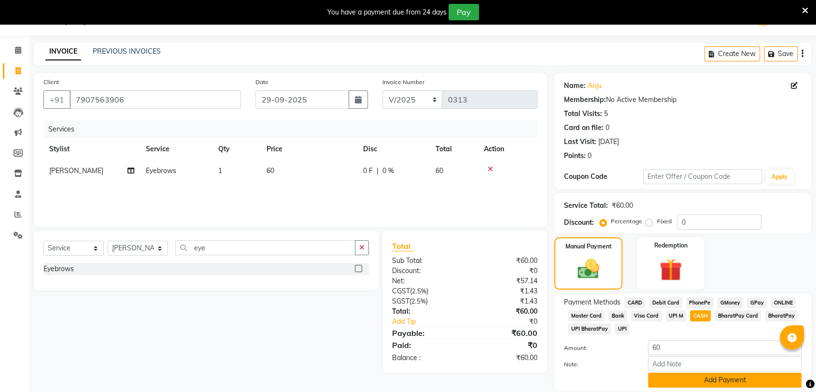
click at [668, 377] on button "Add Payment" at bounding box center [725, 379] width 154 height 15
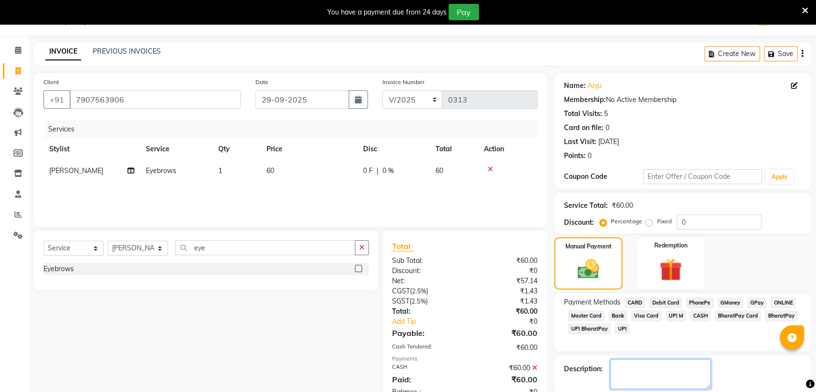
click at [661, 369] on textarea at bounding box center [660, 374] width 100 height 30
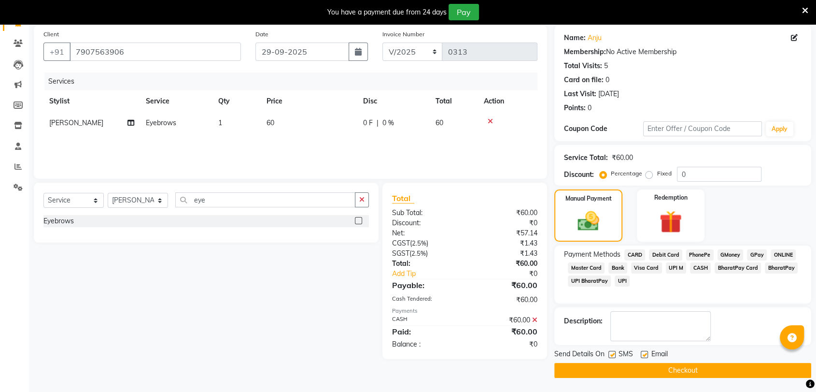
click at [615, 353] on label at bounding box center [611, 354] width 7 height 7
click at [615, 353] on input "checkbox" at bounding box center [611, 355] width 6 height 6
checkbox input "false"
click at [644, 353] on label at bounding box center [644, 354] width 7 height 7
click at [644, 353] on input "checkbox" at bounding box center [644, 355] width 6 height 6
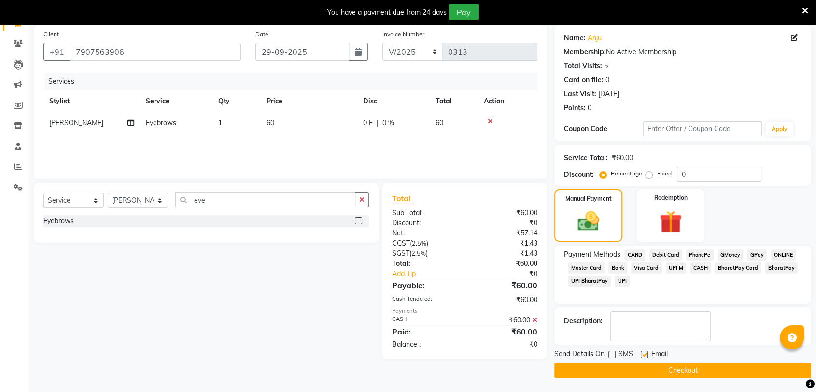
checkbox input "false"
click at [644, 370] on button "Checkout" at bounding box center [682, 370] width 257 height 15
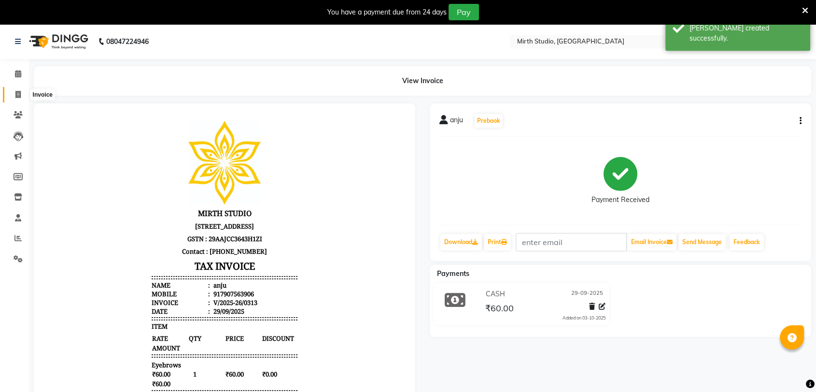
drag, startPoint x: 15, startPoint y: 96, endPoint x: 30, endPoint y: 99, distance: 15.3
click at [16, 96] on icon at bounding box center [17, 94] width 5 height 7
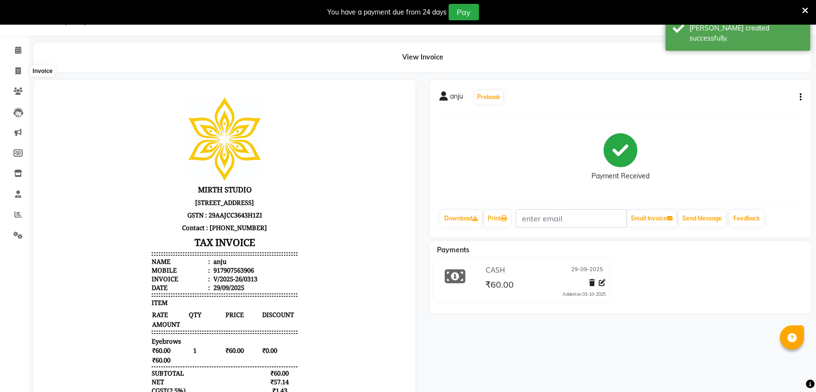
select select "service"
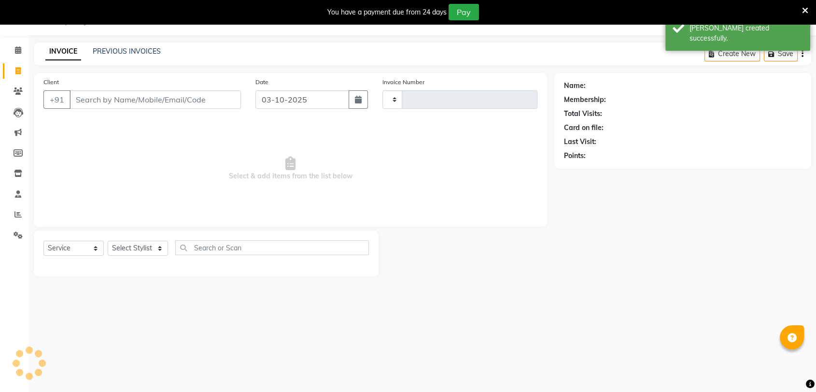
type input "0314"
select select "4806"
click at [140, 97] on input "Client" at bounding box center [155, 99] width 171 height 18
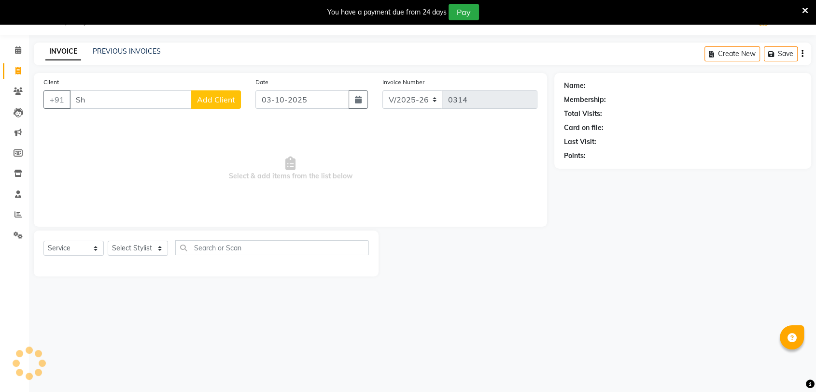
type input "S"
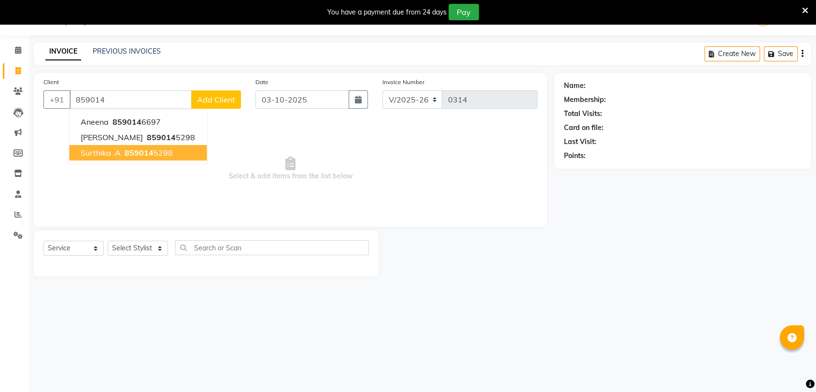
click at [143, 155] on span "859014" at bounding box center [139, 153] width 29 height 10
type input "8590145298"
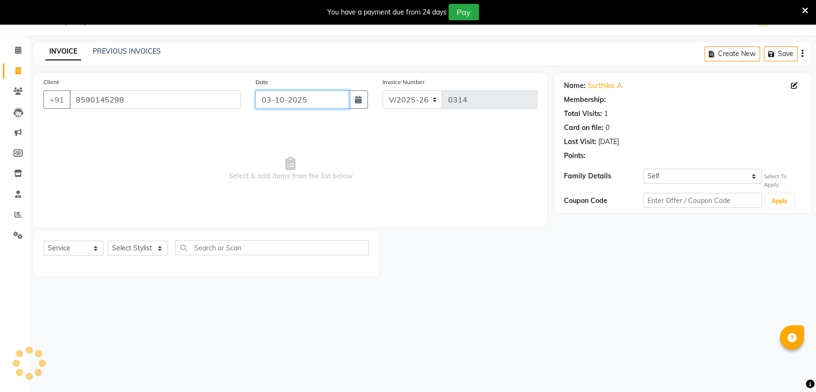
click at [297, 104] on input "03-10-2025" at bounding box center [302, 99] width 94 height 18
select select "10"
select select "2025"
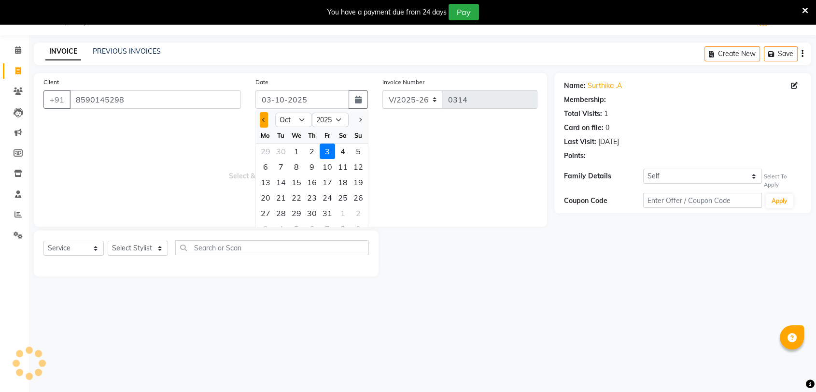
click at [260, 120] on button "Previous month" at bounding box center [264, 119] width 8 height 15
select select "9"
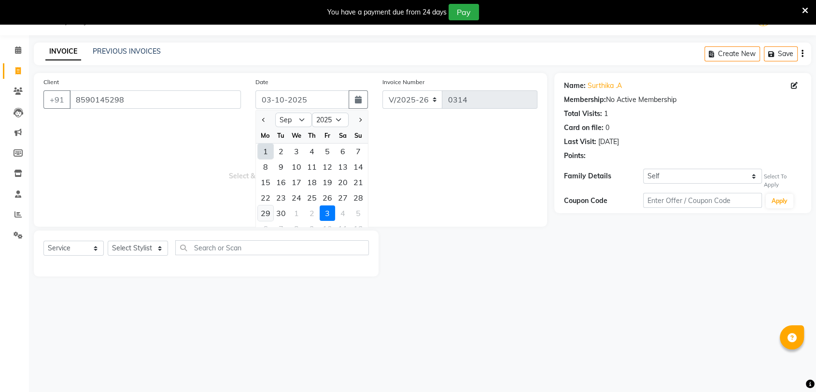
click at [260, 212] on div "29" at bounding box center [265, 212] width 15 height 15
type input "29-09-2025"
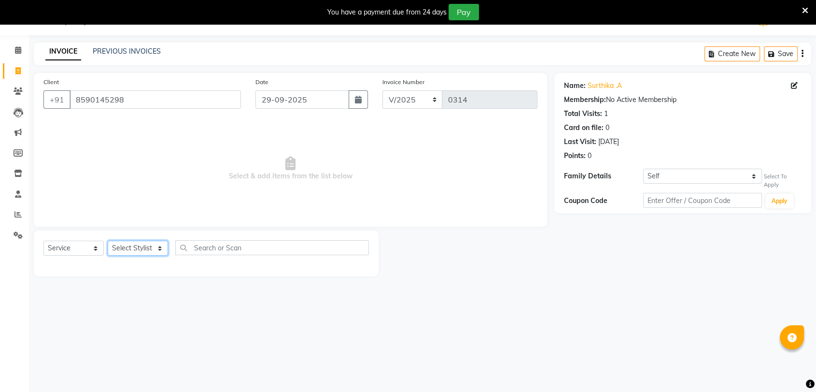
click at [143, 249] on select "Select Stylist [PERSON_NAME] Pooja [PERSON_NAME] s" at bounding box center [138, 247] width 60 height 15
select select "91034"
click at [108, 240] on select "Select Stylist [PERSON_NAME] Pooja [PERSON_NAME] s" at bounding box center [138, 247] width 60 height 15
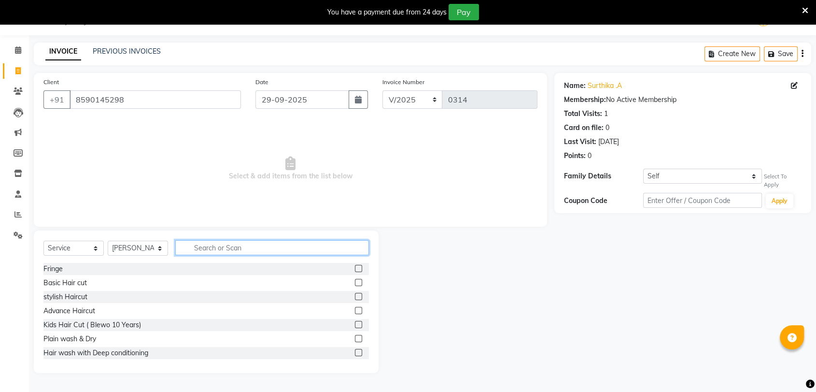
click at [219, 248] on input "text" at bounding box center [272, 247] width 194 height 15
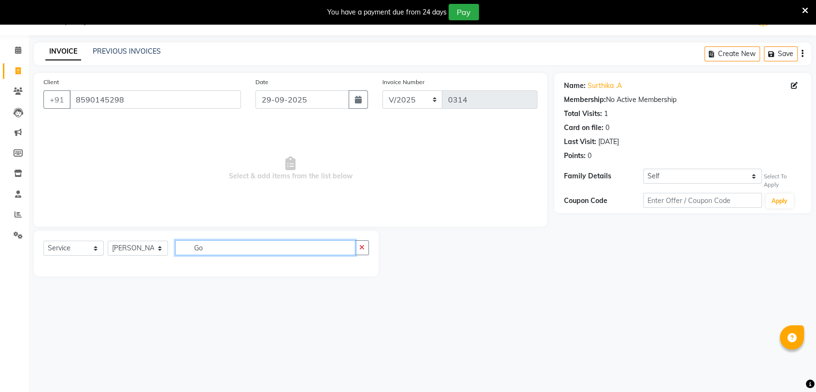
type input "G"
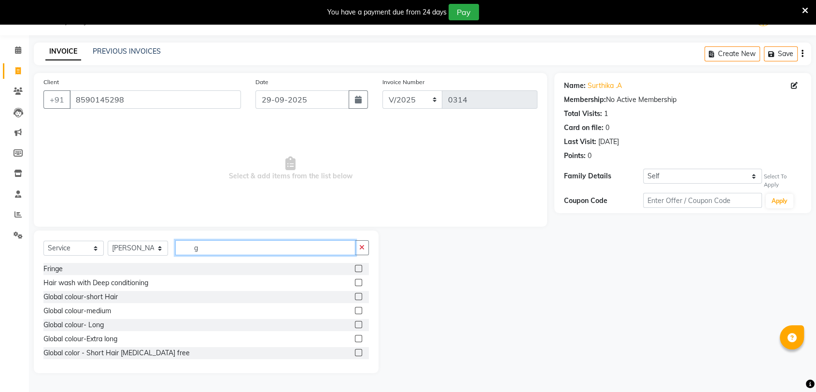
type input "g"
click at [355, 293] on label at bounding box center [358, 296] width 7 height 7
click at [355, 294] on input "checkbox" at bounding box center [358, 297] width 6 height 6
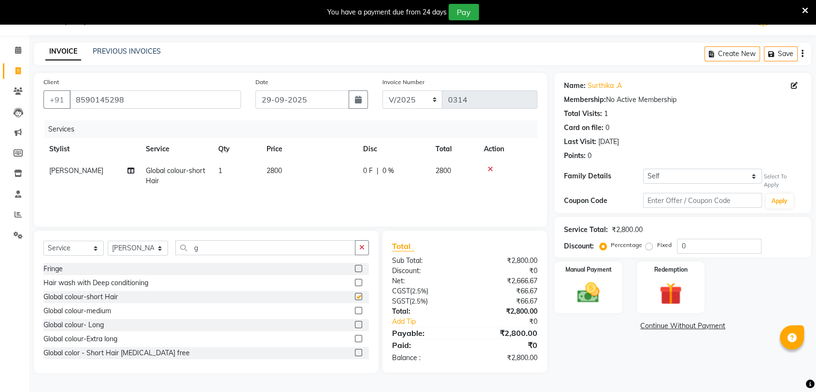
checkbox input "false"
click at [269, 246] on input "g" at bounding box center [265, 247] width 180 height 15
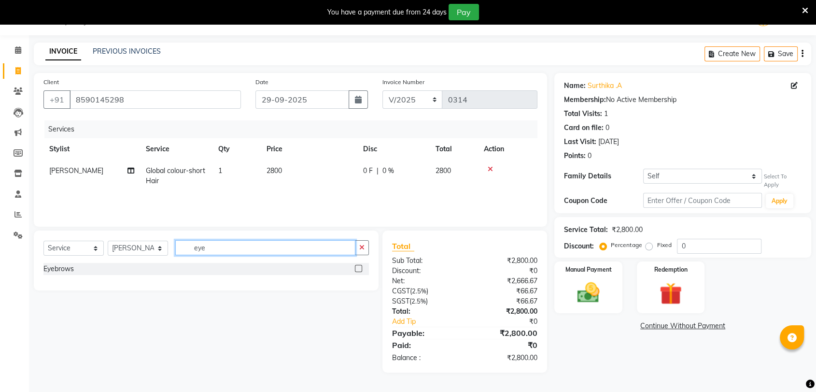
click at [229, 248] on input "eye" at bounding box center [265, 247] width 180 height 15
type input "e"
type input "upp"
click at [358, 282] on label at bounding box center [358, 282] width 7 height 7
click at [358, 282] on input "checkbox" at bounding box center [358, 283] width 6 height 6
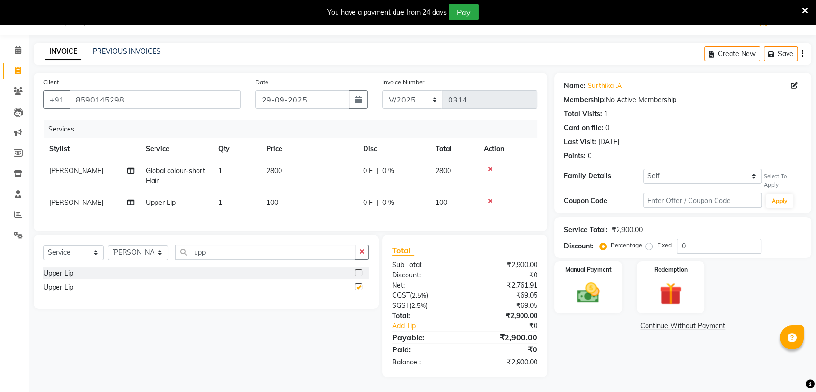
checkbox input "false"
click at [360, 276] on label at bounding box center [358, 272] width 7 height 7
click at [360, 276] on input "checkbox" at bounding box center [358, 273] width 6 height 6
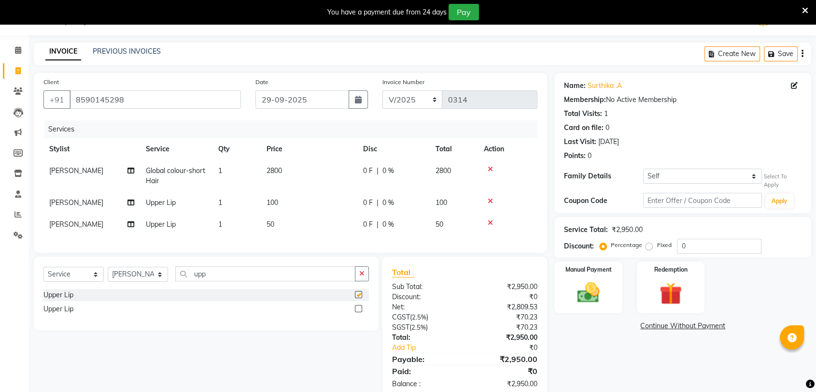
checkbox input "false"
click at [491, 200] on icon at bounding box center [490, 201] width 5 height 7
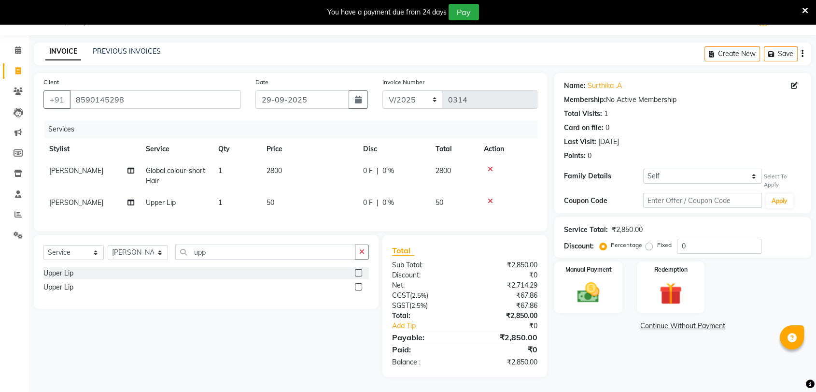
click at [297, 168] on td "2800" at bounding box center [309, 176] width 97 height 32
select select "91034"
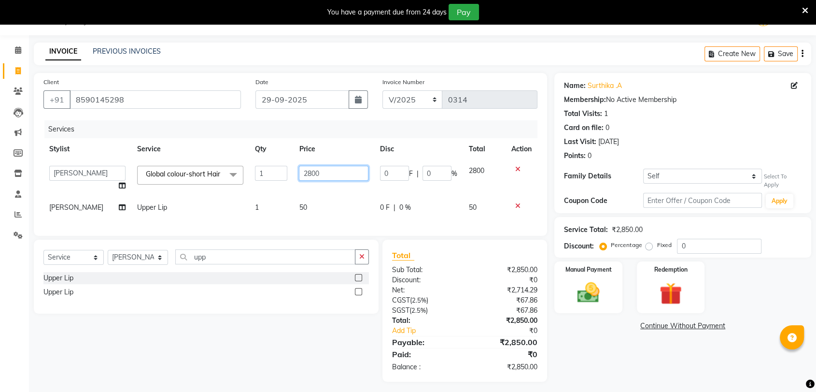
click at [299, 168] on input "2800" at bounding box center [334, 173] width 70 height 15
type input "2100"
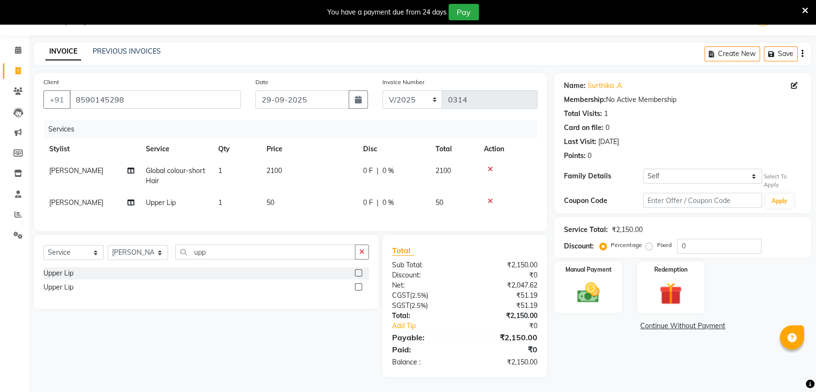
click at [603, 356] on div "Name: [PERSON_NAME] .A Membership: No Active Membership Total Visits: 1 Card on…" at bounding box center [686, 225] width 264 height 304
click at [456, 170] on td "2100" at bounding box center [454, 176] width 48 height 32
select select "91034"
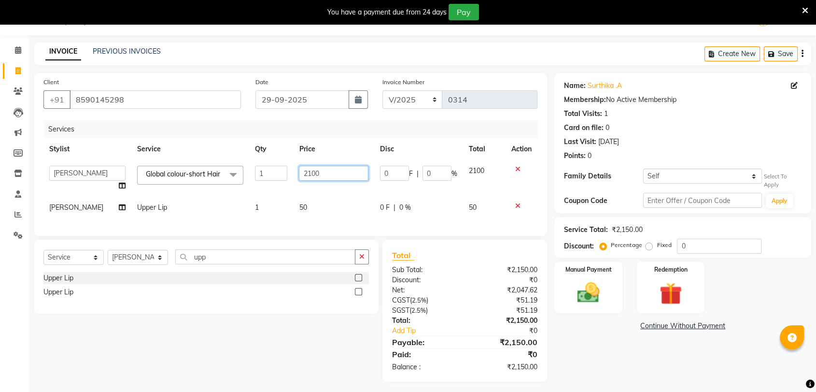
click at [352, 173] on input "2100" at bounding box center [334, 173] width 70 height 15
type input "2500"
click at [622, 360] on div "Name: [PERSON_NAME] .A Membership: No Active Membership Total Visits: 1 Card on…" at bounding box center [686, 227] width 264 height 309
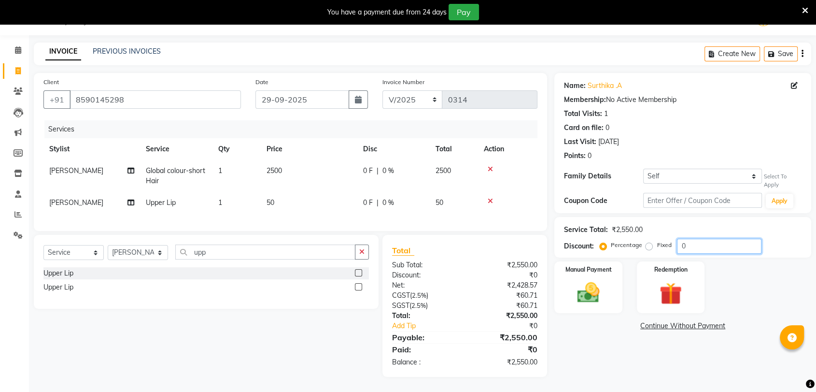
click at [703, 245] on input "0" at bounding box center [719, 246] width 85 height 15
type input "25"
click at [641, 339] on div "Name: [PERSON_NAME] .A Membership: No Active Membership Total Visits: 1 Card on…" at bounding box center [686, 225] width 264 height 304
click at [290, 164] on td "2500" at bounding box center [309, 176] width 97 height 32
select select "91034"
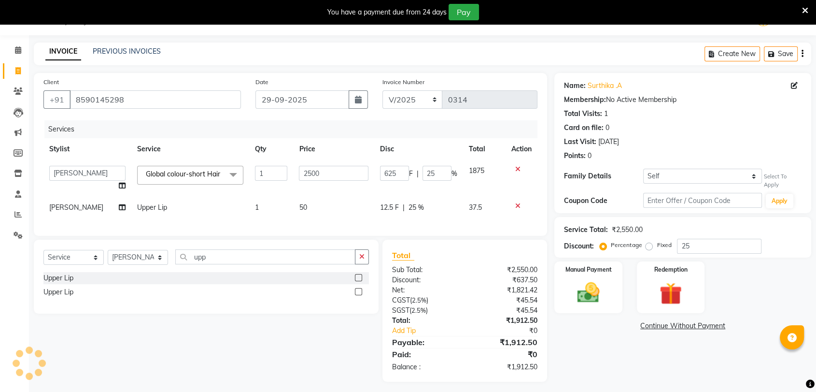
click at [359, 164] on td "2500" at bounding box center [333, 178] width 81 height 37
click at [345, 170] on input "2500" at bounding box center [334, 173] width 70 height 15
type input "2"
type input "3499"
click at [575, 340] on div "Name: [PERSON_NAME] .A Membership: No Active Membership Total Visits: 1 Card on…" at bounding box center [686, 227] width 264 height 309
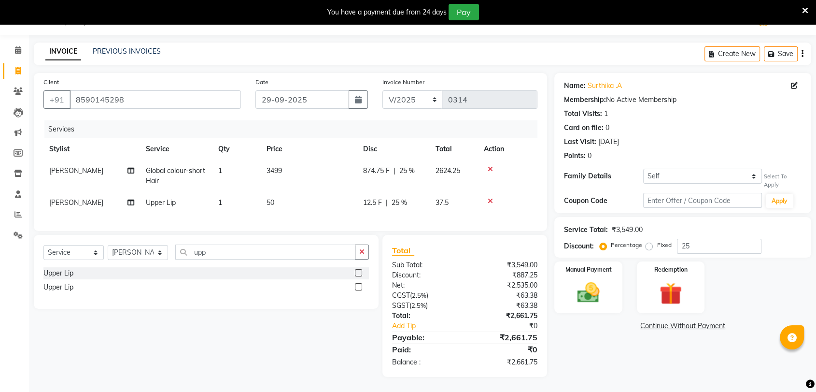
click at [494, 167] on div at bounding box center [508, 169] width 48 height 7
click at [491, 166] on icon at bounding box center [490, 169] width 5 height 7
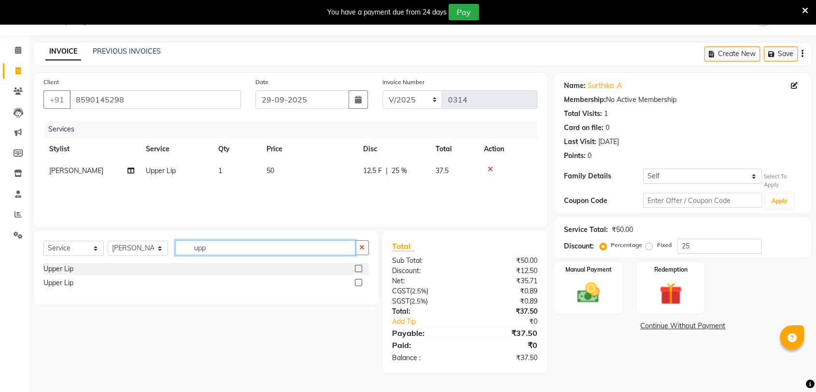
click at [215, 243] on input "upp" at bounding box center [265, 247] width 180 height 15
type input "u"
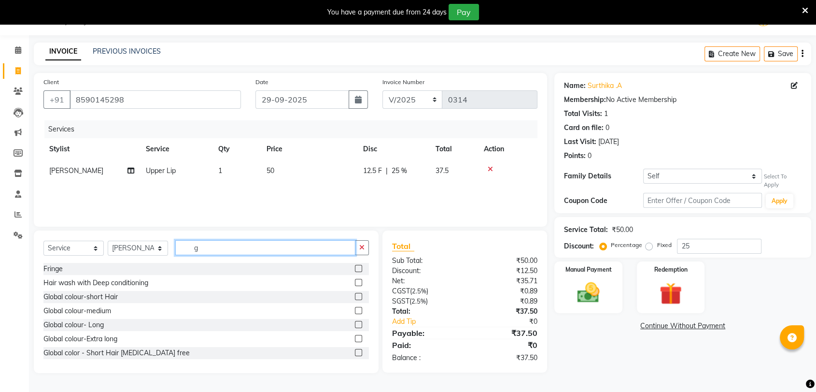
type input "g"
click at [355, 310] on label at bounding box center [358, 310] width 7 height 7
click at [355, 310] on input "checkbox" at bounding box center [358, 311] width 6 height 6
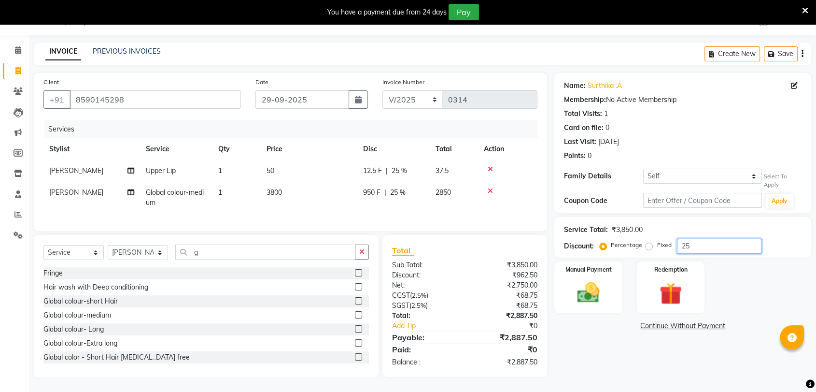
click at [695, 245] on input "25" at bounding box center [719, 246] width 85 height 15
click at [491, 167] on icon at bounding box center [490, 169] width 5 height 7
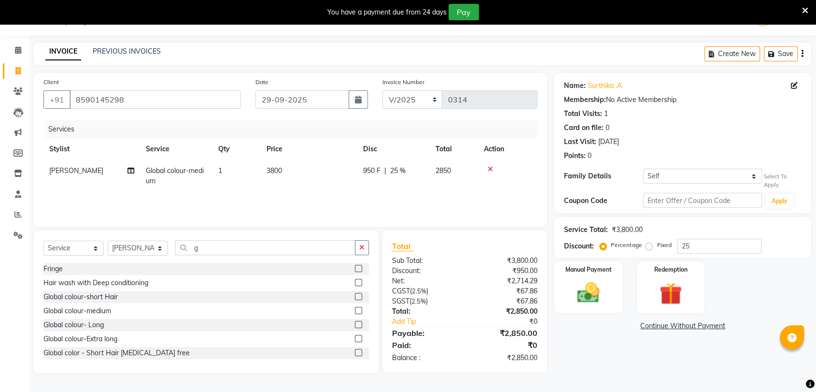
click at [573, 350] on div "Name: [PERSON_NAME] .A Membership: No Active Membership Total Visits: 1 Card on…" at bounding box center [686, 223] width 264 height 300
click at [490, 166] on icon at bounding box center [490, 169] width 5 height 7
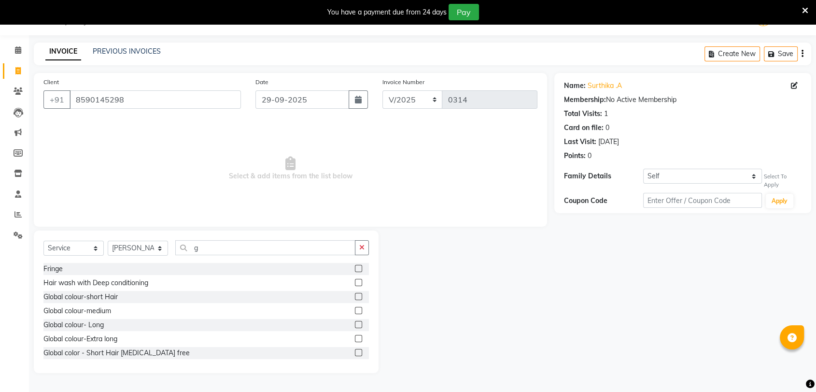
click at [355, 293] on label at bounding box center [358, 296] width 7 height 7
click at [355, 294] on input "checkbox" at bounding box center [358, 297] width 6 height 6
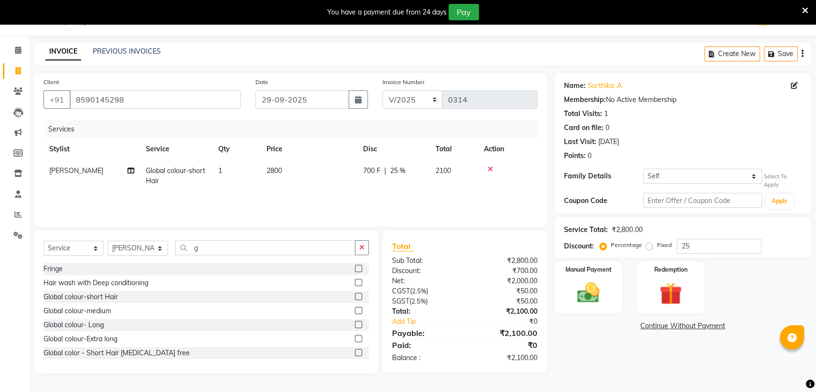
click at [455, 170] on td "2100" at bounding box center [454, 176] width 48 height 32
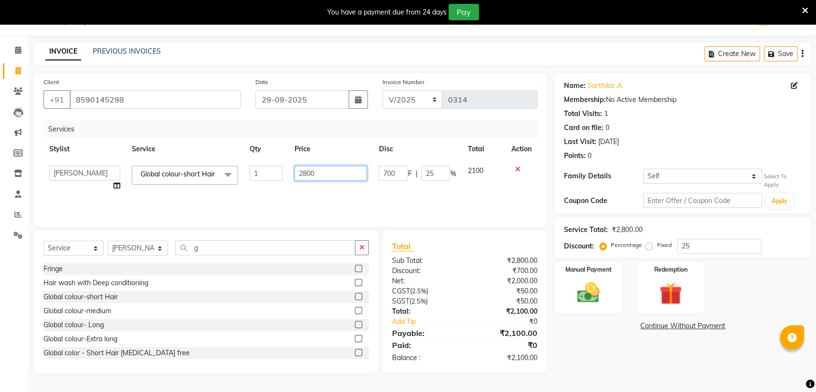
click at [314, 172] on input "2800" at bounding box center [331, 173] width 73 height 15
click at [617, 368] on div "Name: [PERSON_NAME] .A Membership: No Active Membership Total Visits: 1 Card on…" at bounding box center [686, 223] width 264 height 300
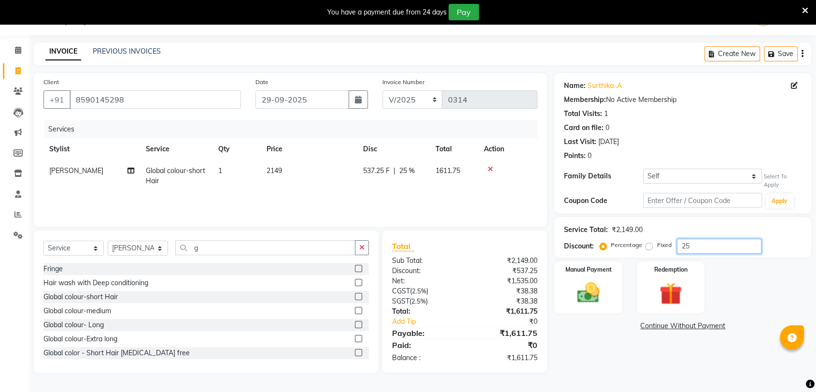
click at [695, 245] on input "25" at bounding box center [719, 246] width 85 height 15
click at [598, 358] on div "Name: [PERSON_NAME] .A Membership: No Active Membership Total Visits: 1 Card on…" at bounding box center [686, 223] width 264 height 300
click at [669, 291] on img at bounding box center [671, 293] width 38 height 29
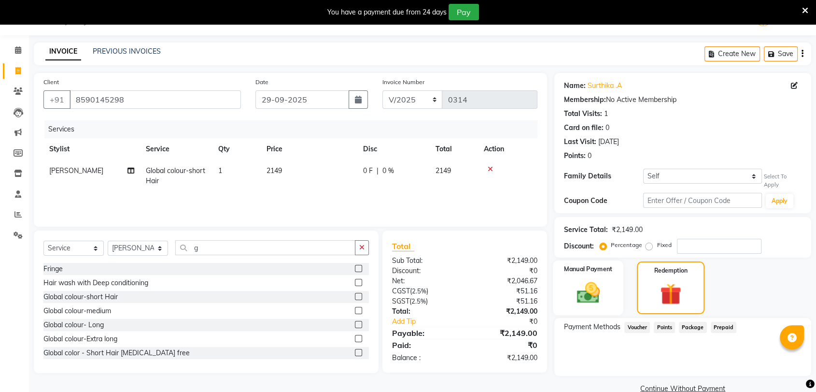
click at [614, 305] on div "Manual Payment" at bounding box center [588, 287] width 71 height 55
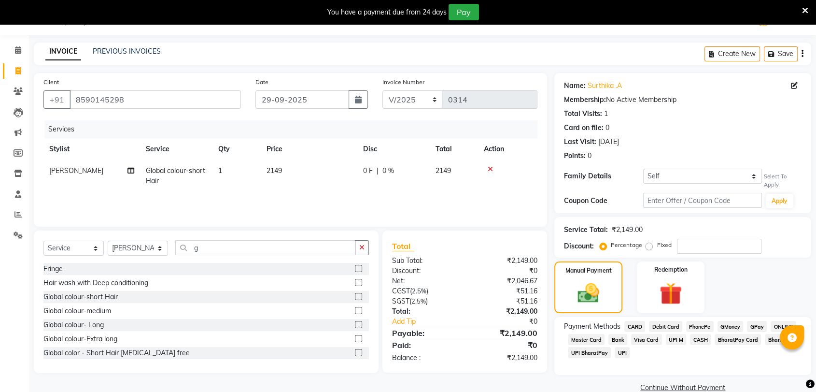
click at [621, 349] on span "UPI" at bounding box center [622, 352] width 15 height 11
click at [695, 337] on span "CASH" at bounding box center [700, 339] width 21 height 11
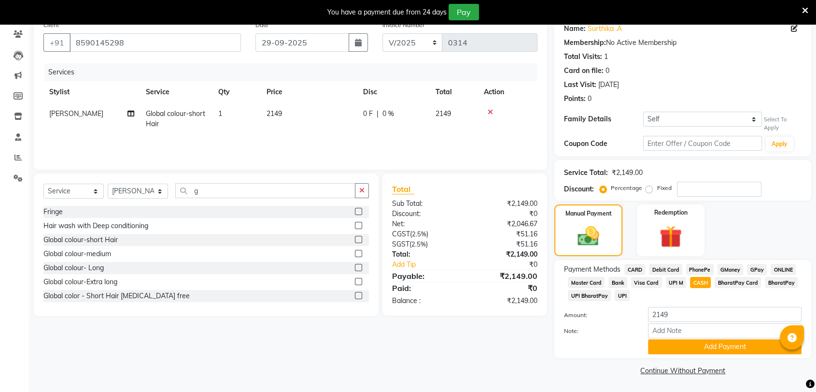
scroll to position [81, 0]
click at [717, 343] on button "Add Payment" at bounding box center [725, 346] width 154 height 15
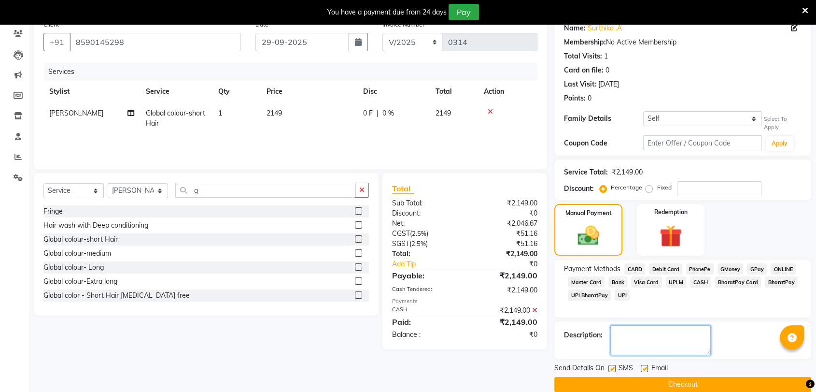
click at [645, 345] on textarea at bounding box center [660, 340] width 100 height 30
click at [614, 368] on label at bounding box center [611, 368] width 7 height 7
click at [614, 368] on input "checkbox" at bounding box center [611, 369] width 6 height 6
click at [644, 368] on label at bounding box center [644, 368] width 7 height 7
click at [644, 368] on input "checkbox" at bounding box center [644, 369] width 6 height 6
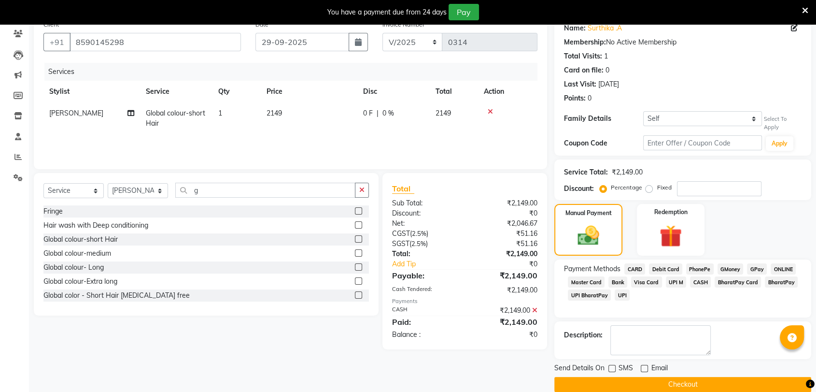
click at [641, 383] on button "Checkout" at bounding box center [682, 384] width 257 height 15
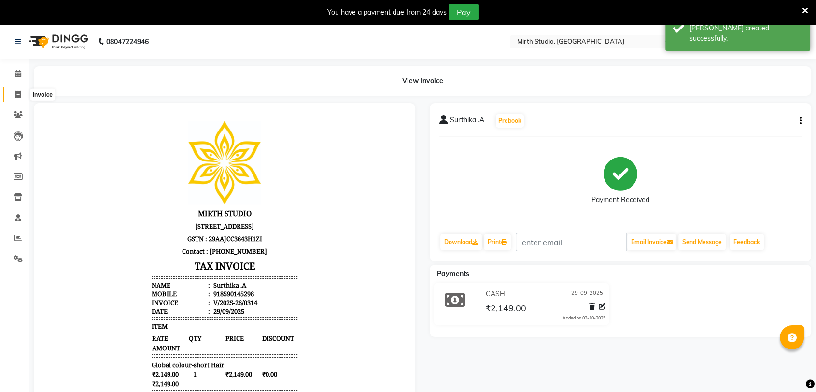
click at [22, 94] on span at bounding box center [18, 94] width 17 height 11
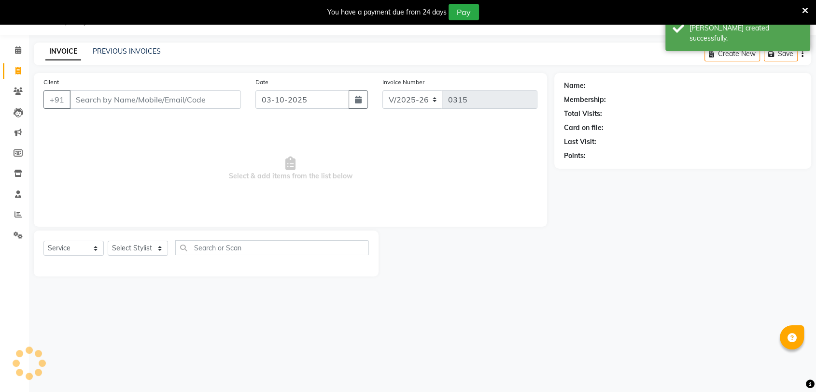
click at [155, 98] on input "Client" at bounding box center [155, 99] width 171 height 18
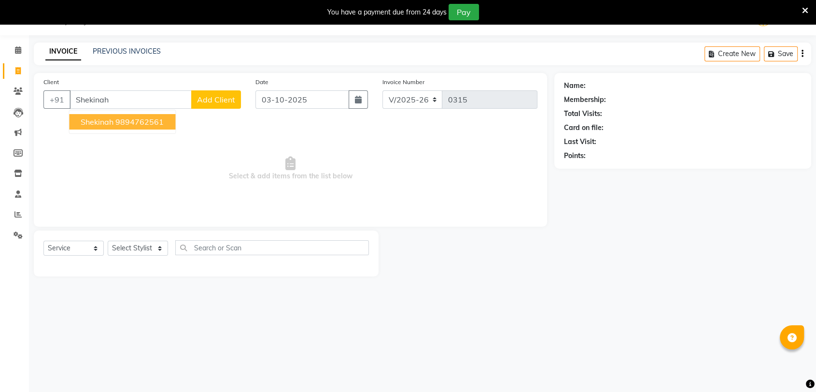
click at [155, 124] on ngb-highlight "9894762561" at bounding box center [139, 122] width 48 height 10
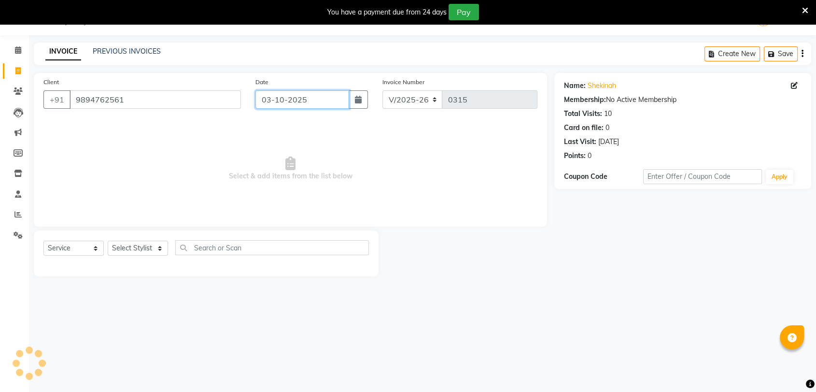
click at [286, 97] on input "03-10-2025" at bounding box center [302, 99] width 94 height 18
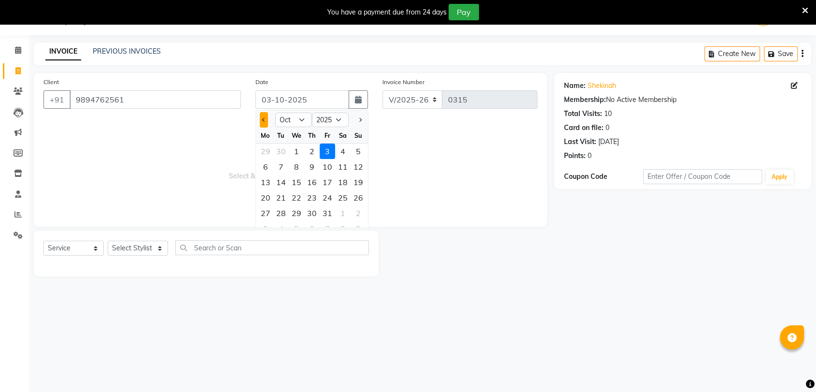
click at [262, 122] on button "Previous month" at bounding box center [264, 119] width 8 height 15
click at [263, 212] on div "29" at bounding box center [265, 212] width 15 height 15
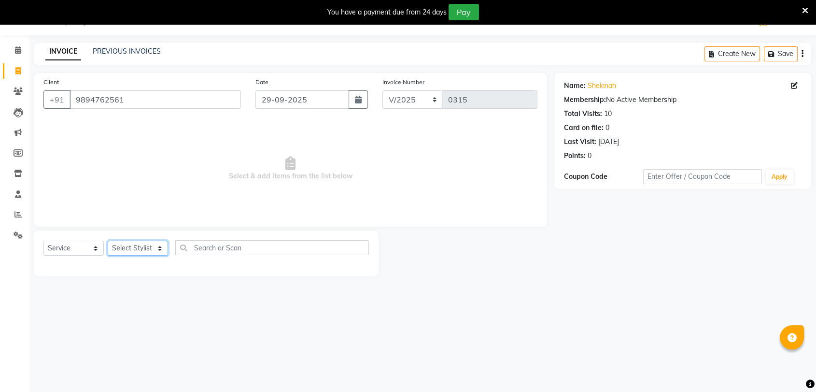
click at [140, 244] on select "Select Stylist [PERSON_NAME] Pooja [PERSON_NAME] s" at bounding box center [138, 247] width 60 height 15
click at [108, 240] on select "Select Stylist [PERSON_NAME] Pooja [PERSON_NAME] s" at bounding box center [138, 247] width 60 height 15
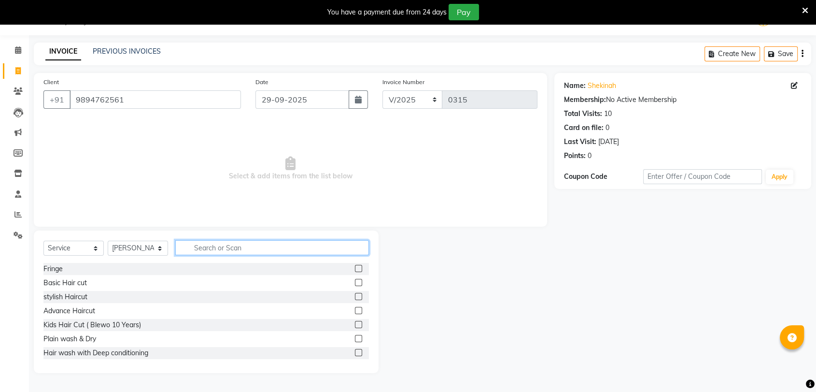
click at [259, 244] on input "text" at bounding box center [272, 247] width 194 height 15
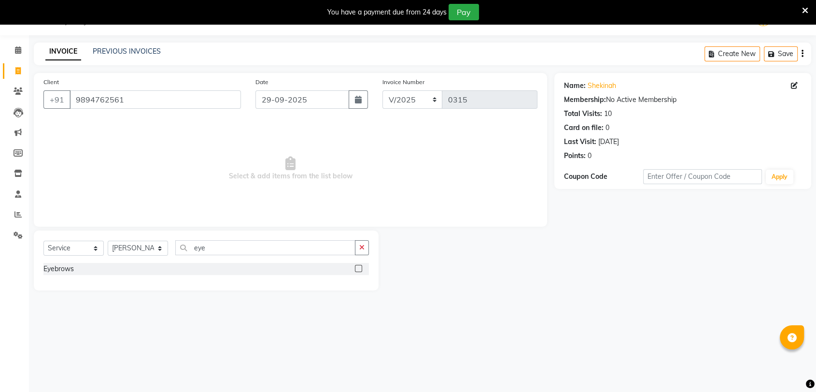
click at [357, 266] on label at bounding box center [358, 268] width 7 height 7
click at [357, 266] on input "checkbox" at bounding box center [358, 269] width 6 height 6
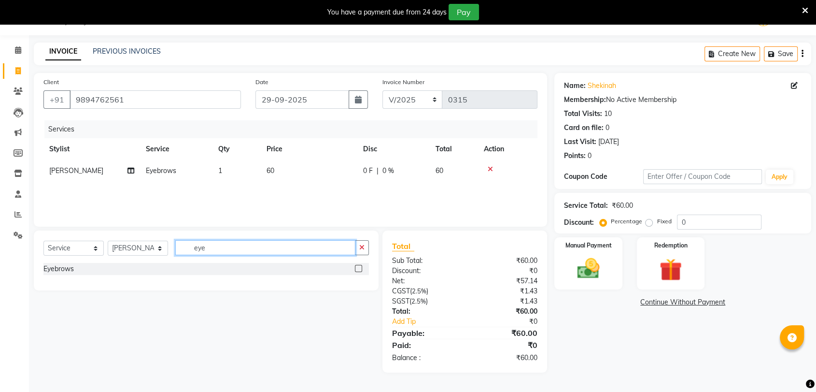
click at [284, 250] on input "eye" at bounding box center [265, 247] width 180 height 15
click at [359, 269] on label at bounding box center [358, 268] width 7 height 7
click at [359, 269] on input "checkbox" at bounding box center [358, 269] width 6 height 6
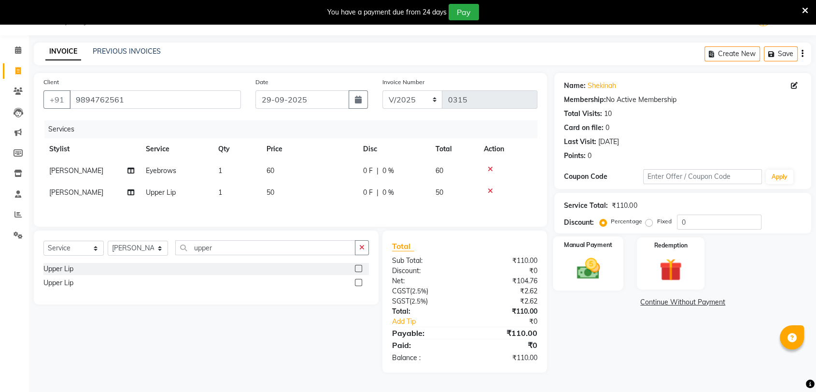
click at [602, 283] on div "Manual Payment" at bounding box center [588, 263] width 71 height 54
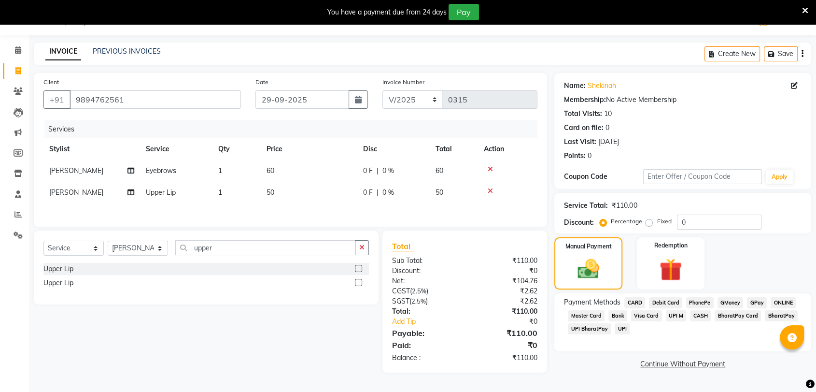
click at [617, 329] on span "UPI" at bounding box center [622, 328] width 15 height 11
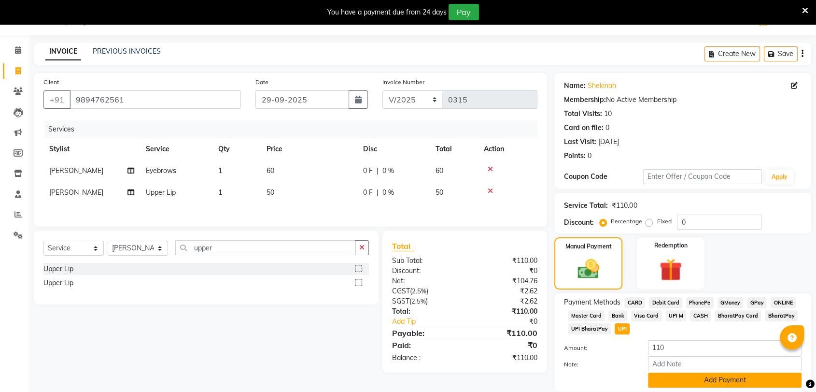
click at [663, 377] on button "Add Payment" at bounding box center [725, 379] width 154 height 15
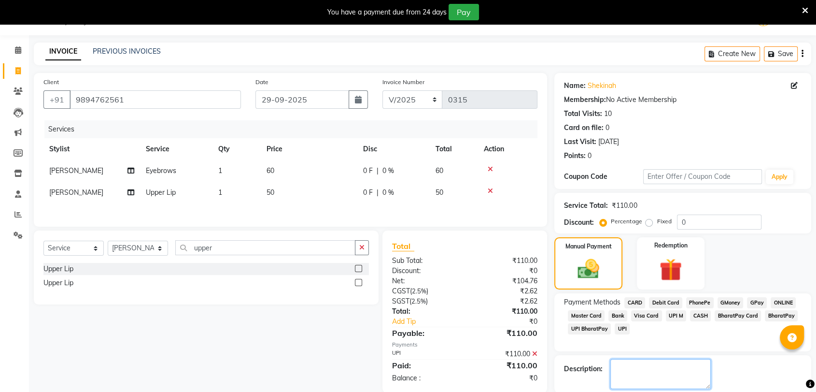
click at [647, 376] on textarea at bounding box center [660, 374] width 100 height 30
paste textarea "Kotoka account"
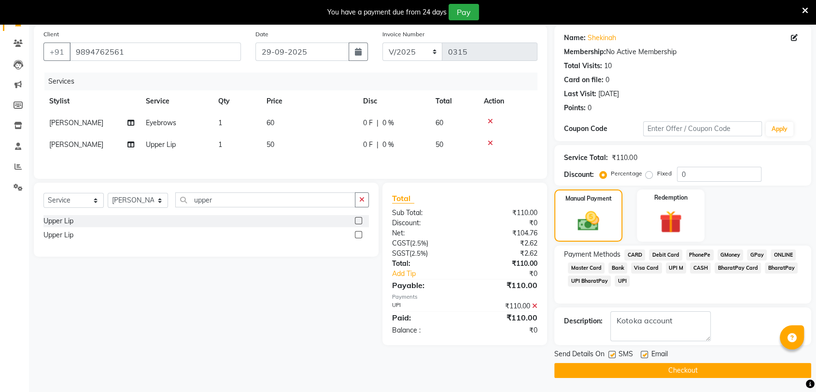
drag, startPoint x: 609, startPoint y: 353, endPoint x: 619, endPoint y: 353, distance: 9.2
click at [609, 353] on label at bounding box center [611, 354] width 7 height 7
click at [609, 353] on input "checkbox" at bounding box center [611, 355] width 6 height 6
click at [644, 353] on label at bounding box center [644, 354] width 7 height 7
click at [644, 353] on input "checkbox" at bounding box center [644, 355] width 6 height 6
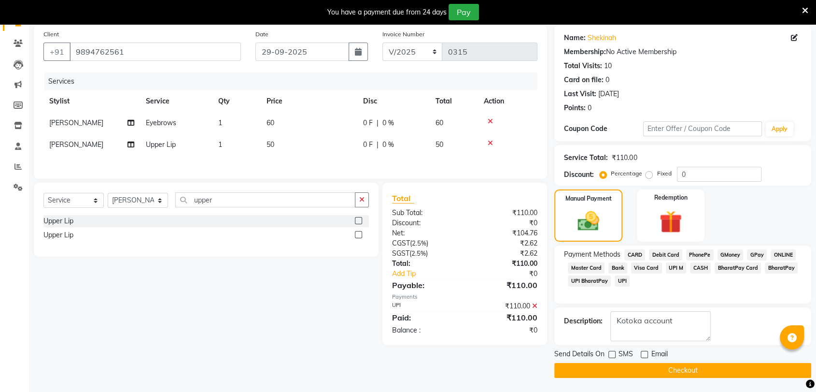
click at [647, 374] on button "Checkout" at bounding box center [682, 370] width 257 height 15
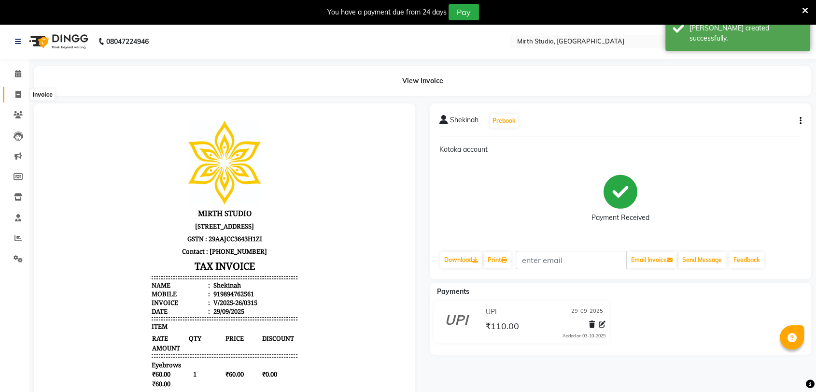
click at [16, 90] on span at bounding box center [18, 94] width 17 height 11
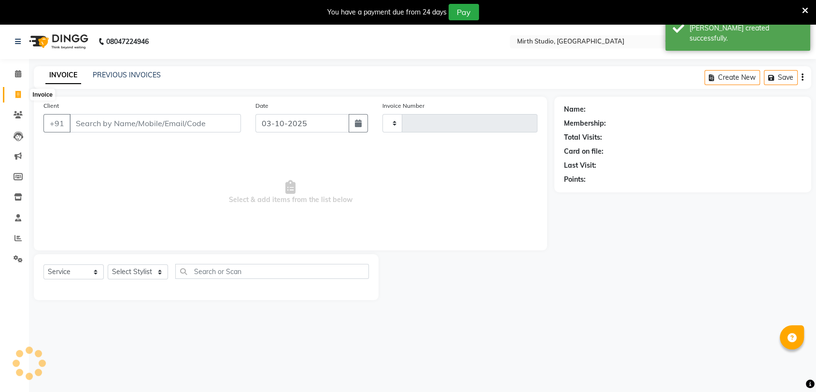
scroll to position [24, 0]
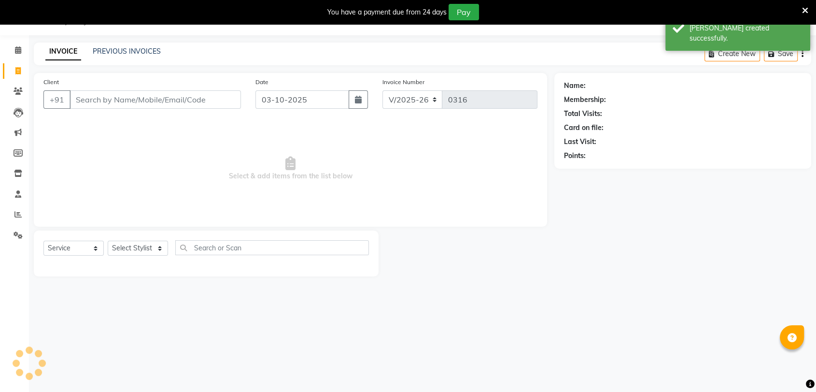
drag, startPoint x: 158, startPoint y: 101, endPoint x: 152, endPoint y: 88, distance: 15.1
click at [158, 100] on input "Client" at bounding box center [155, 99] width 171 height 18
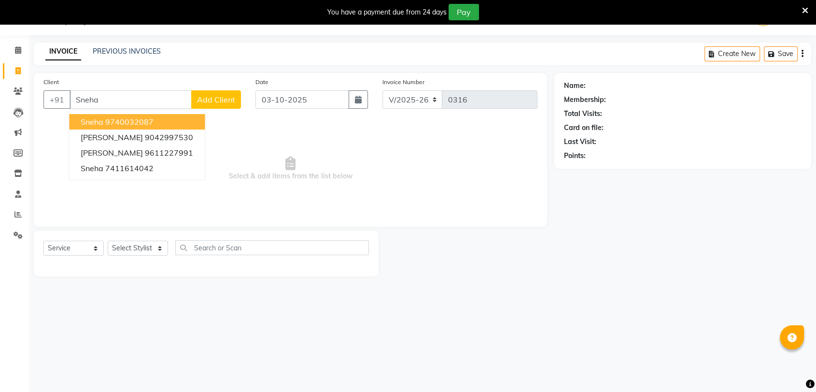
click at [129, 125] on ngb-highlight "9740032087" at bounding box center [129, 122] width 48 height 10
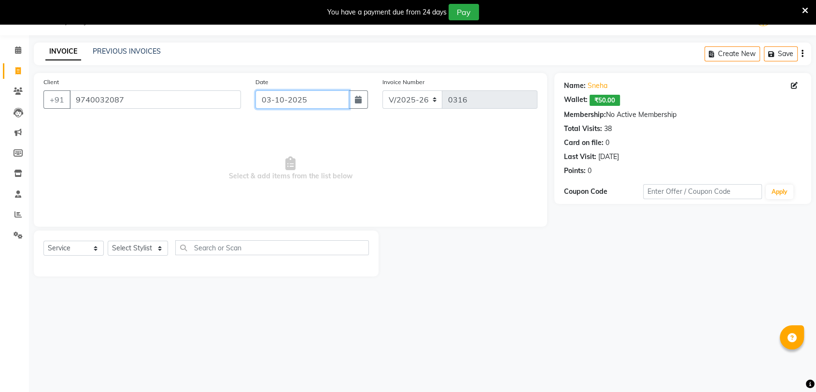
click at [273, 98] on input "03-10-2025" at bounding box center [302, 99] width 94 height 18
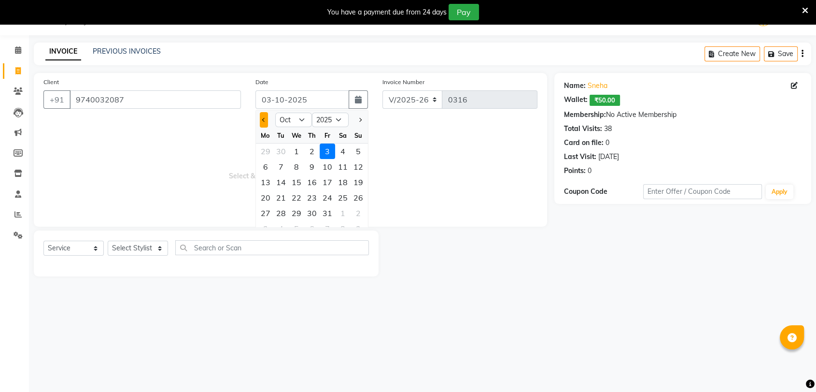
click at [266, 116] on button "Previous month" at bounding box center [264, 119] width 8 height 15
click at [267, 215] on div "29" at bounding box center [265, 212] width 15 height 15
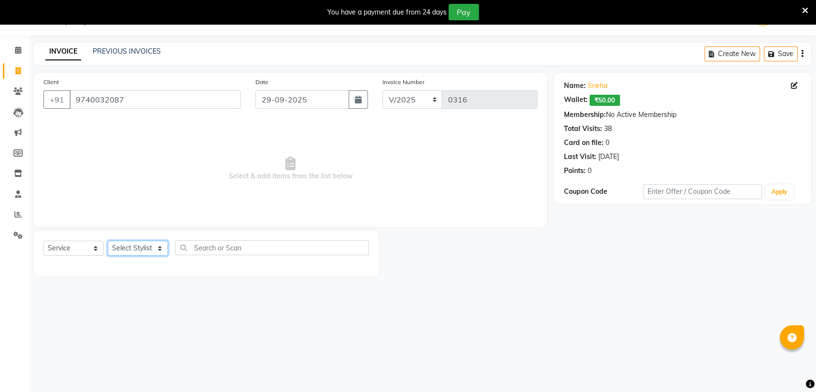
click at [152, 247] on select "Select Stylist [PERSON_NAME] Pooja [PERSON_NAME] s" at bounding box center [138, 247] width 60 height 15
click at [108, 240] on select "Select Stylist [PERSON_NAME] Pooja [PERSON_NAME] s" at bounding box center [138, 247] width 60 height 15
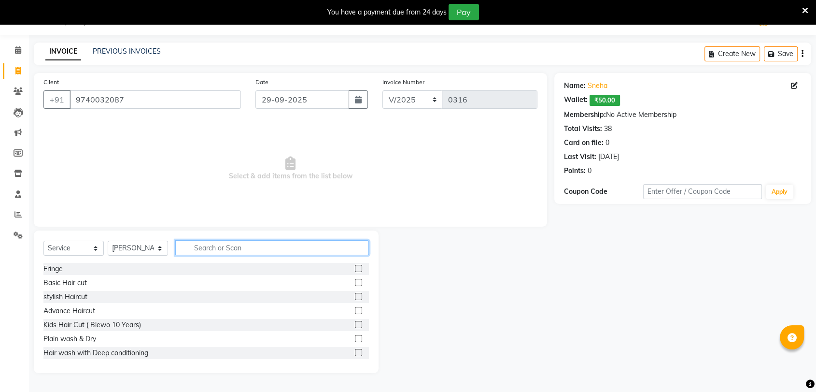
click at [246, 252] on input "text" at bounding box center [272, 247] width 194 height 15
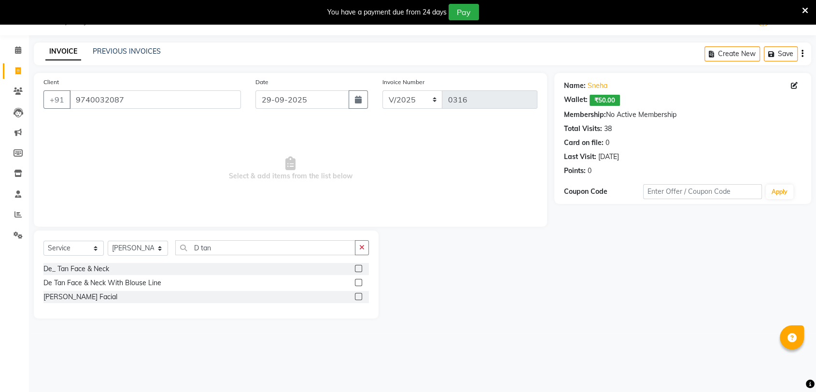
click at [361, 268] on label at bounding box center [358, 268] width 7 height 7
click at [361, 268] on input "checkbox" at bounding box center [358, 269] width 6 height 6
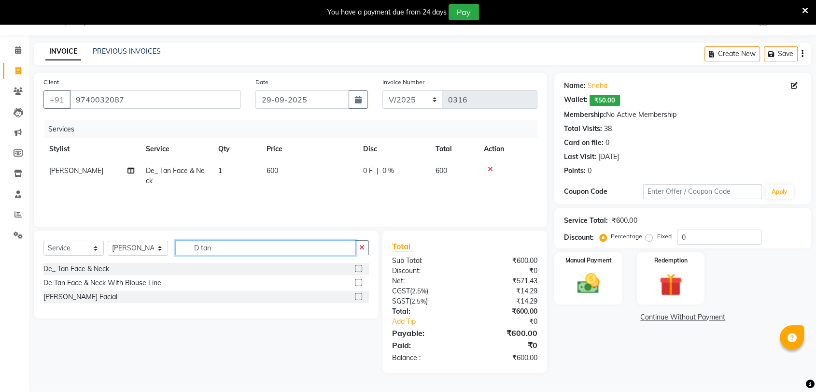
click at [326, 249] on input "D tan" at bounding box center [265, 247] width 180 height 15
click at [362, 280] on label at bounding box center [358, 282] width 7 height 7
click at [361, 280] on input "checkbox" at bounding box center [358, 283] width 6 height 6
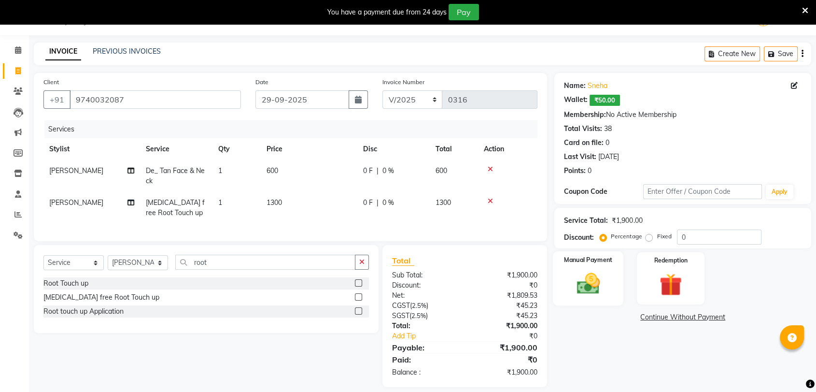
click at [614, 288] on div "Manual Payment" at bounding box center [588, 278] width 71 height 54
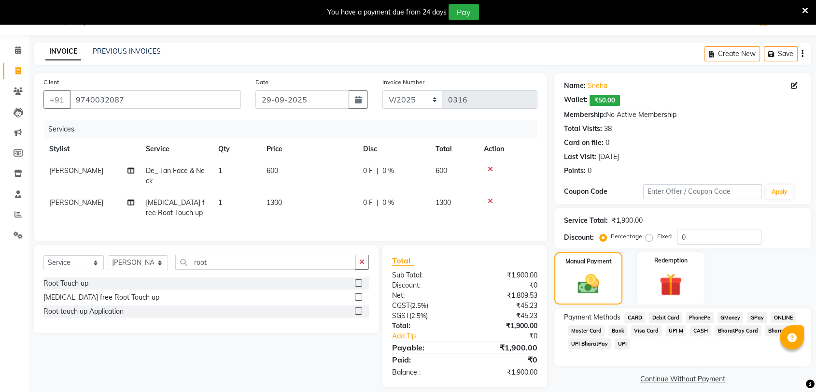
click at [626, 341] on span "UPI" at bounding box center [622, 343] width 15 height 11
click at [698, 331] on span "CASH" at bounding box center [700, 330] width 21 height 11
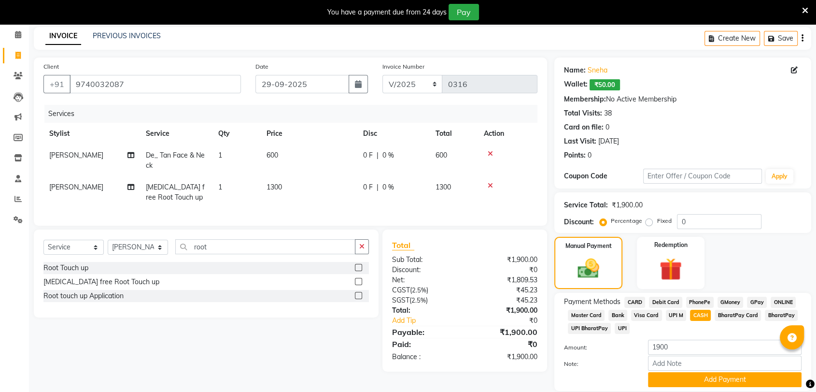
scroll to position [72, 0]
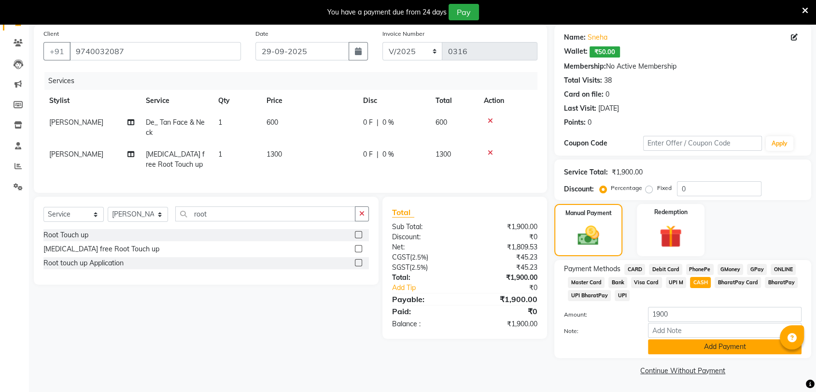
click at [686, 343] on button "Add Payment" at bounding box center [725, 346] width 154 height 15
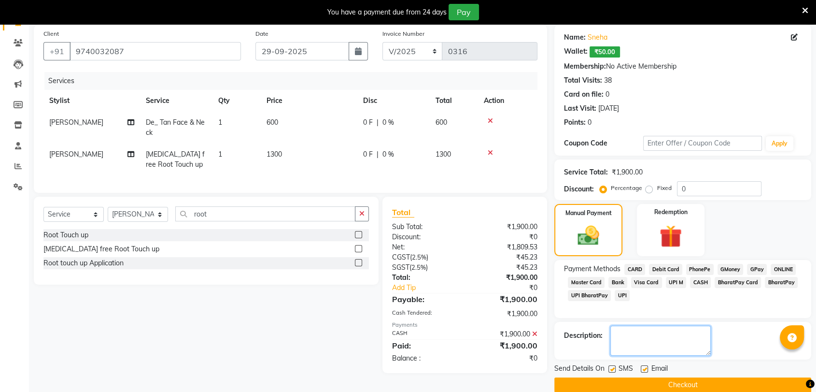
click at [648, 351] on textarea at bounding box center [660, 340] width 100 height 30
click at [609, 365] on label at bounding box center [611, 368] width 7 height 7
click at [609, 366] on input "checkbox" at bounding box center [611, 369] width 6 height 6
click at [644, 367] on label at bounding box center [644, 368] width 7 height 7
click at [644, 367] on input "checkbox" at bounding box center [644, 369] width 6 height 6
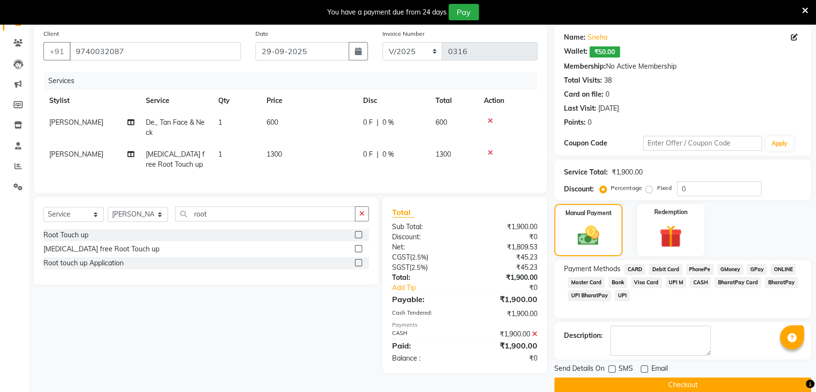
click at [644, 380] on button "Checkout" at bounding box center [682, 384] width 257 height 15
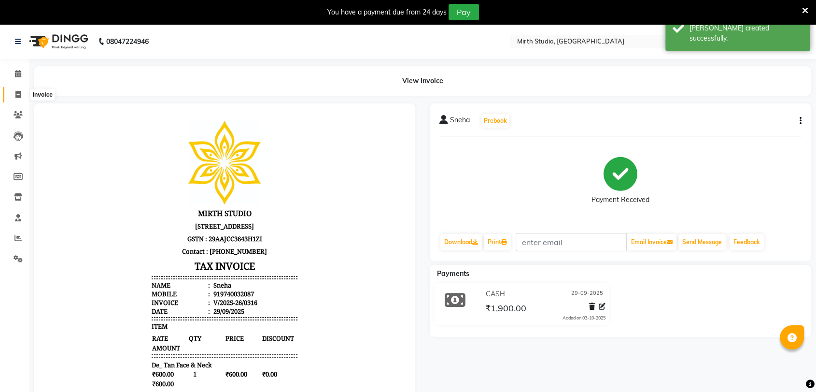
click at [15, 89] on span at bounding box center [18, 94] width 17 height 11
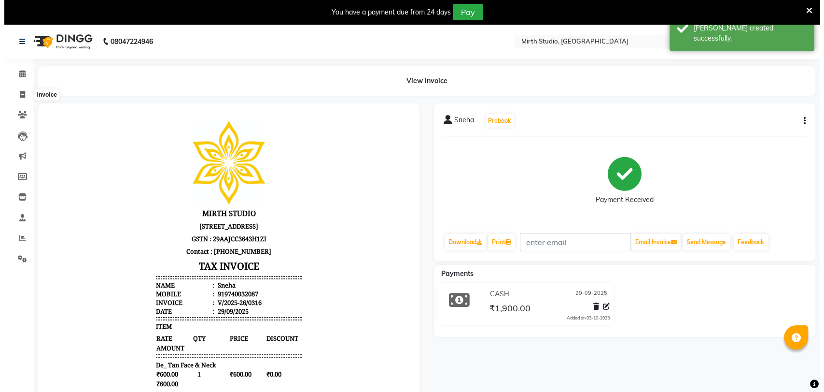
scroll to position [24, 0]
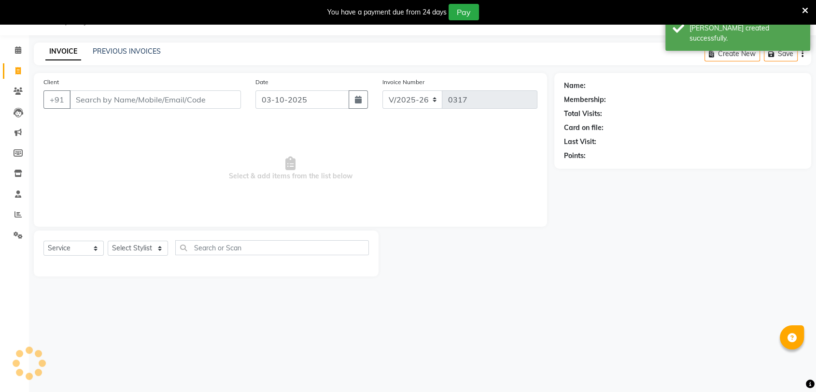
click at [158, 109] on div "Client +91" at bounding box center [142, 97] width 212 height 40
click at [160, 92] on input "Client" at bounding box center [155, 99] width 171 height 18
click at [214, 96] on span "Add Client" at bounding box center [216, 100] width 38 height 10
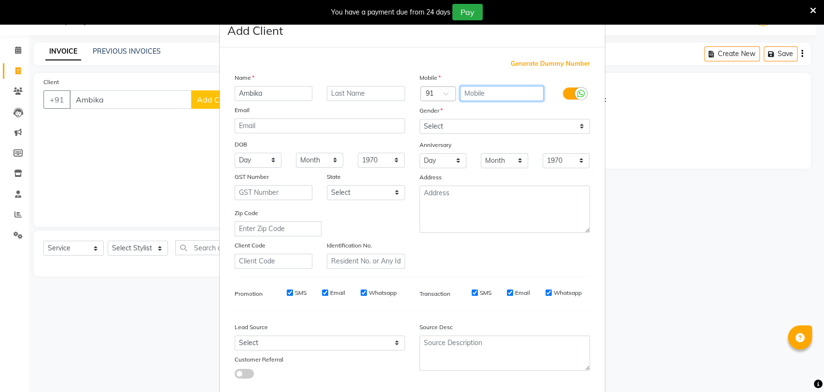
click at [478, 89] on input "text" at bounding box center [502, 93] width 84 height 15
click at [652, 158] on ngb-modal-window "Add Client Generate Dummy Number Name [GEOGRAPHIC_DATA] Email DOB Day 01 02 03 …" at bounding box center [412, 196] width 824 height 392
click at [160, 103] on ngb-modal-window "Add Client Generate Dummy Number Name [GEOGRAPHIC_DATA] Email DOB Day 01 02 03 …" at bounding box center [412, 196] width 824 height 392
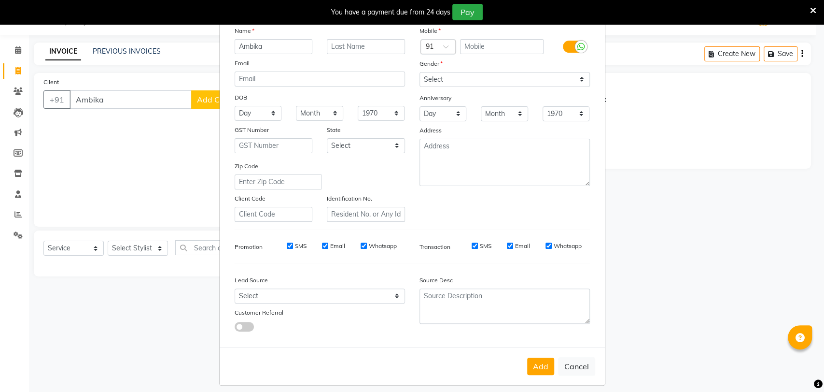
scroll to position [52, 0]
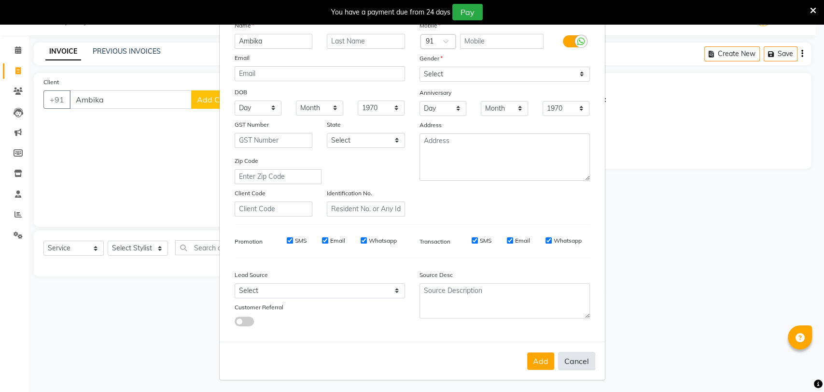
click at [572, 359] on button "Cancel" at bounding box center [576, 361] width 37 height 18
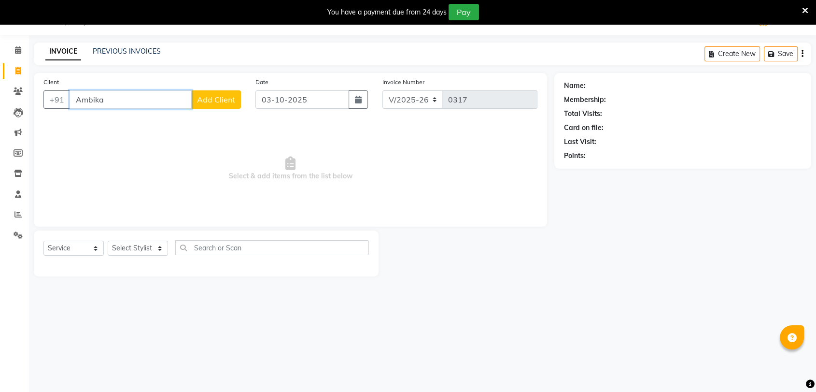
click at [126, 100] on input "Ambika" at bounding box center [131, 99] width 122 height 18
click at [209, 100] on span "Add Client" at bounding box center [216, 100] width 38 height 10
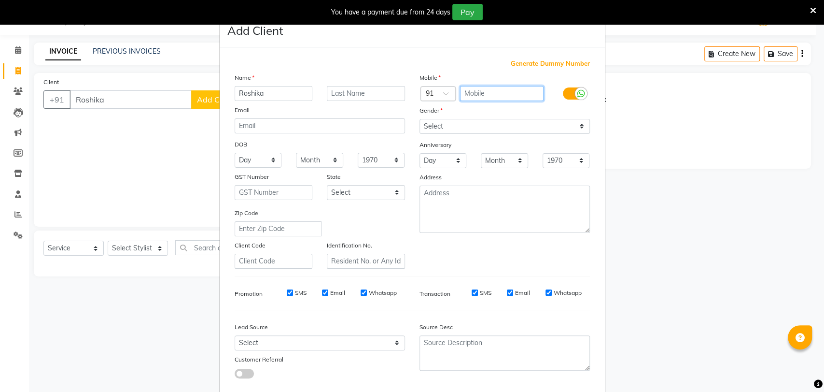
click at [472, 96] on input "text" at bounding box center [502, 93] width 84 height 15
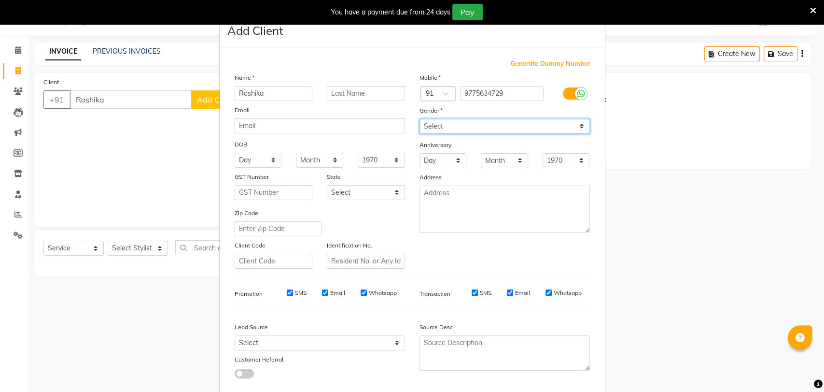
click at [467, 121] on select "Select [DEMOGRAPHIC_DATA] [DEMOGRAPHIC_DATA] Other Prefer Not To Say" at bounding box center [505, 126] width 170 height 15
click at [420, 119] on select "Select [DEMOGRAPHIC_DATA] [DEMOGRAPHIC_DATA] Other Prefer Not To Say" at bounding box center [505, 126] width 170 height 15
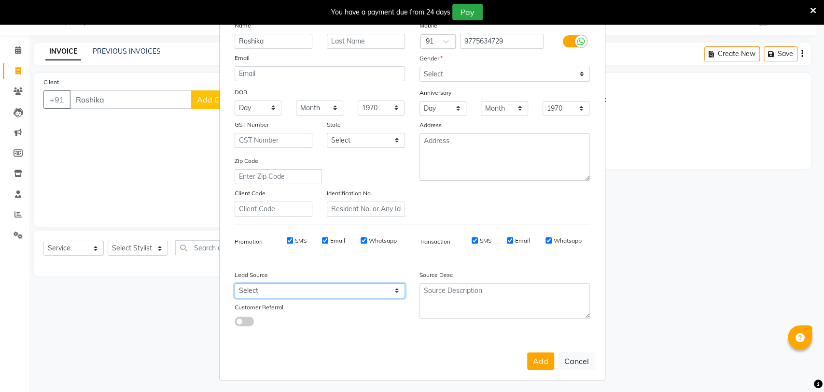
click at [271, 291] on select "Select Walk-in Referral Internet Friend Word of Mouth Advertisement Facebook Ju…" at bounding box center [320, 290] width 170 height 15
click at [235, 283] on select "Select Walk-in Referral Internet Friend Word of Mouth Advertisement Facebook Ju…" at bounding box center [320, 290] width 170 height 15
click at [539, 357] on button "Add" at bounding box center [540, 360] width 27 height 17
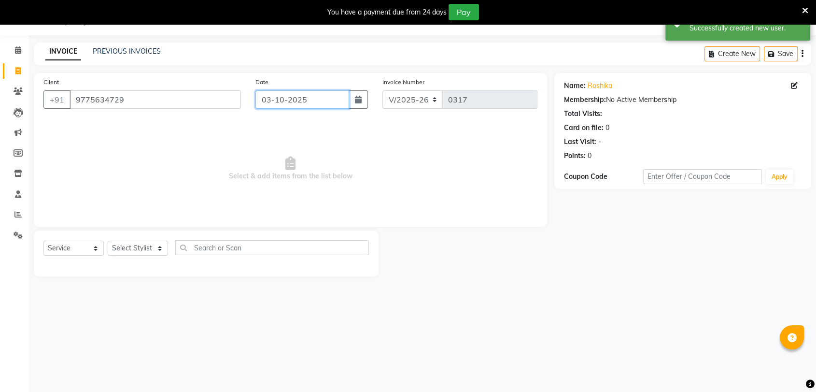
click at [303, 101] on input "03-10-2025" at bounding box center [302, 99] width 94 height 18
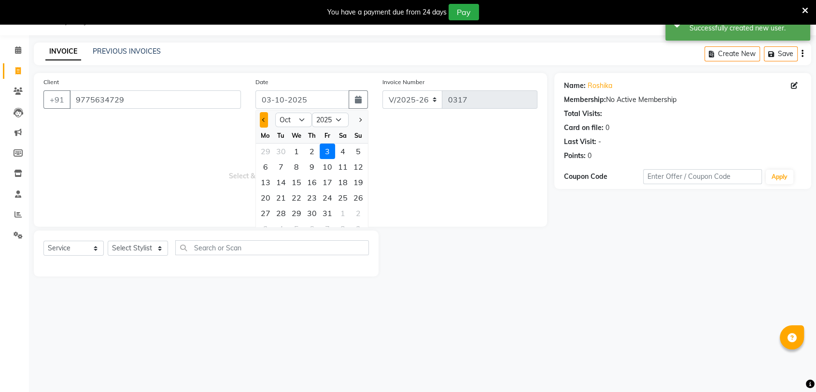
click at [265, 119] on span "Previous month" at bounding box center [264, 120] width 4 height 4
click at [284, 214] on div "30" at bounding box center [280, 212] width 15 height 15
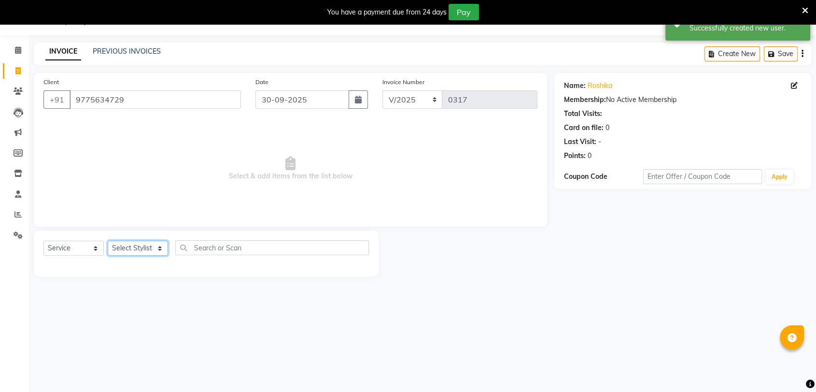
click at [135, 241] on select "Select Stylist [PERSON_NAME] Pooja [PERSON_NAME] s" at bounding box center [138, 247] width 60 height 15
click at [108, 240] on select "Select Stylist [PERSON_NAME] Pooja [PERSON_NAME] s" at bounding box center [138, 247] width 60 height 15
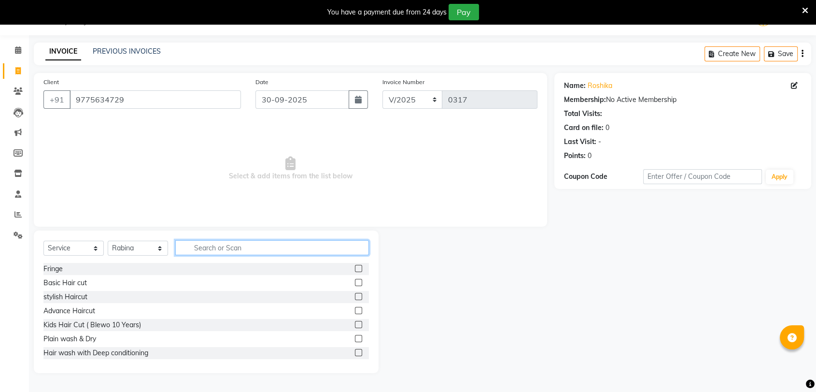
click at [288, 247] on input "text" at bounding box center [272, 247] width 194 height 15
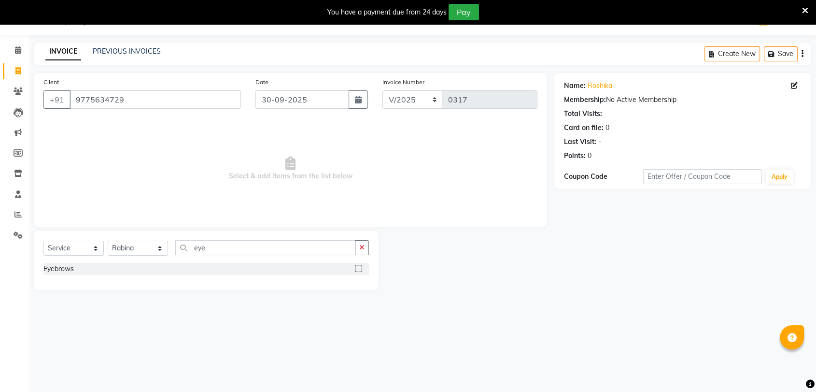
click at [360, 268] on label at bounding box center [358, 268] width 7 height 7
click at [360, 268] on input "checkbox" at bounding box center [358, 269] width 6 height 6
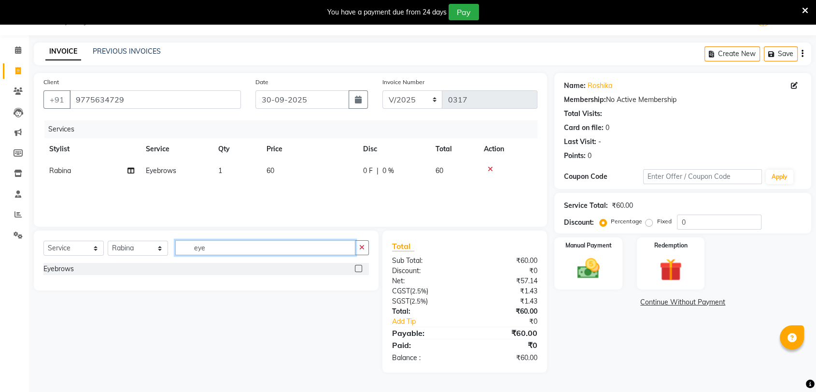
click at [271, 244] on input "eye" at bounding box center [265, 247] width 180 height 15
click at [359, 270] on label at bounding box center [358, 268] width 7 height 7
click at [359, 270] on input "checkbox" at bounding box center [358, 269] width 6 height 6
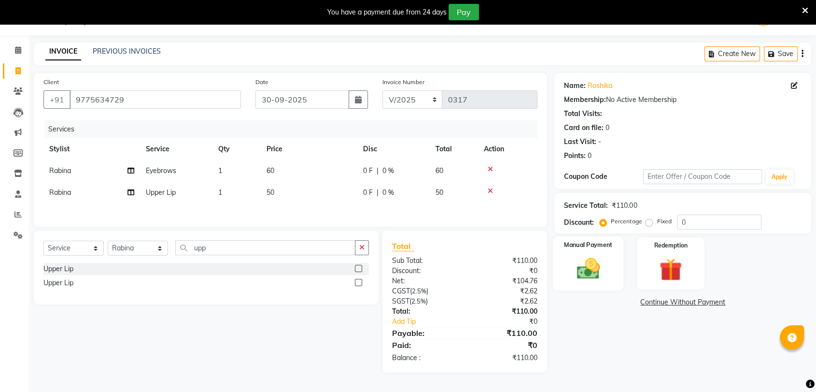
click at [572, 273] on img at bounding box center [588, 268] width 38 height 27
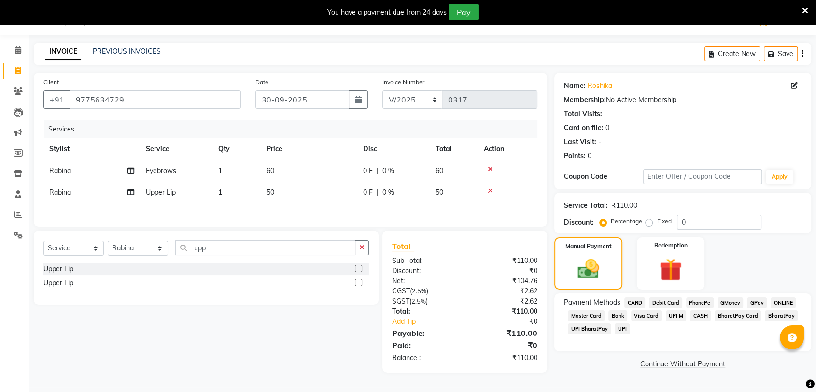
click at [699, 315] on span "CASH" at bounding box center [700, 315] width 21 height 11
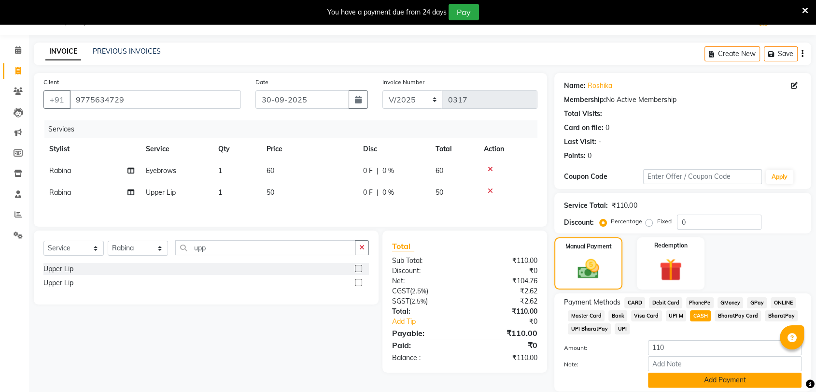
click at [688, 376] on button "Add Payment" at bounding box center [725, 379] width 154 height 15
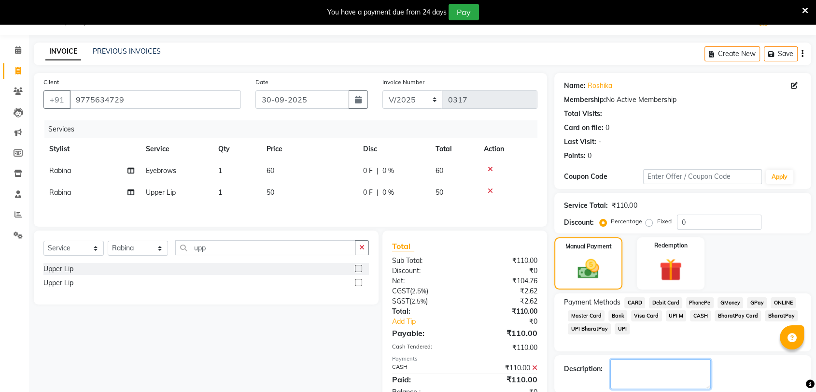
click at [667, 370] on textarea at bounding box center [660, 374] width 100 height 30
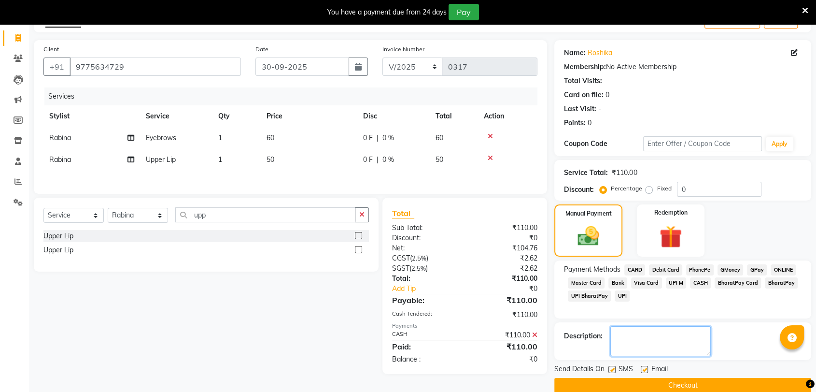
scroll to position [71, 0]
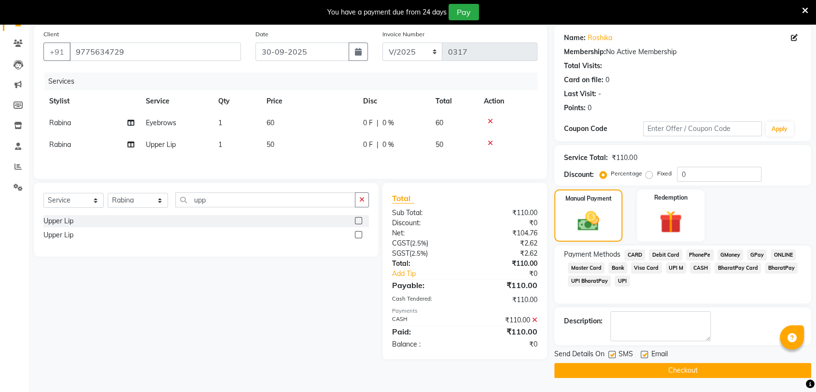
click at [613, 351] on label at bounding box center [611, 354] width 7 height 7
click at [613, 352] on input "checkbox" at bounding box center [611, 355] width 6 height 6
click at [643, 353] on label at bounding box center [644, 354] width 7 height 7
click at [643, 353] on input "checkbox" at bounding box center [644, 355] width 6 height 6
click at [640, 366] on button "Checkout" at bounding box center [682, 370] width 257 height 15
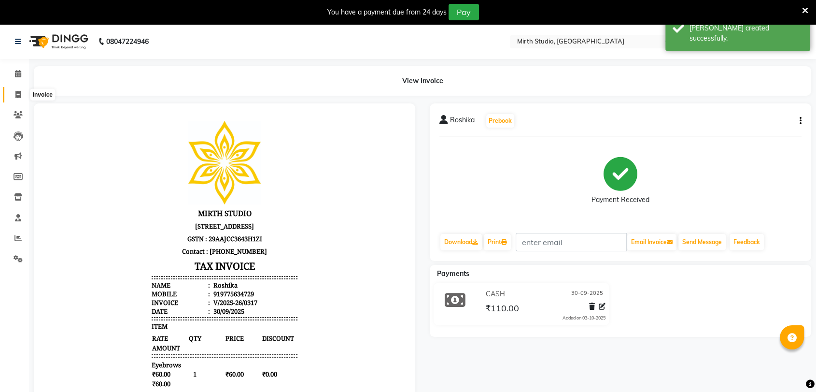
click at [14, 92] on span at bounding box center [18, 94] width 17 height 11
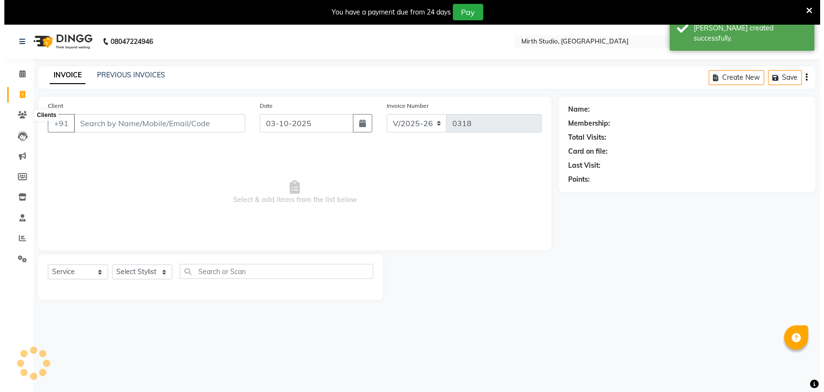
scroll to position [24, 0]
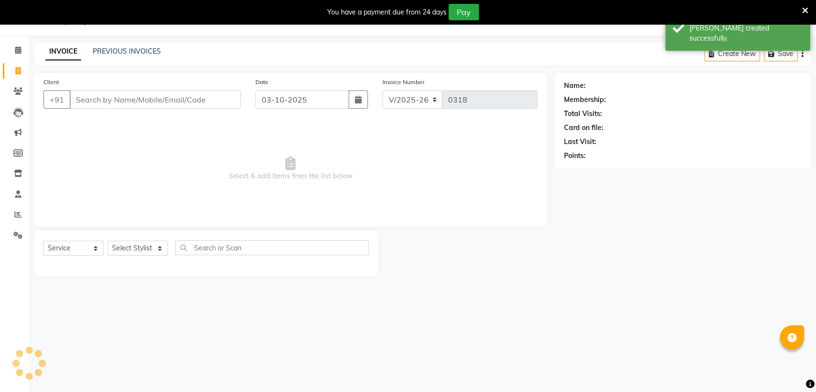
click at [126, 101] on input "Client" at bounding box center [155, 99] width 171 height 18
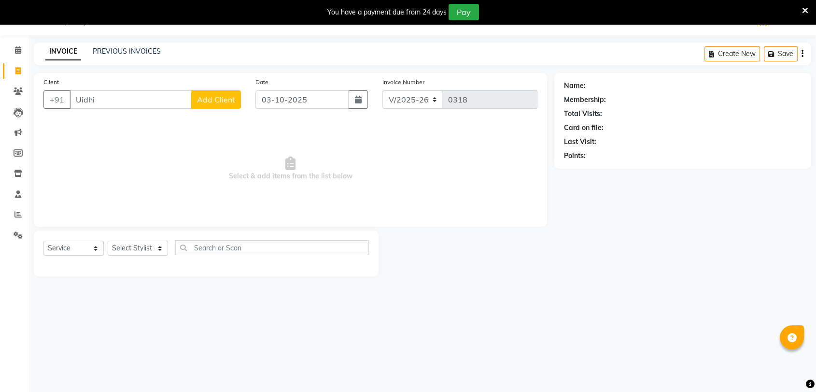
click at [230, 107] on button "Add Client" at bounding box center [216, 99] width 50 height 18
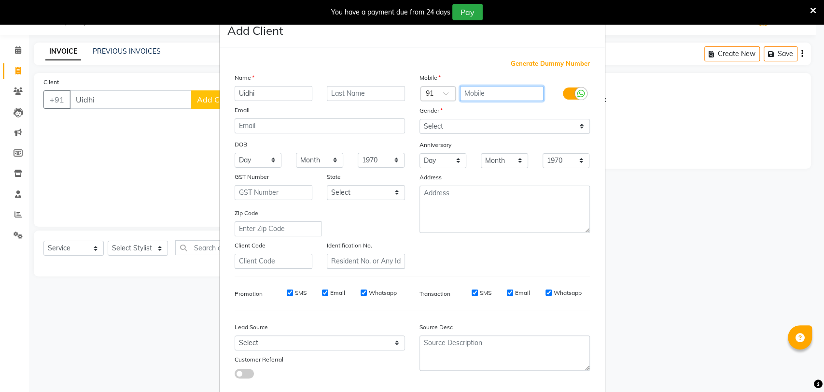
click at [477, 91] on input "text" at bounding box center [502, 93] width 84 height 15
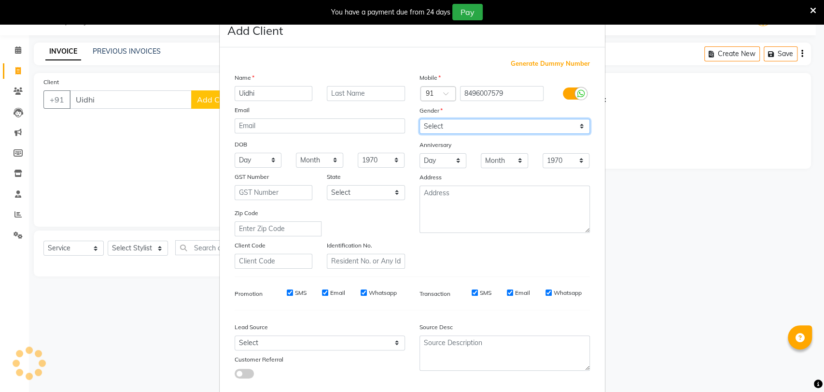
click at [451, 121] on div "Mobile Country Code × 91 8496007579 Gender Select [DEMOGRAPHIC_DATA] [DEMOGRAPH…" at bounding box center [504, 170] width 185 height 196
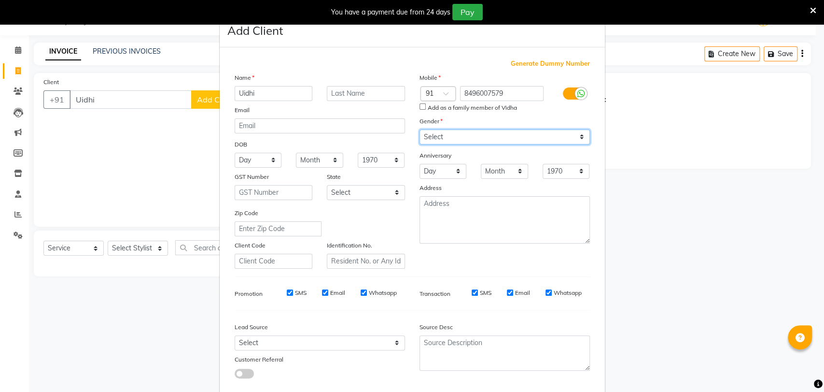
click at [420, 129] on select "Select [DEMOGRAPHIC_DATA] [DEMOGRAPHIC_DATA] Other Prefer Not To Say" at bounding box center [505, 136] width 170 height 15
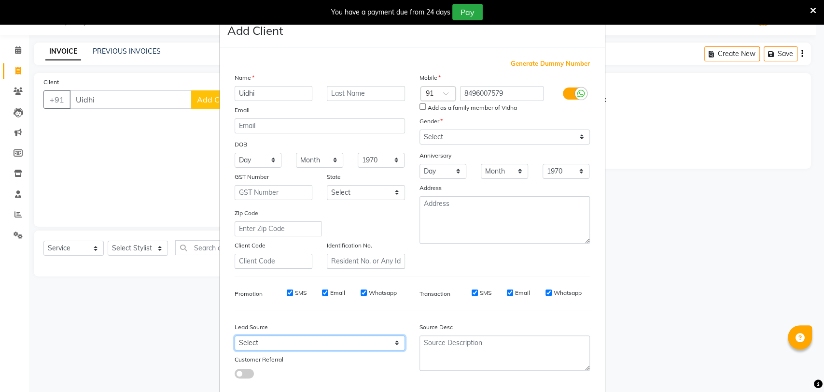
drag, startPoint x: 292, startPoint y: 340, endPoint x: 292, endPoint y: 335, distance: 5.8
click at [292, 340] on select "Select Walk-in Referral Internet Friend Word of Mouth Advertisement Facebook Ju…" at bounding box center [320, 342] width 170 height 15
click at [235, 335] on select "Select Walk-in Referral Internet Friend Word of Mouth Advertisement Facebook Ju…" at bounding box center [320, 342] width 170 height 15
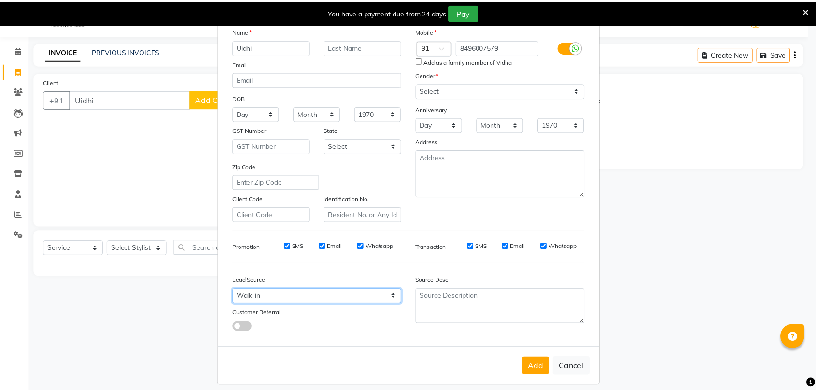
scroll to position [52, 0]
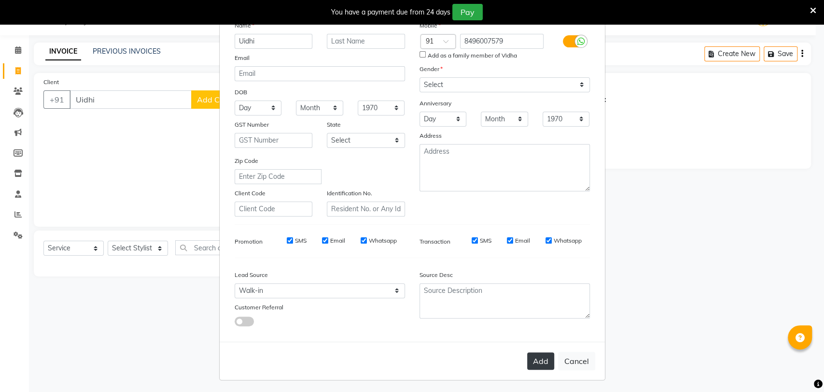
click at [538, 361] on button "Add" at bounding box center [540, 360] width 27 height 17
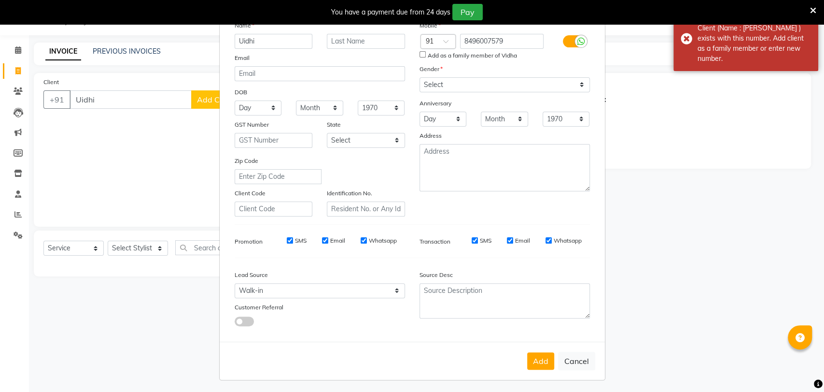
click at [469, 56] on label "Add as a family member of Vidha" at bounding box center [472, 55] width 89 height 9
click at [426, 56] on input "Add as a family member of Vidha" at bounding box center [423, 54] width 6 height 6
click at [469, 56] on label "Add as a family member of Vidha" at bounding box center [472, 55] width 89 height 9
click at [426, 56] on input "Add as a family member of Vidha" at bounding box center [423, 54] width 6 height 6
click at [467, 59] on label "Add as a family member of Vidha" at bounding box center [472, 55] width 89 height 9
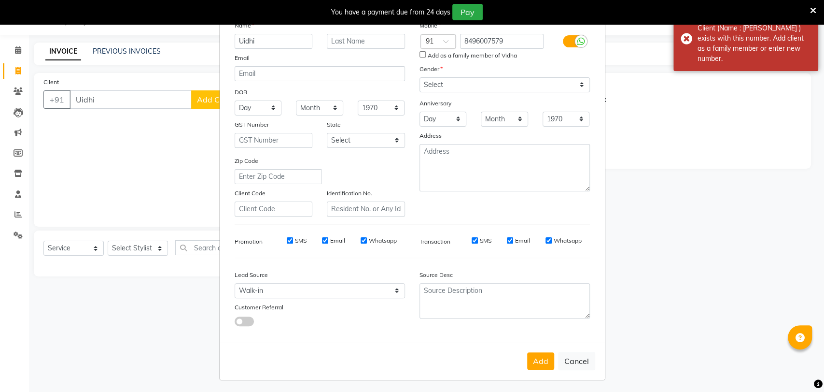
click at [426, 57] on input "Add as a family member of Vidha" at bounding box center [423, 54] width 6 height 6
click at [533, 364] on button "Add" at bounding box center [540, 360] width 27 height 17
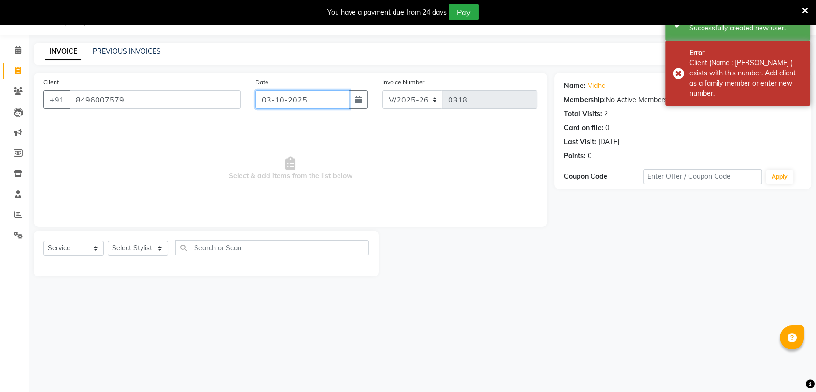
click at [302, 90] on input "03-10-2025" at bounding box center [302, 99] width 94 height 18
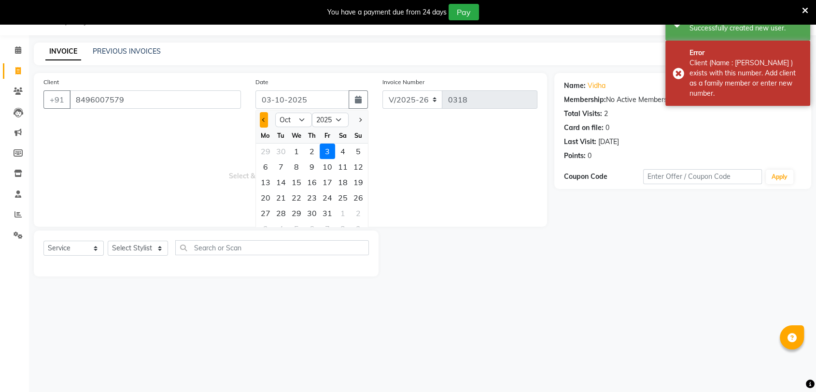
click at [260, 117] on button "Previous month" at bounding box center [264, 119] width 8 height 15
click at [282, 210] on div "30" at bounding box center [280, 212] width 15 height 15
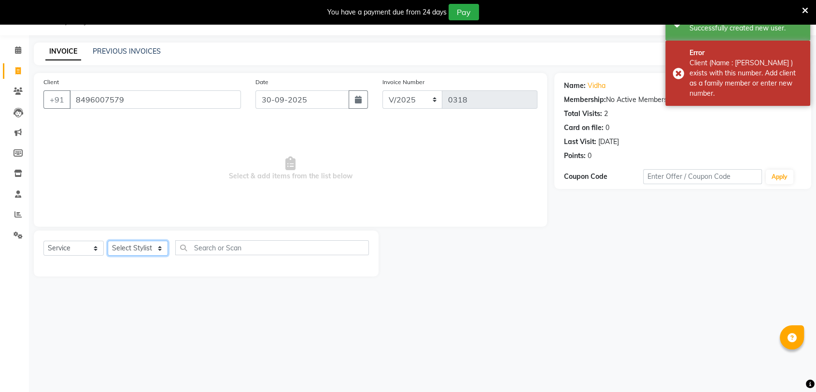
click at [160, 246] on select "Select Stylist [PERSON_NAME] Pooja [PERSON_NAME] s" at bounding box center [138, 247] width 60 height 15
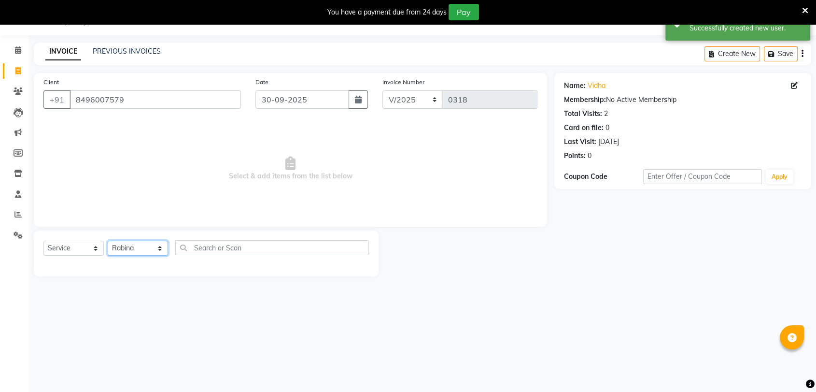
click at [108, 240] on select "Select Stylist [PERSON_NAME] Pooja [PERSON_NAME] s" at bounding box center [138, 247] width 60 height 15
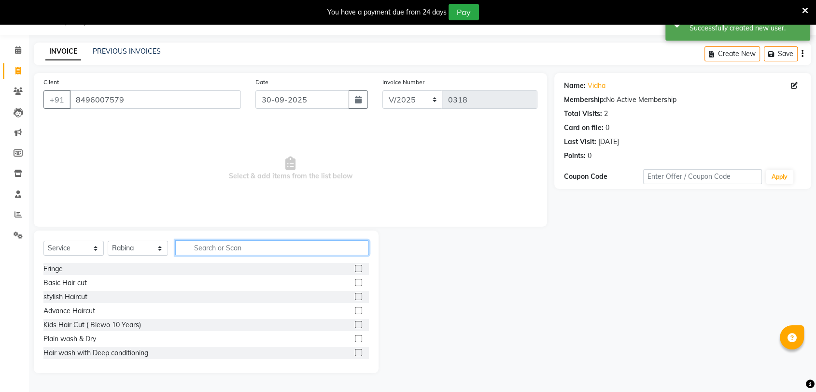
click at [279, 249] on input "text" at bounding box center [272, 247] width 194 height 15
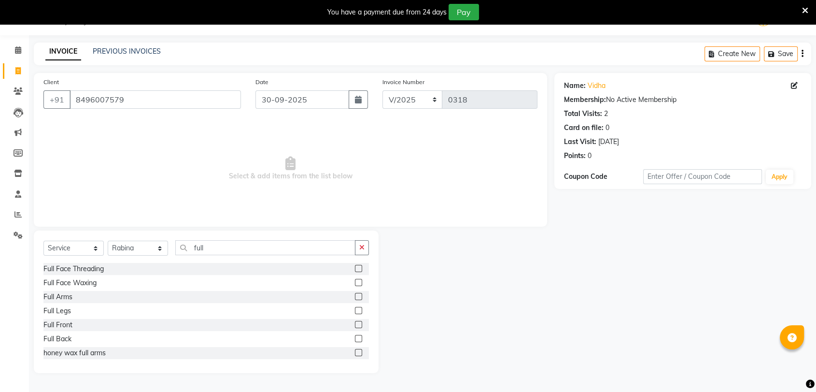
click at [355, 297] on label at bounding box center [358, 296] width 7 height 7
click at [355, 297] on input "checkbox" at bounding box center [358, 297] width 6 height 6
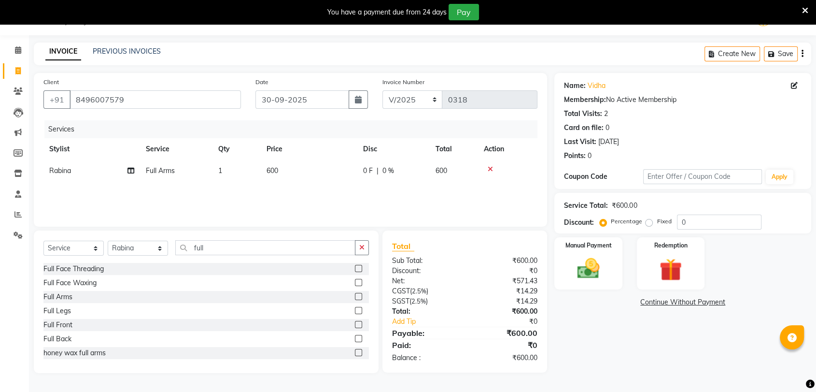
click at [318, 238] on div "Select Service Product Membership Package Voucher Prepaid Gift Card Select Styl…" at bounding box center [206, 301] width 345 height 142
click at [311, 243] on input "full" at bounding box center [265, 247] width 180 height 15
click at [358, 282] on label at bounding box center [358, 282] width 7 height 7
click at [358, 282] on input "checkbox" at bounding box center [358, 283] width 6 height 6
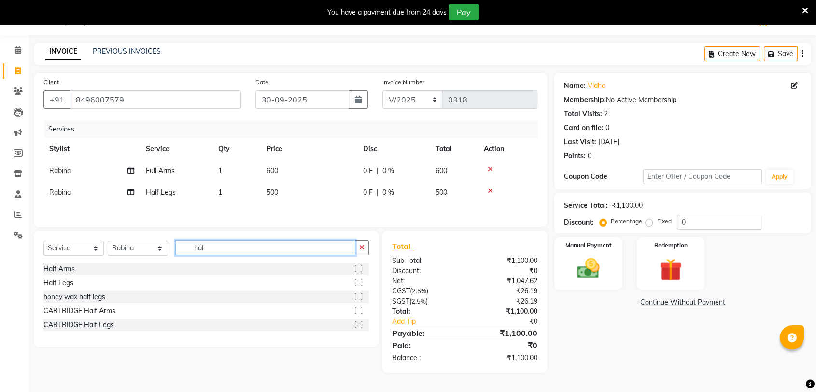
click at [233, 247] on input "hal" at bounding box center [265, 247] width 180 height 15
click at [357, 270] on label at bounding box center [358, 268] width 7 height 7
click at [357, 270] on input "checkbox" at bounding box center [358, 269] width 6 height 6
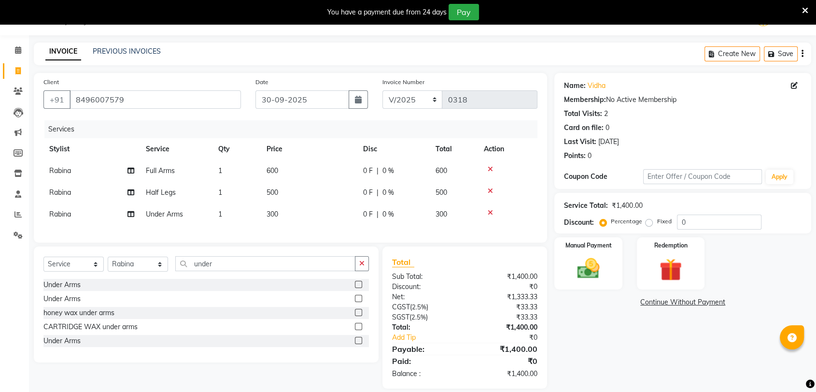
click at [356, 302] on label at bounding box center [358, 298] width 7 height 7
click at [356, 302] on input "checkbox" at bounding box center [358, 299] width 6 height 6
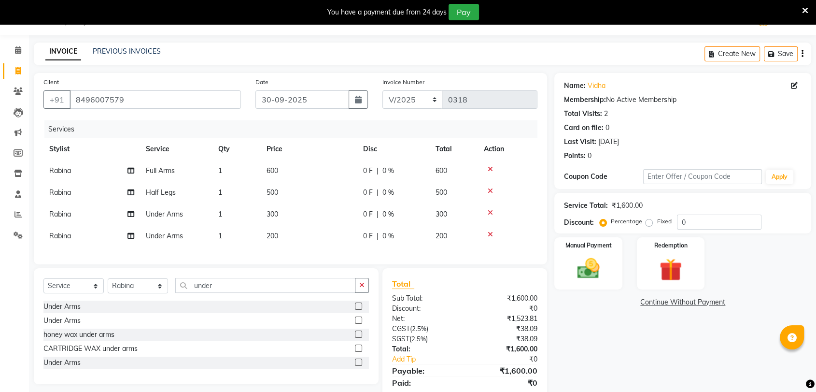
click at [490, 215] on icon at bounding box center [490, 212] width 5 height 7
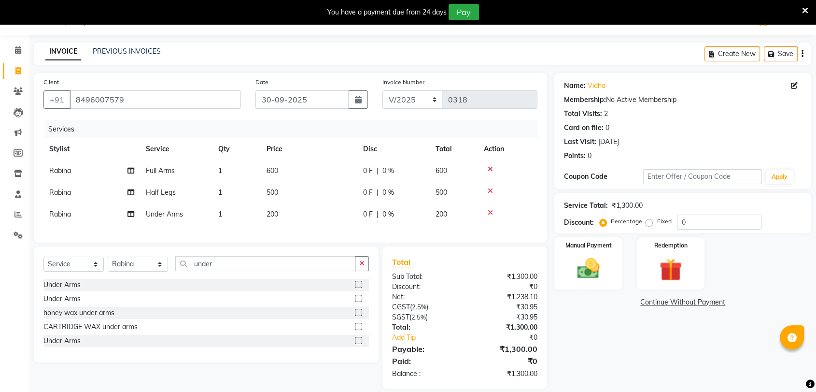
click at [458, 164] on td "600" at bounding box center [454, 171] width 48 height 22
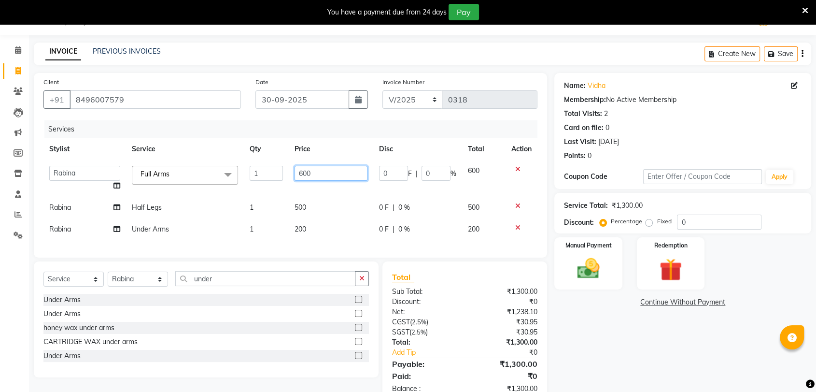
click at [320, 173] on input "600" at bounding box center [331, 173] width 72 height 15
click at [318, 206] on tbody "[PERSON_NAME] [PERSON_NAME] s Full Arms x Fringe Basic Hair cut stylish Haircut…" at bounding box center [290, 200] width 494 height 80
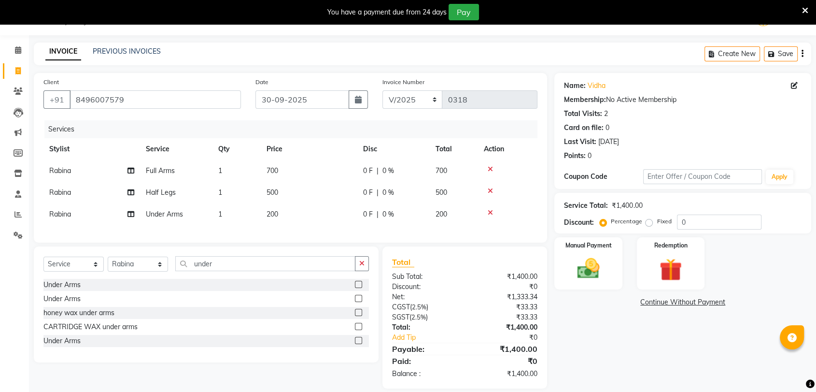
click at [321, 185] on td "500" at bounding box center [309, 193] width 97 height 22
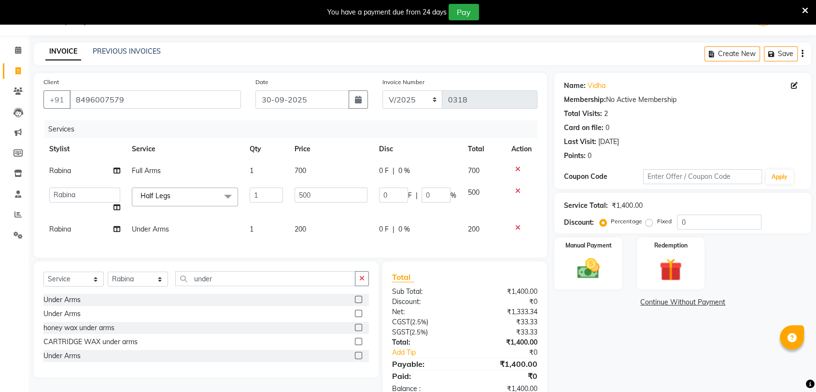
click at [321, 185] on td "500" at bounding box center [331, 200] width 84 height 37
click at [321, 192] on input "500" at bounding box center [331, 194] width 72 height 15
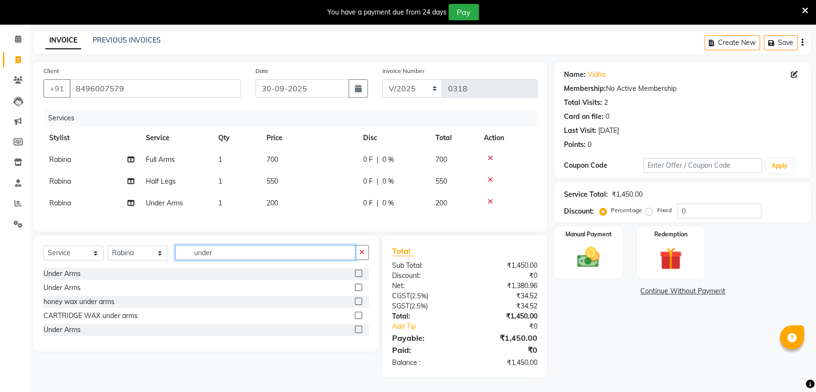
scroll to position [42, 0]
click at [245, 249] on input "under" at bounding box center [265, 252] width 180 height 15
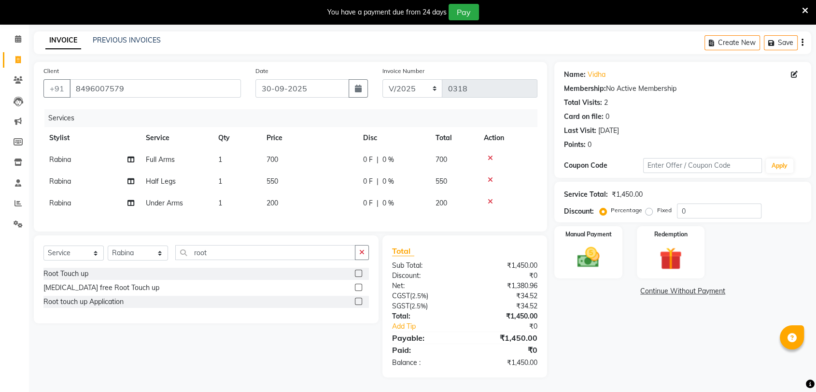
click at [359, 284] on label at bounding box center [358, 286] width 7 height 7
click at [359, 284] on input "checkbox" at bounding box center [358, 287] width 6 height 6
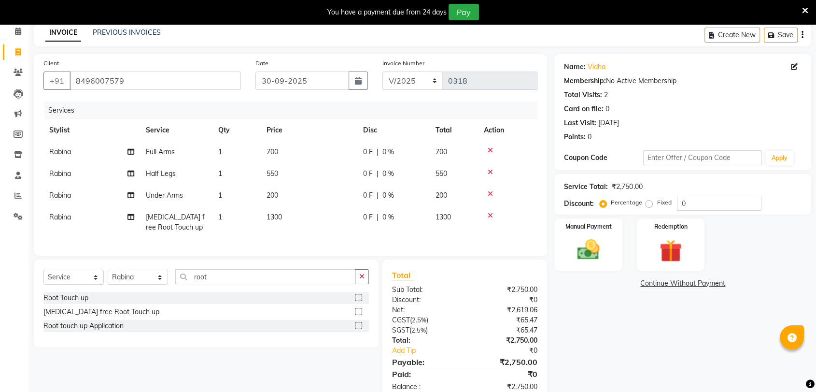
click at [60, 213] on span "Rabina" at bounding box center [60, 216] width 22 height 9
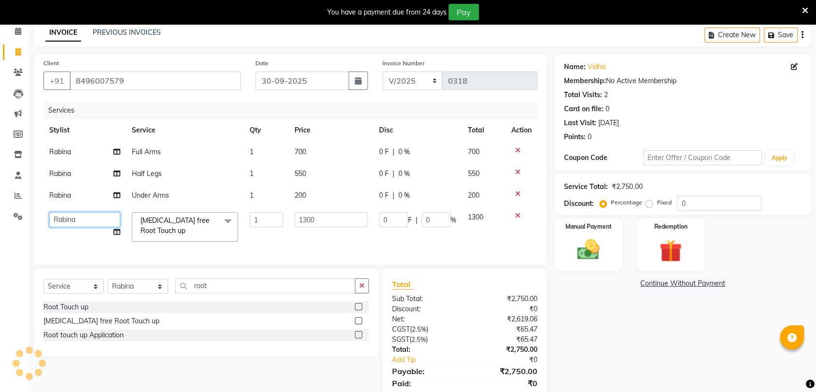
click at [85, 219] on select "[PERSON_NAME] Pooja [PERSON_NAME] s" at bounding box center [84, 219] width 71 height 15
click at [85, 222] on select "[PERSON_NAME] Pooja [PERSON_NAME] s" at bounding box center [84, 219] width 71 height 15
click at [600, 329] on div "Name: Vidha Membership: No Active Membership Total Visits: 2 Card on file: 0 La…" at bounding box center [686, 232] width 264 height 356
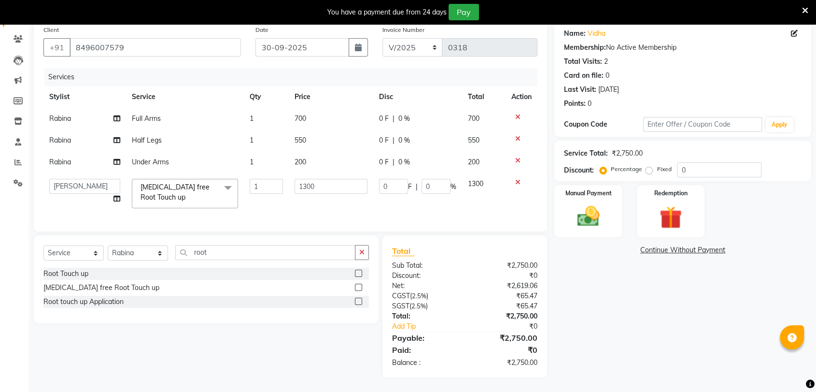
scroll to position [84, 0]
click at [652, 316] on div "Name: Vidha Membership: No Active Membership Total Visits: 2 Card on file: 0 La…" at bounding box center [686, 199] width 264 height 356
click at [652, 315] on div "Name: Vidha Membership: No Active Membership Total Visits: 2 Card on file: 0 La…" at bounding box center [686, 199] width 264 height 356
click at [211, 256] on input "root" at bounding box center [265, 252] width 180 height 15
click at [356, 274] on label at bounding box center [358, 272] width 7 height 7
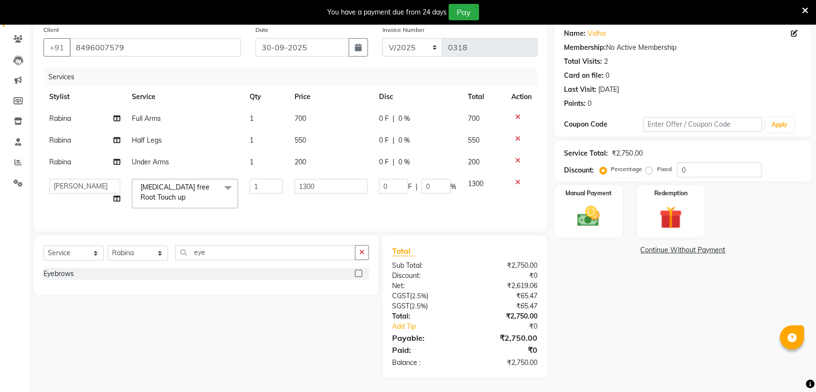
click at [356, 274] on input "checkbox" at bounding box center [358, 273] width 6 height 6
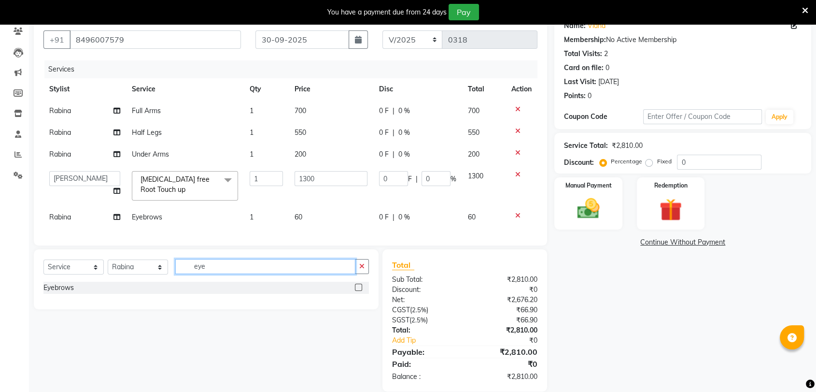
click at [316, 271] on input "eye" at bounding box center [265, 266] width 180 height 15
click at [360, 305] on label at bounding box center [358, 300] width 7 height 7
click at [360, 305] on input "checkbox" at bounding box center [358, 301] width 6 height 6
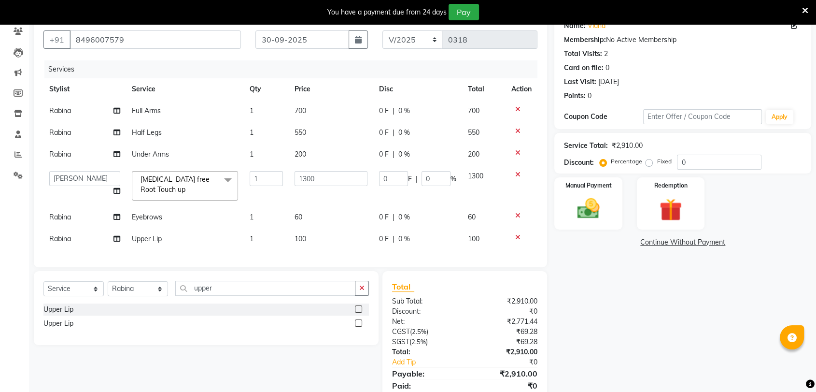
click at [359, 312] on label at bounding box center [358, 308] width 7 height 7
click at [359, 312] on input "checkbox" at bounding box center [358, 309] width 6 height 6
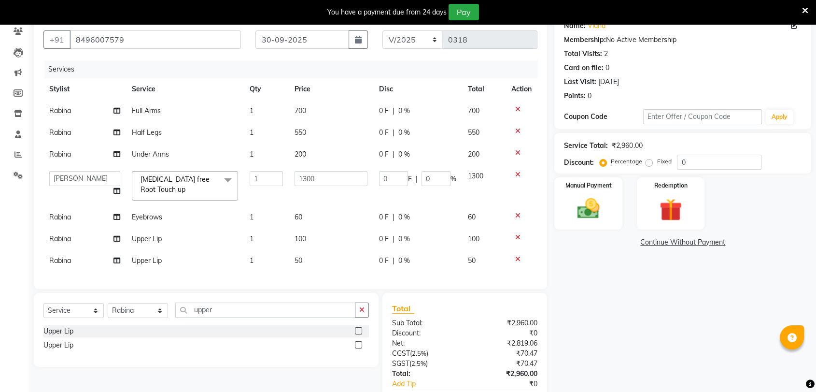
click at [520, 235] on div at bounding box center [521, 237] width 20 height 7
click at [515, 234] on icon at bounding box center [517, 237] width 5 height 7
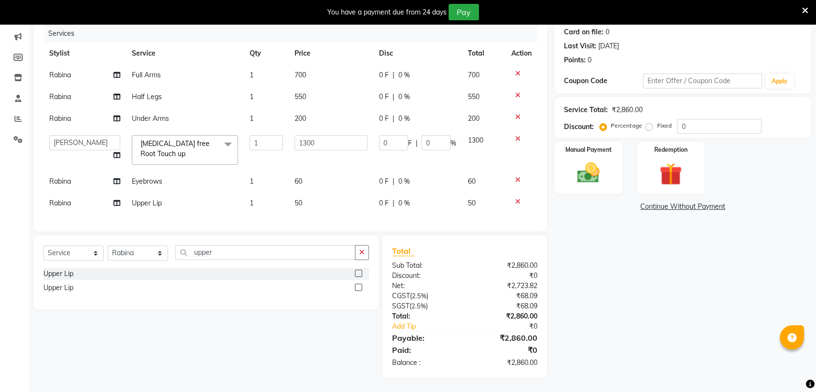
scroll to position [127, 0]
click at [248, 255] on input "upper" at bounding box center [265, 252] width 180 height 15
click at [360, 287] on label at bounding box center [358, 286] width 7 height 7
click at [360, 287] on input "checkbox" at bounding box center [358, 287] width 6 height 6
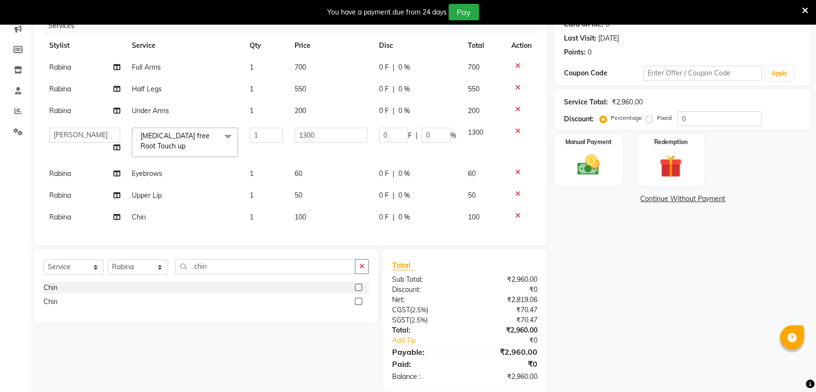
click at [356, 291] on label at bounding box center [358, 286] width 7 height 7
click at [356, 291] on input "checkbox" at bounding box center [358, 287] width 6 height 6
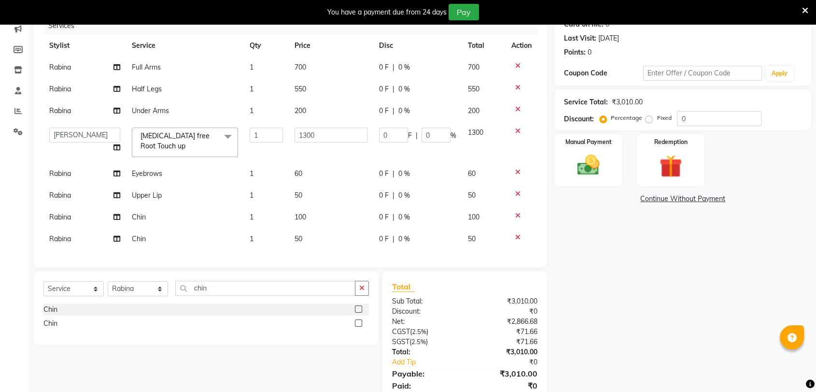
click at [512, 215] on div at bounding box center [521, 215] width 20 height 7
click at [511, 214] on div at bounding box center [521, 215] width 20 height 7
click at [515, 214] on icon at bounding box center [517, 215] width 5 height 7
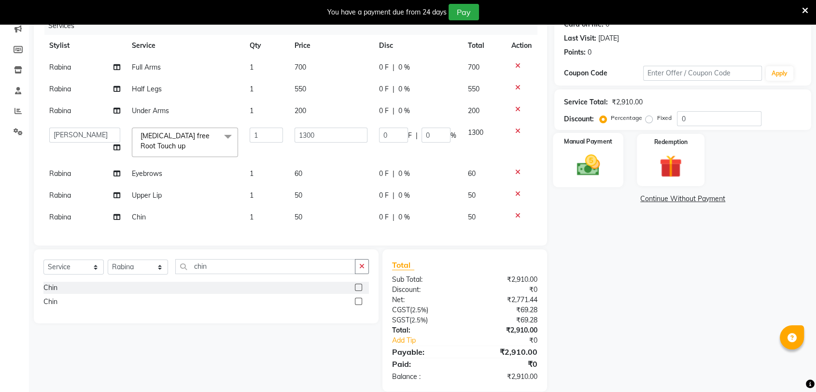
click at [616, 170] on div "Manual Payment" at bounding box center [588, 160] width 71 height 54
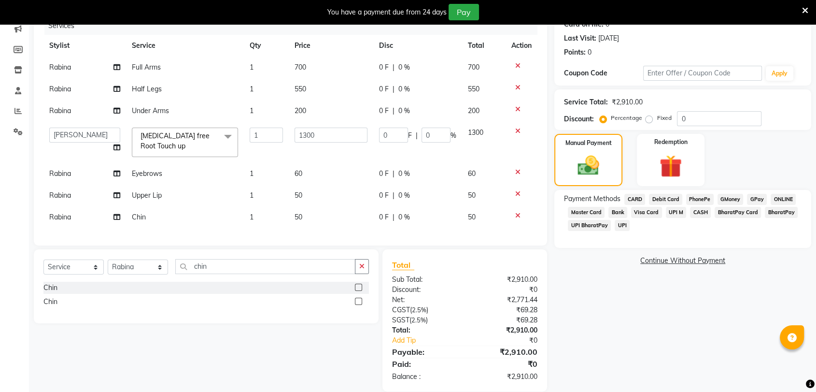
click at [622, 223] on span "UPI" at bounding box center [622, 225] width 15 height 11
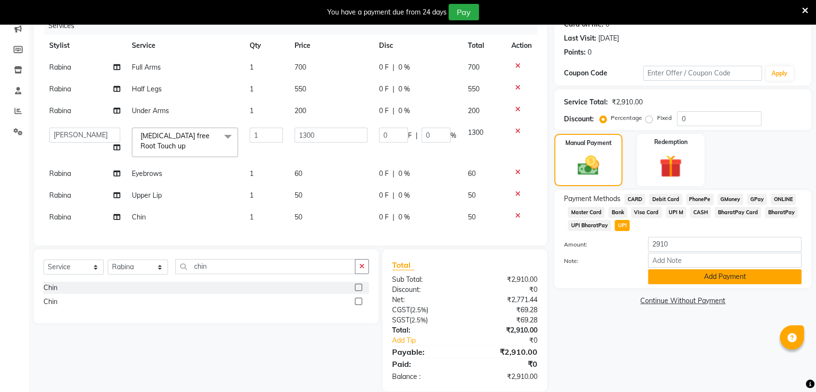
click at [668, 269] on button "Add Payment" at bounding box center [725, 276] width 154 height 15
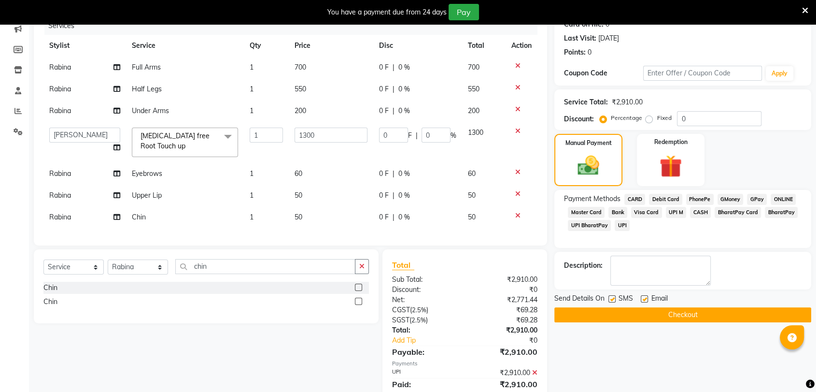
click at [609, 297] on label at bounding box center [611, 298] width 7 height 7
click at [609, 297] on input "checkbox" at bounding box center [611, 299] width 6 height 6
click at [642, 298] on label at bounding box center [644, 298] width 7 height 7
click at [642, 298] on input "checkbox" at bounding box center [644, 299] width 6 height 6
click at [646, 268] on textarea at bounding box center [660, 270] width 100 height 30
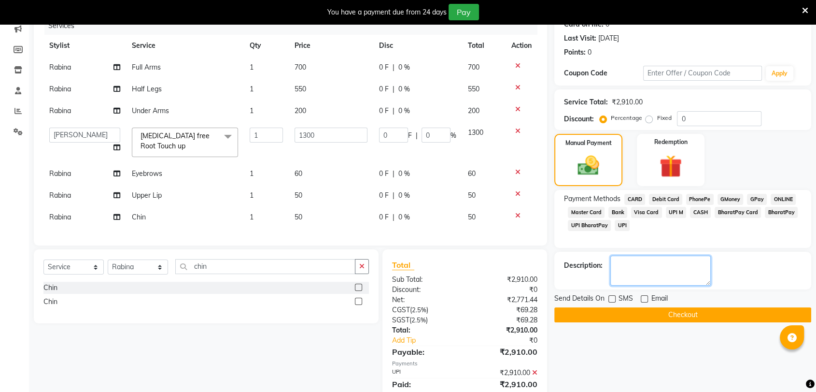
paste textarea "Kotoka account"
click at [657, 311] on button "Checkout" at bounding box center [682, 314] width 257 height 15
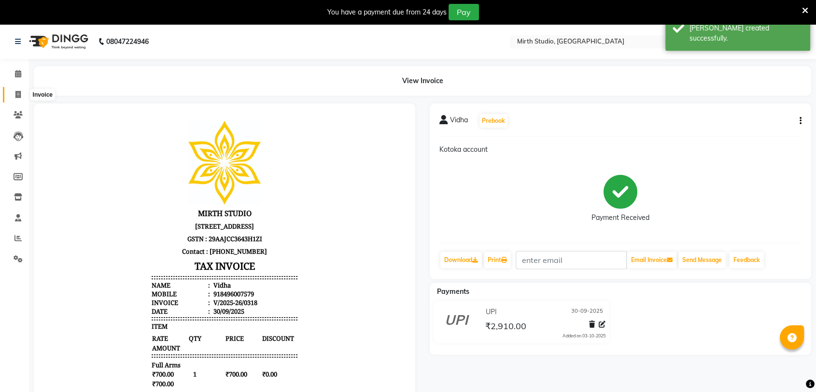
click at [21, 92] on span at bounding box center [18, 94] width 17 height 11
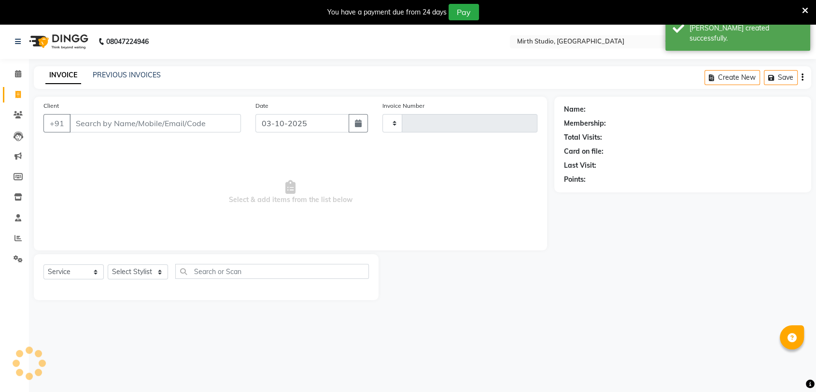
scroll to position [24, 0]
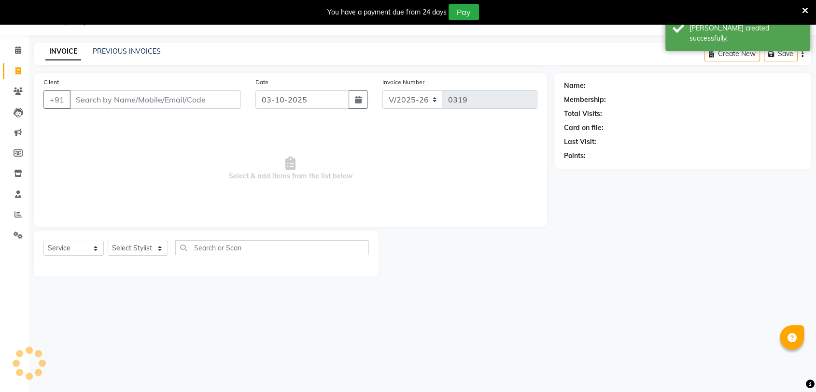
click at [102, 96] on input "Client" at bounding box center [155, 99] width 171 height 18
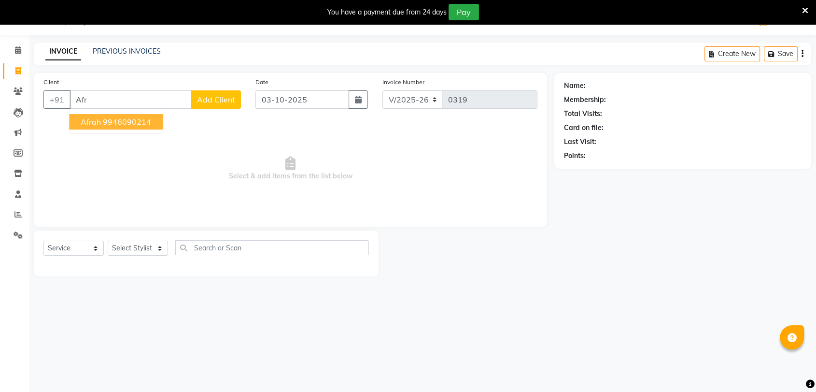
click at [145, 125] on ngb-highlight "9946090214" at bounding box center [127, 122] width 48 height 10
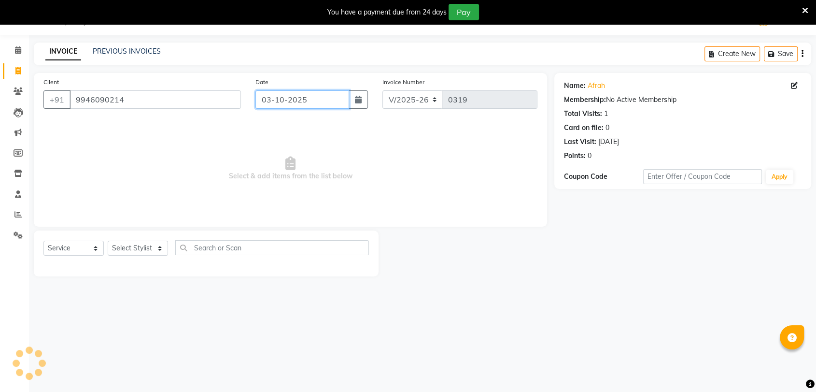
click at [283, 96] on input "03-10-2025" at bounding box center [302, 99] width 94 height 18
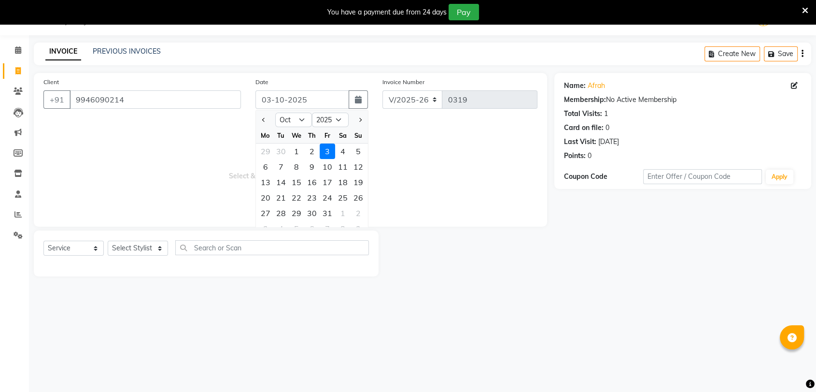
click at [329, 149] on div "3" at bounding box center [327, 150] width 15 height 15
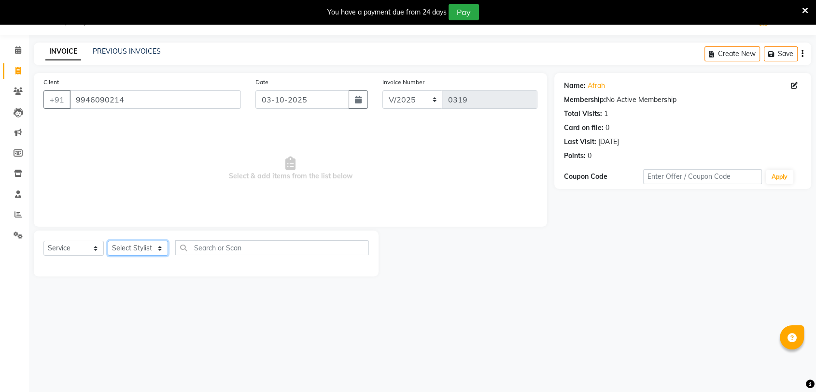
click at [135, 241] on select "Select Stylist [PERSON_NAME] Pooja [PERSON_NAME] s" at bounding box center [138, 247] width 60 height 15
click at [108, 240] on select "Select Stylist [PERSON_NAME] Pooja [PERSON_NAME] s" at bounding box center [138, 247] width 60 height 15
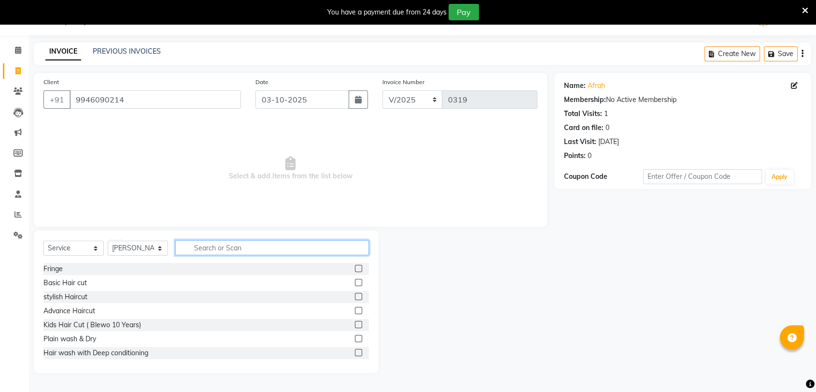
click at [270, 243] on input "text" at bounding box center [272, 247] width 194 height 15
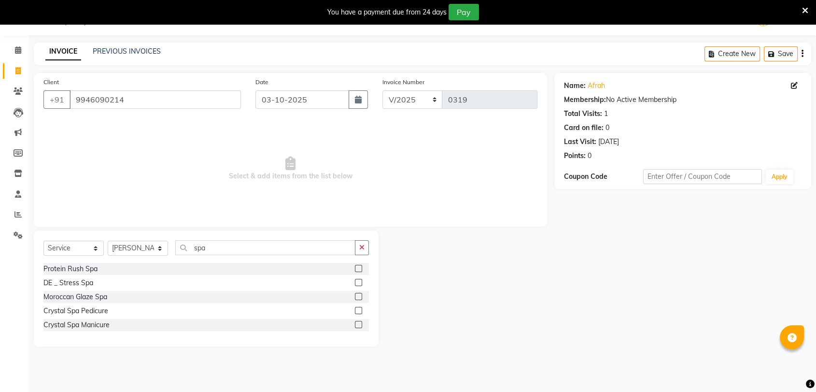
click at [359, 267] on label at bounding box center [358, 268] width 7 height 7
click at [359, 267] on input "checkbox" at bounding box center [358, 269] width 6 height 6
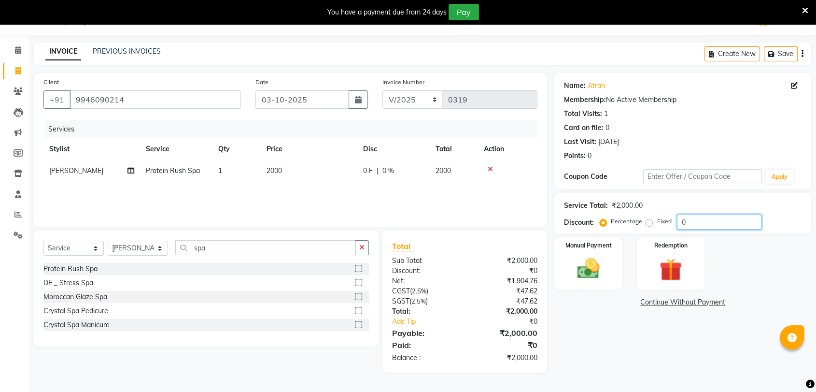
click at [703, 225] on input "0" at bounding box center [719, 221] width 85 height 15
click at [619, 259] on div "Manual Payment" at bounding box center [588, 263] width 71 height 54
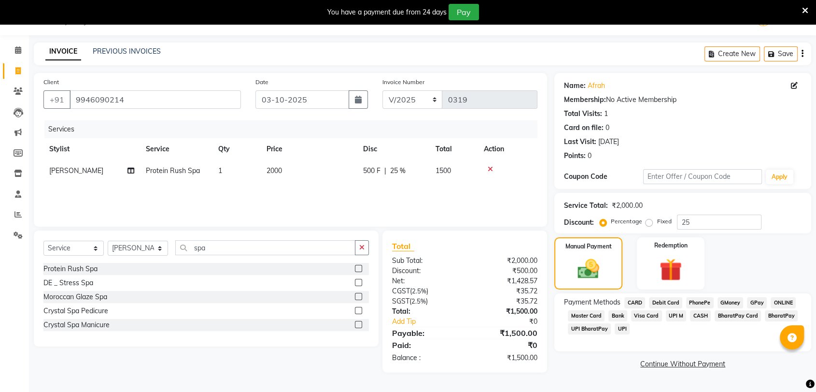
click at [622, 325] on span "UPI" at bounding box center [622, 328] width 15 height 11
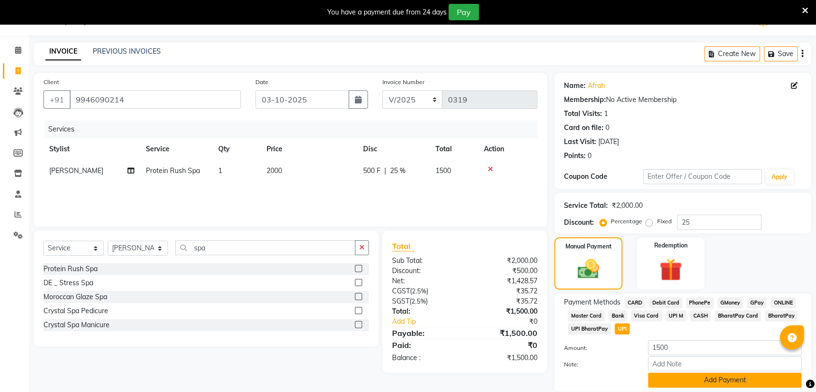
click at [676, 376] on button "Add Payment" at bounding box center [725, 379] width 154 height 15
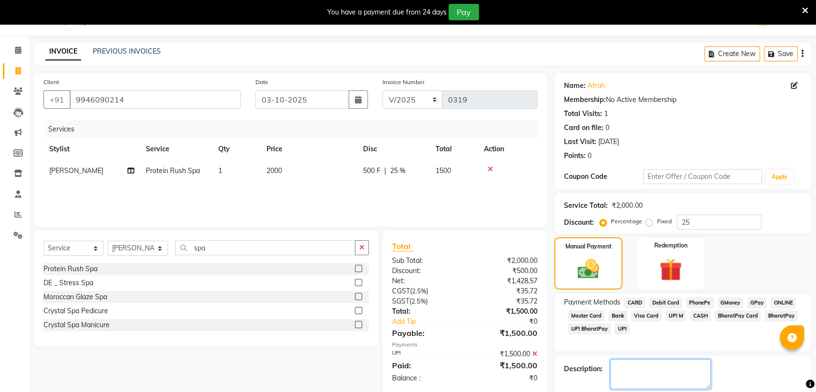
click at [658, 370] on textarea at bounding box center [660, 374] width 100 height 30
paste textarea "Kotoka account"
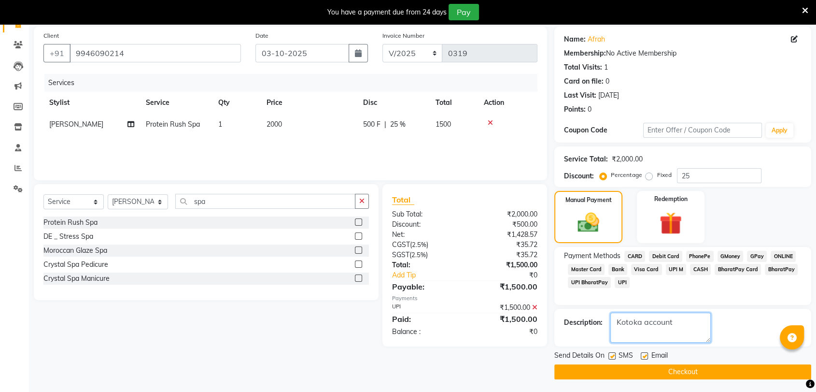
scroll to position [71, 0]
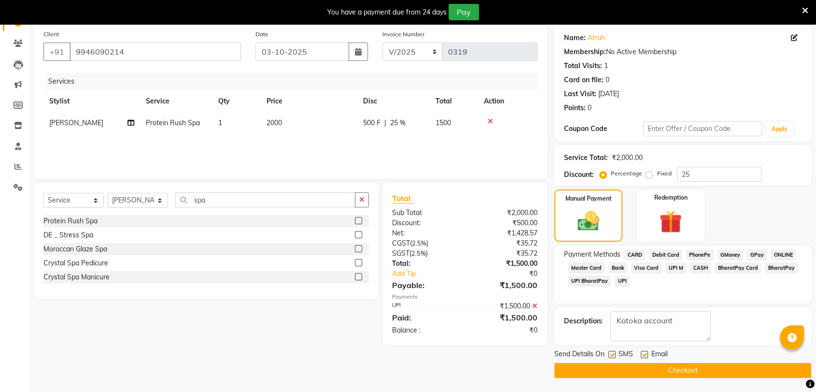
drag, startPoint x: 612, startPoint y: 353, endPoint x: 633, endPoint y: 354, distance: 21.3
click at [612, 353] on label at bounding box center [611, 354] width 7 height 7
click at [612, 353] on input "checkbox" at bounding box center [611, 355] width 6 height 6
click at [645, 353] on label at bounding box center [644, 354] width 7 height 7
click at [645, 353] on input "checkbox" at bounding box center [644, 355] width 6 height 6
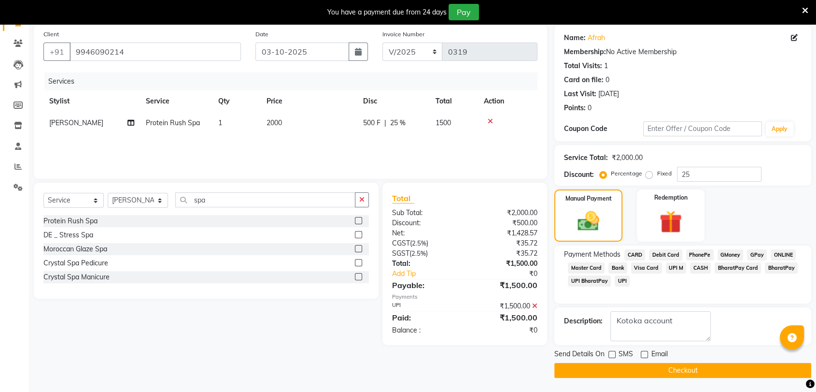
click at [633, 376] on button "Checkout" at bounding box center [682, 370] width 257 height 15
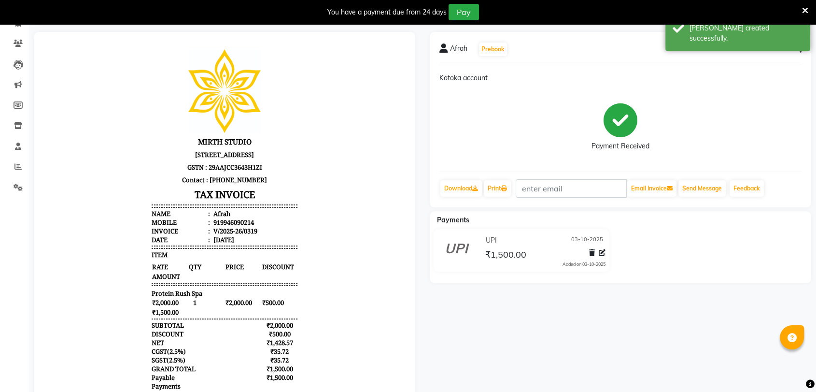
click at [736, 351] on div "Afrah Prebook Kotoka account Payment Received Download Print Email Invoice Send…" at bounding box center [621, 244] width 396 height 425
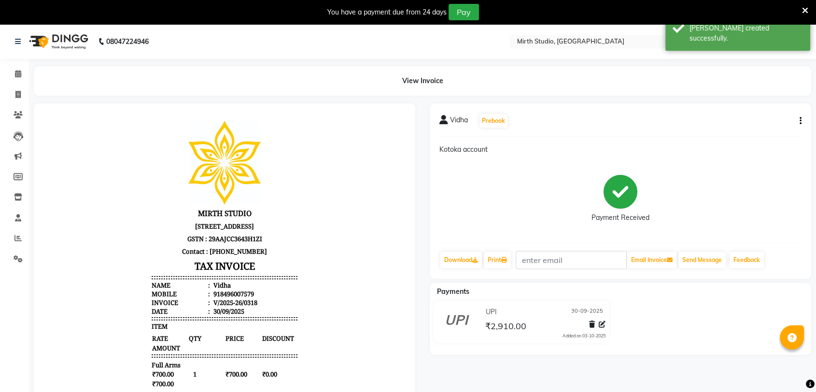
scroll to position [24, 0]
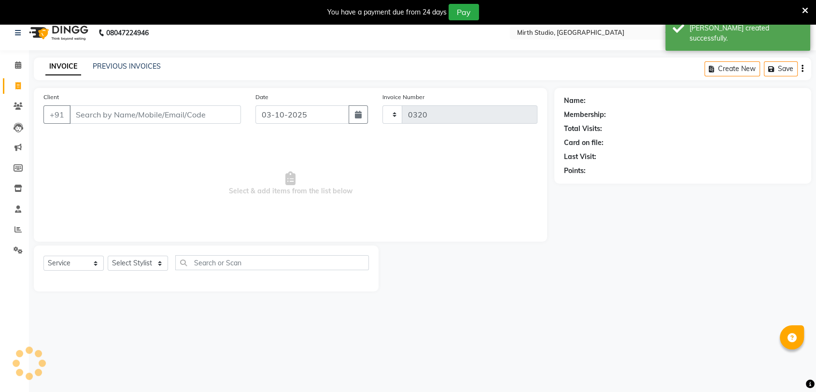
scroll to position [1, 0]
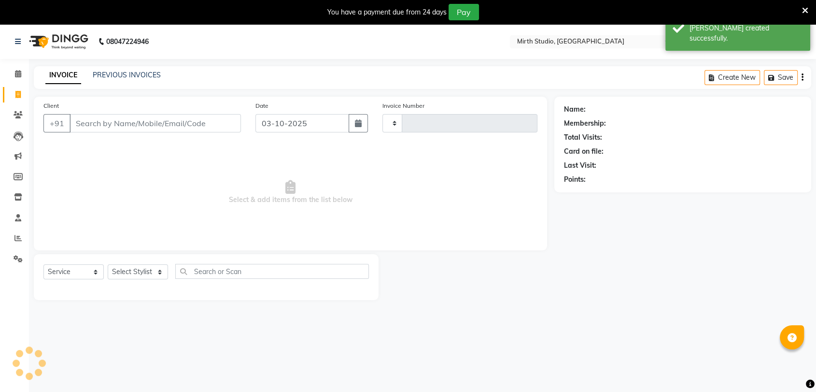
scroll to position [24, 0]
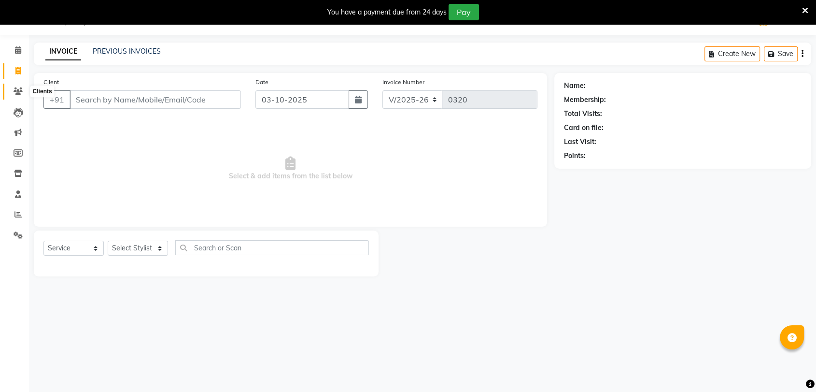
click at [17, 89] on icon at bounding box center [18, 90] width 9 height 7
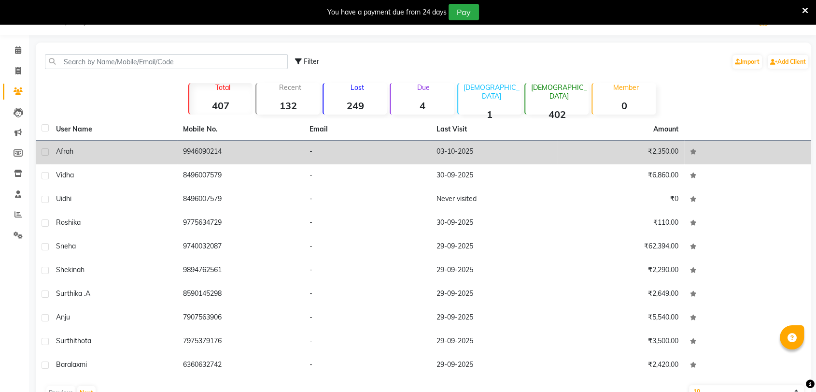
drag, startPoint x: 76, startPoint y: 149, endPoint x: 135, endPoint y: 147, distance: 59.4
click at [135, 147] on div "Afrah" at bounding box center [113, 151] width 115 height 10
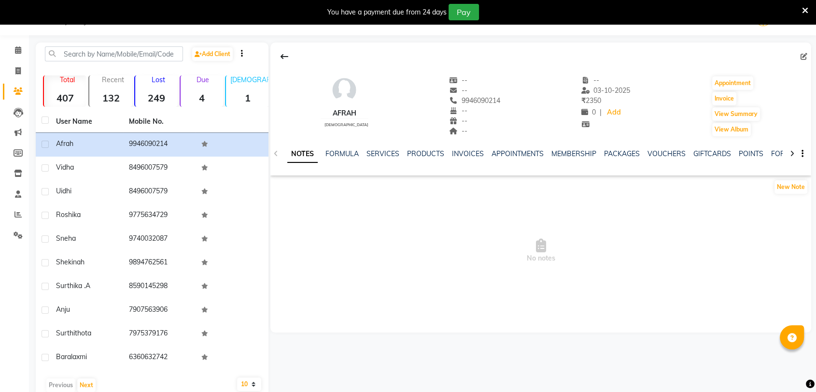
drag, startPoint x: 352, startPoint y: 110, endPoint x: 321, endPoint y: 112, distance: 31.4
click at [321, 112] on div "Afrah [DEMOGRAPHIC_DATA] -- -- 9946090214 -- -- -- -- [DATE] ₹ 2350 0 | Add App…" at bounding box center [540, 101] width 541 height 71
copy div "Afrah"
drag, startPoint x: 490, startPoint y: 96, endPoint x: 446, endPoint y: 95, distance: 44.0
click at [449, 96] on span "9946090214" at bounding box center [474, 100] width 51 height 9
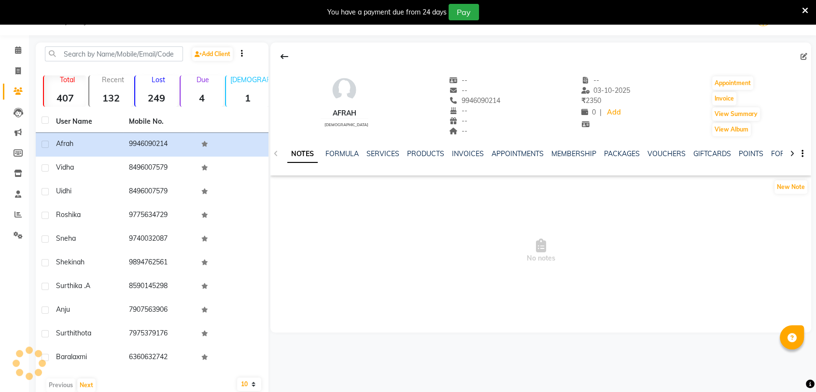
copy span "9946090214"
